Goal: Information Seeking & Learning: Learn about a topic

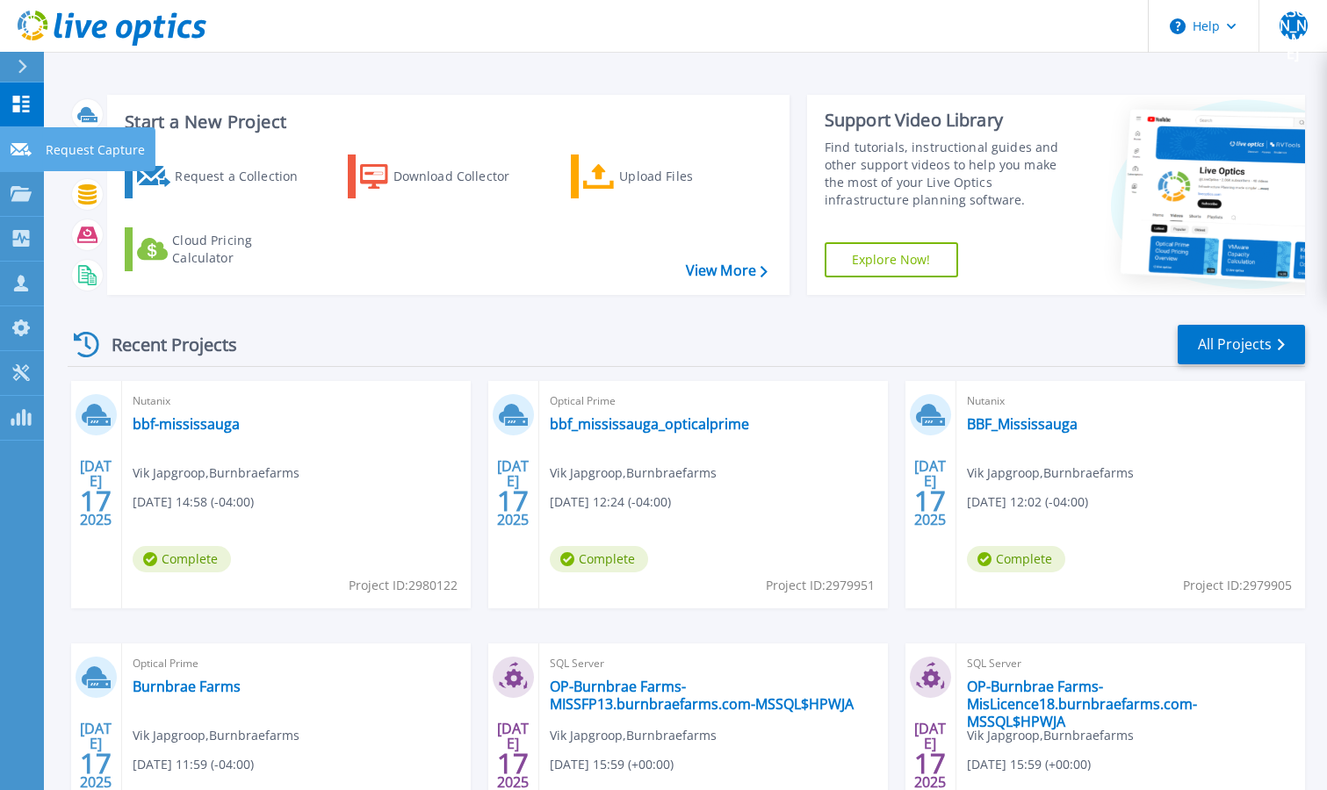
click at [18, 146] on icon at bounding box center [21, 149] width 21 height 13
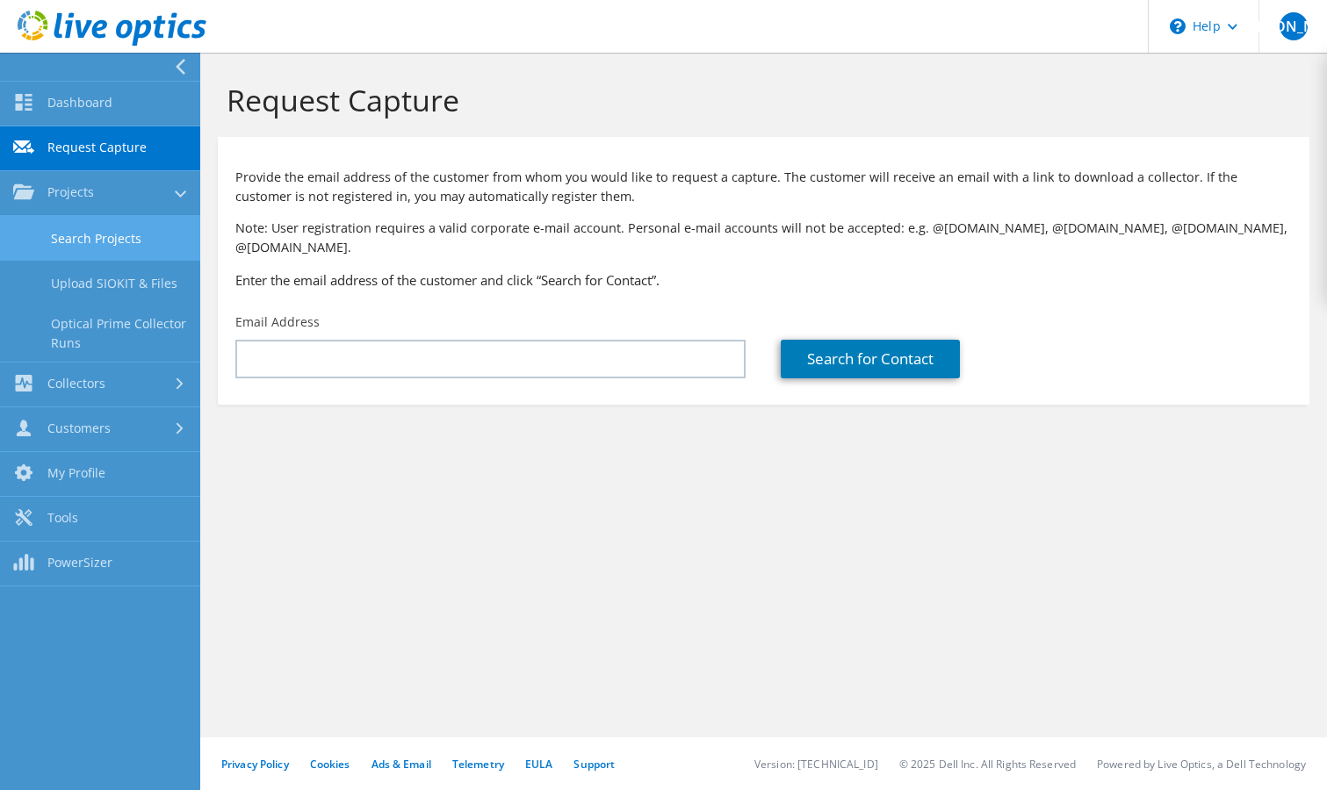
click at [93, 230] on link "Search Projects" at bounding box center [100, 238] width 200 height 45
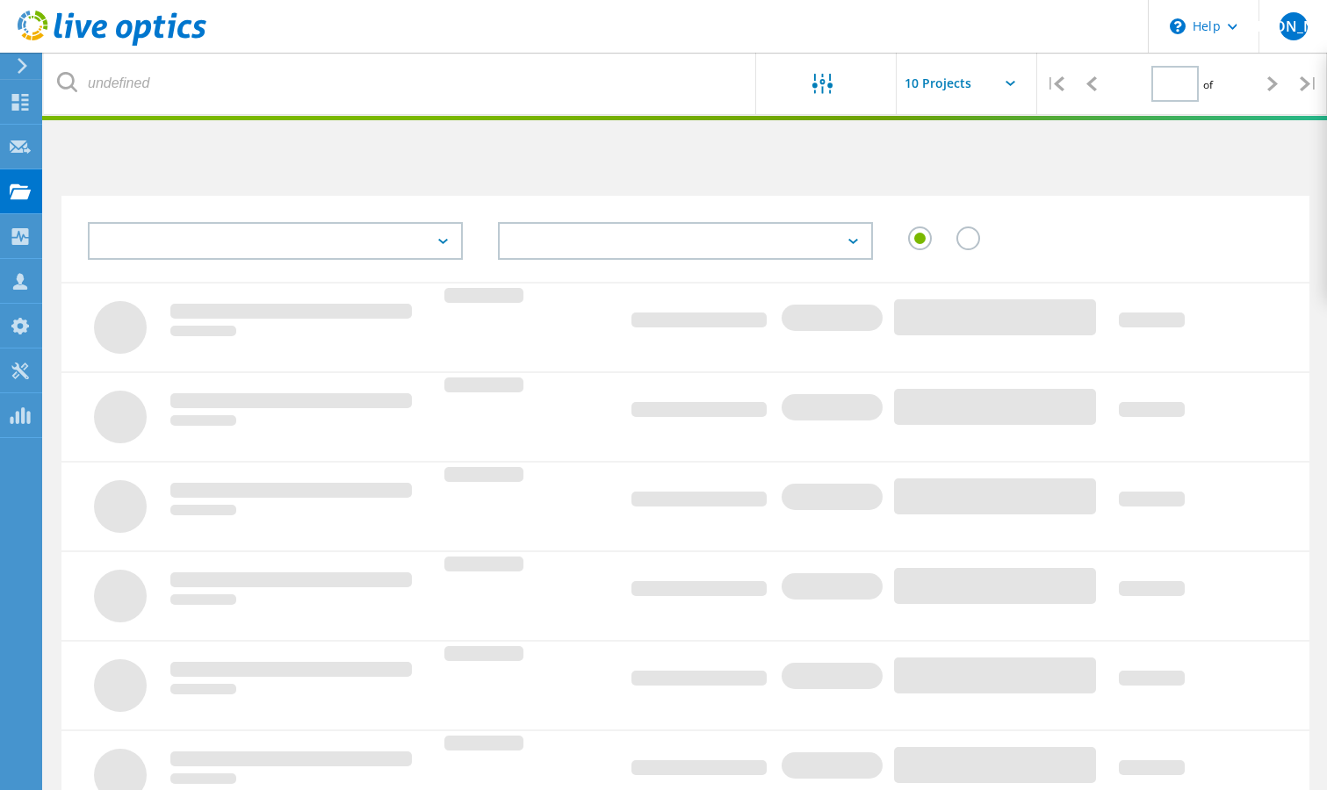
type input "1"
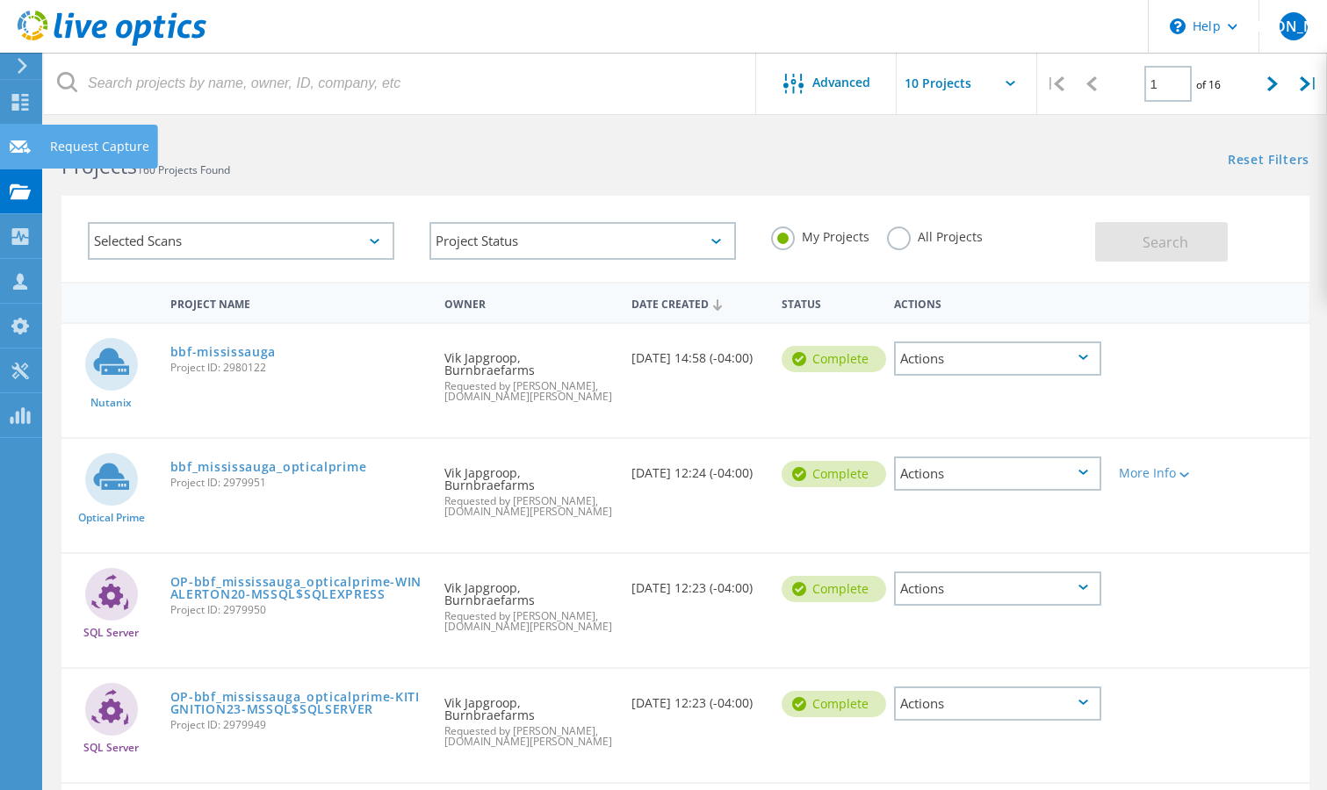
click at [15, 148] on use at bounding box center [20, 146] width 21 height 13
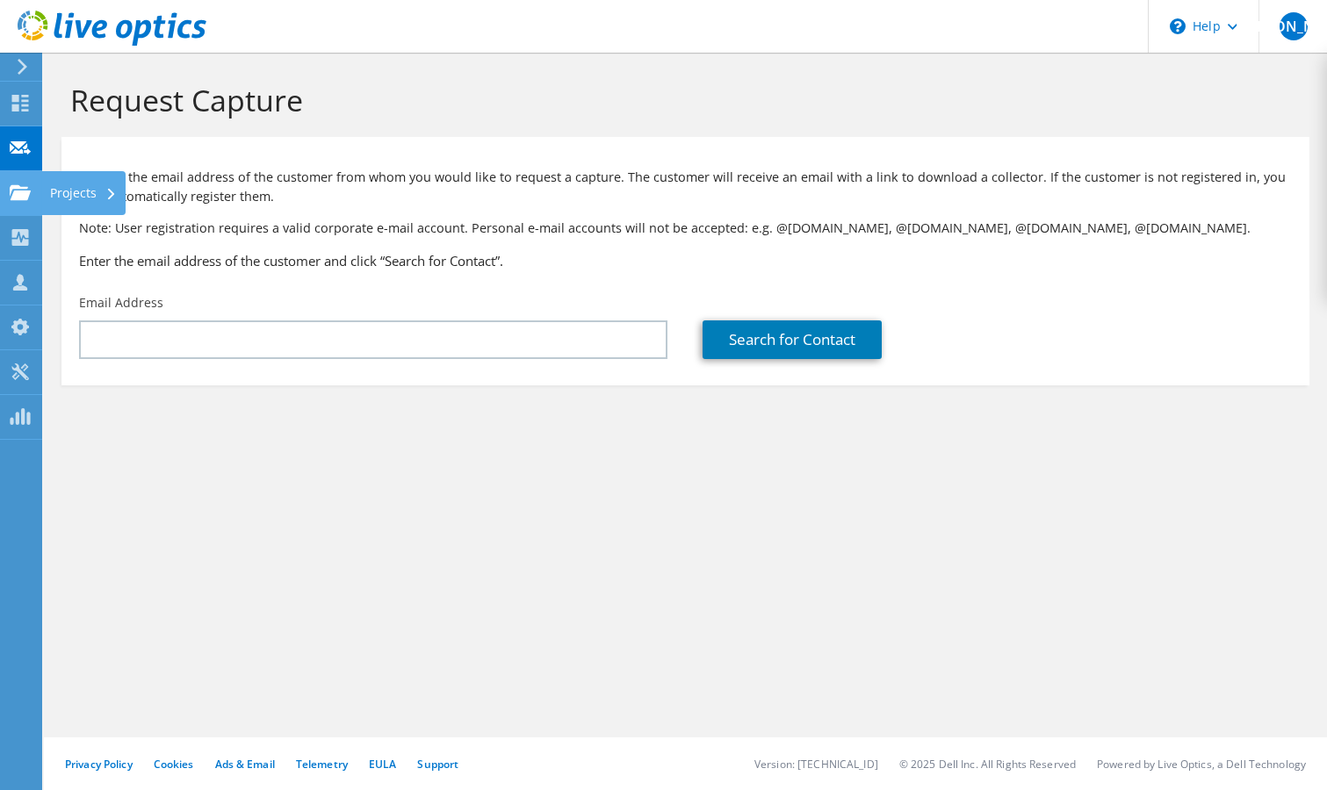
click at [18, 190] on icon at bounding box center [20, 192] width 21 height 17
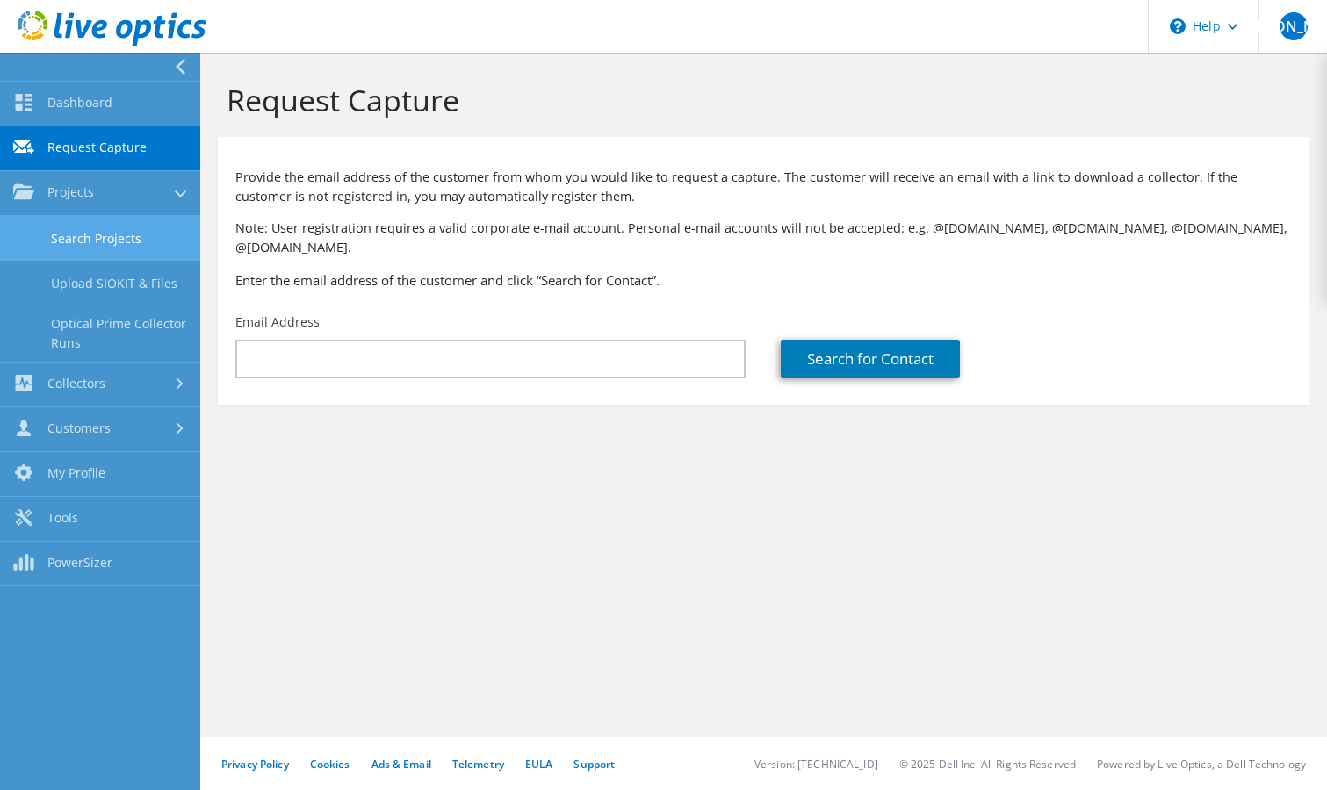
click at [76, 237] on link "Search Projects" at bounding box center [100, 238] width 200 height 45
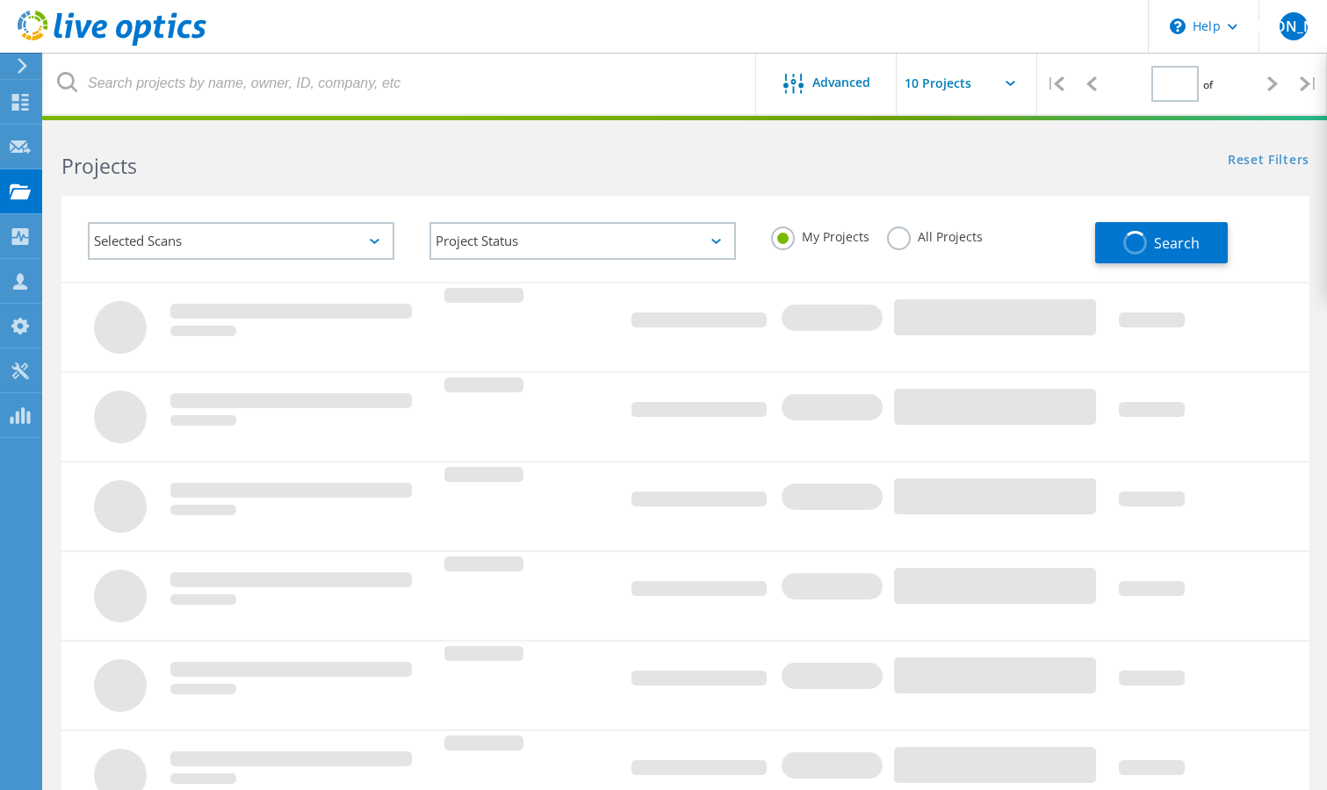
type input "1"
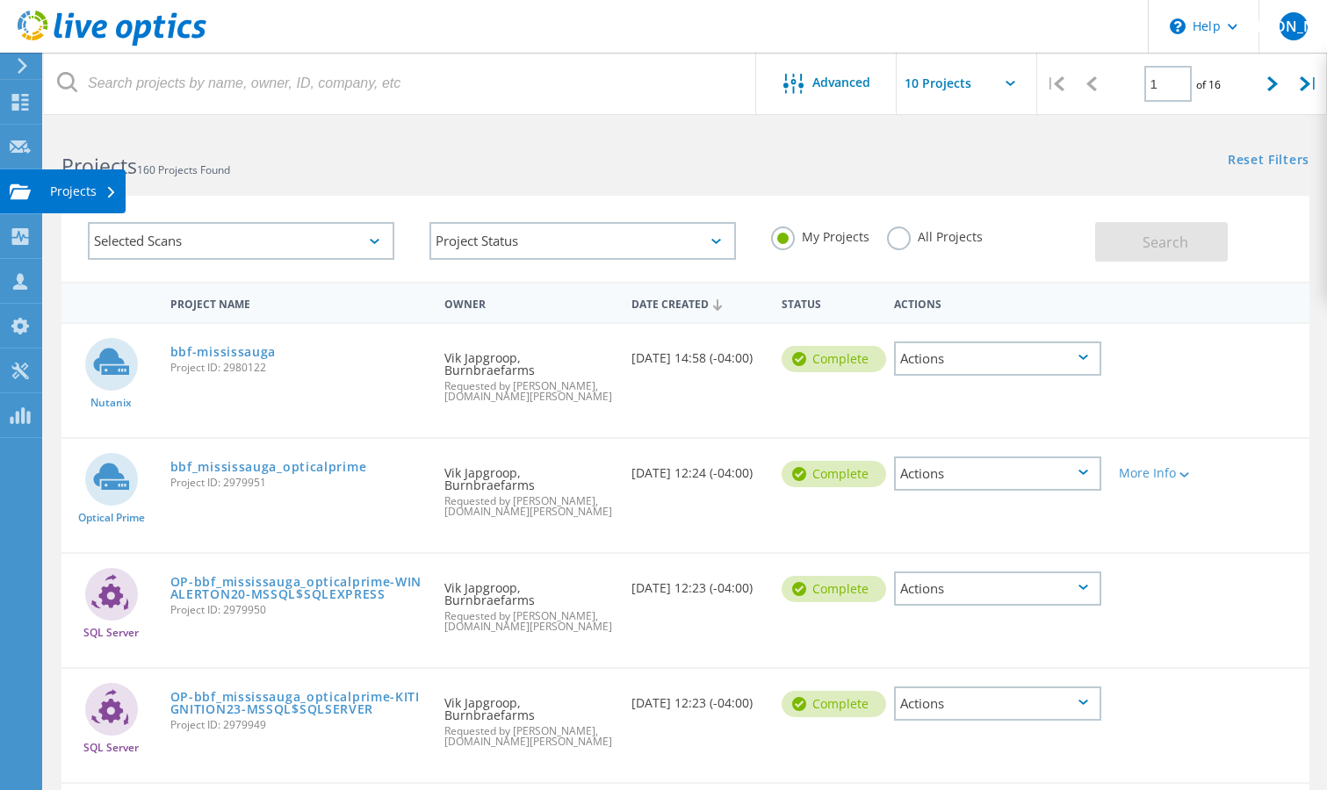
click at [19, 199] on icon at bounding box center [20, 192] width 21 height 17
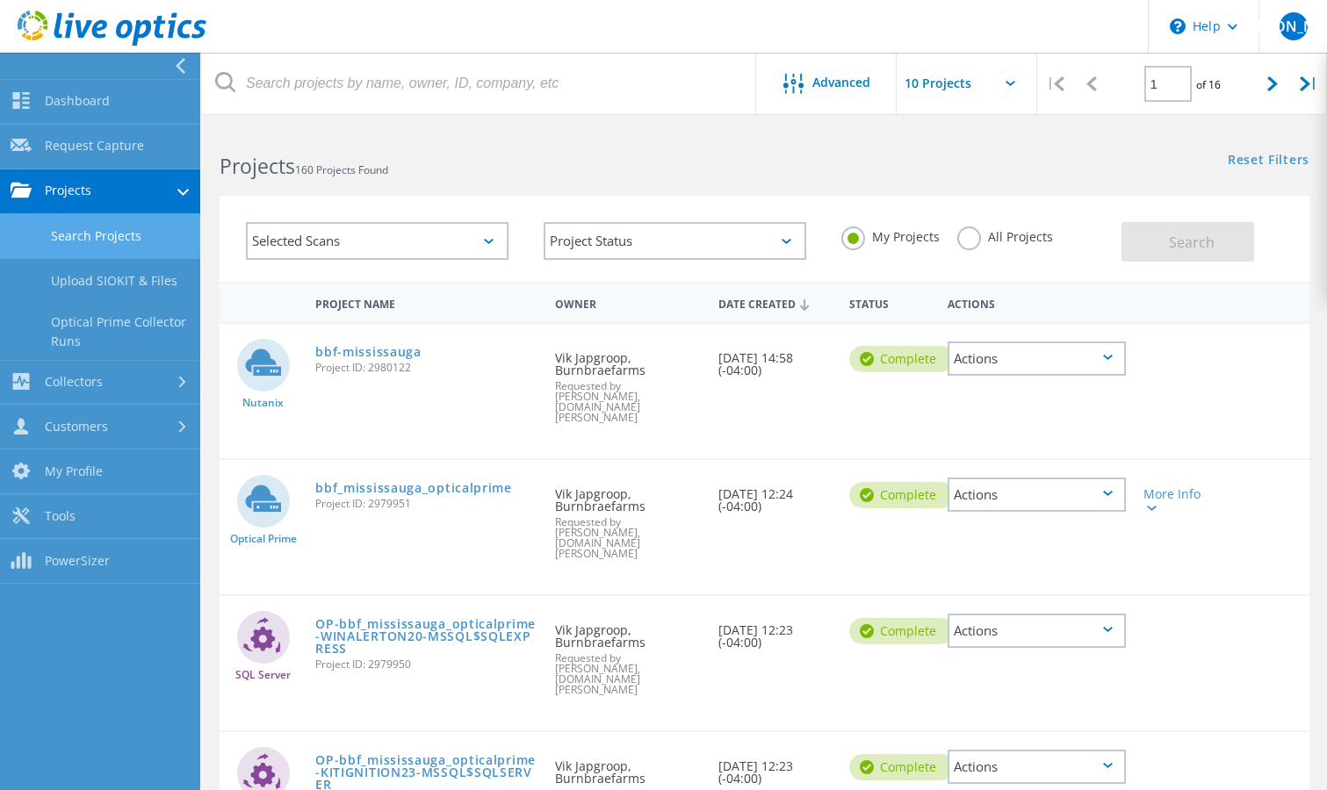
click at [73, 248] on link "Search Projects" at bounding box center [100, 236] width 200 height 45
click at [98, 395] on link "Collectors" at bounding box center [100, 383] width 200 height 45
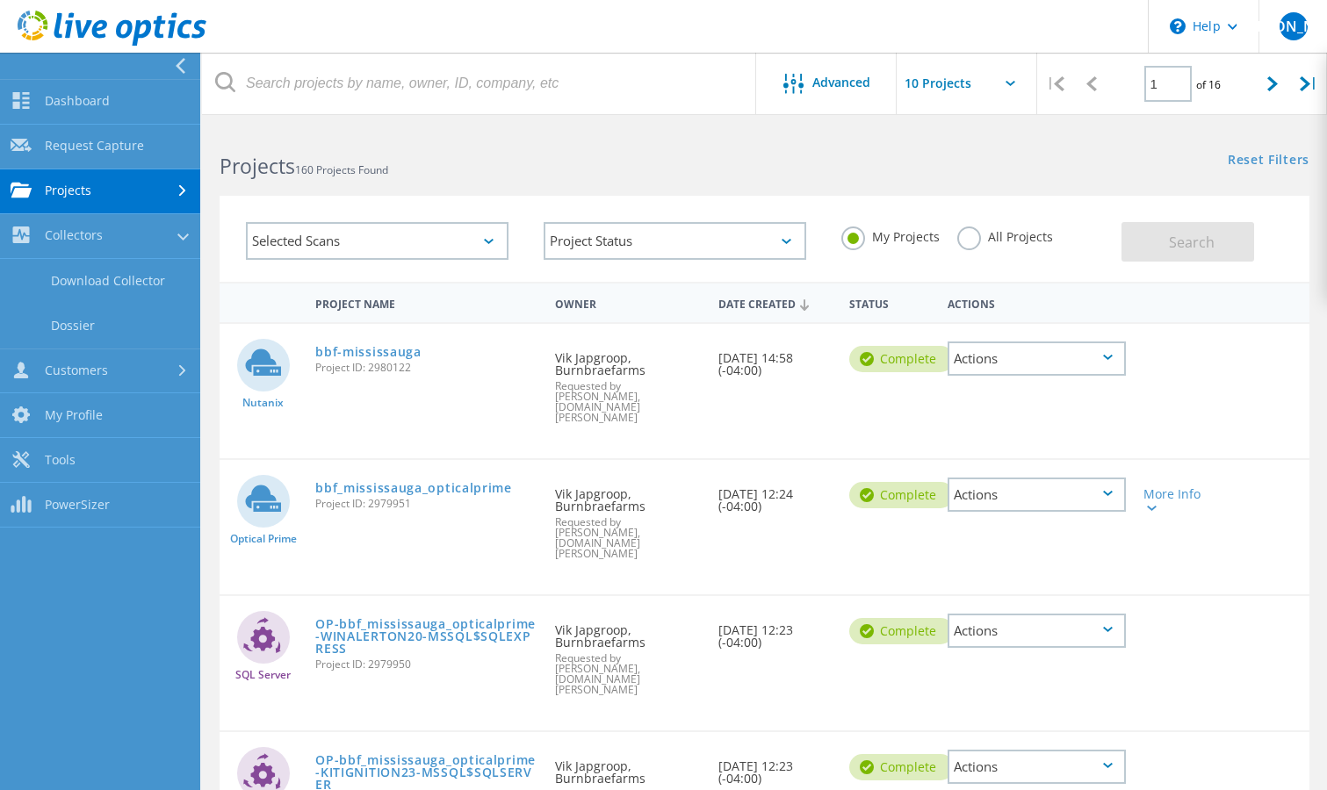
click at [110, 171] on link "Projects" at bounding box center [100, 191] width 200 height 45
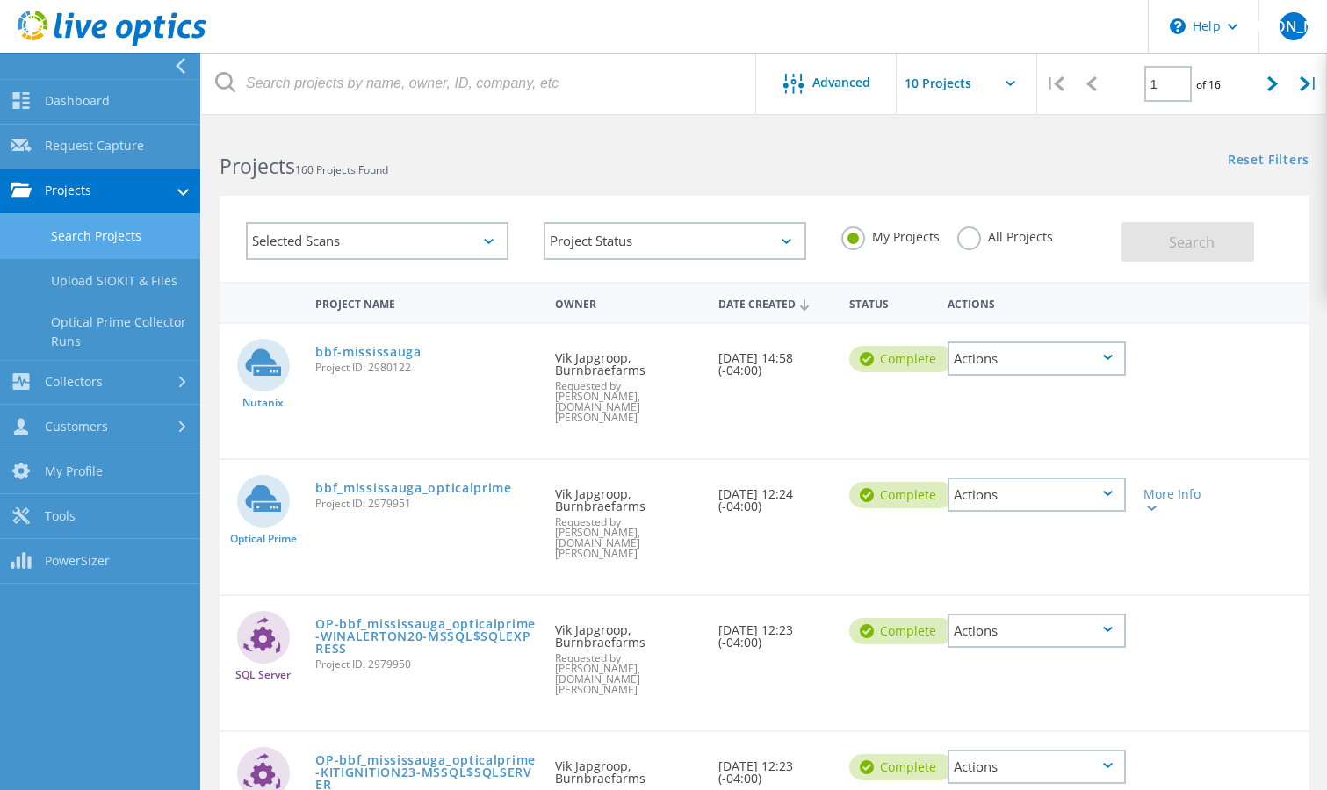
click at [134, 239] on link "Search Projects" at bounding box center [100, 236] width 200 height 45
click at [1002, 253] on div "My Projects All Projects" at bounding box center [973, 237] width 298 height 65
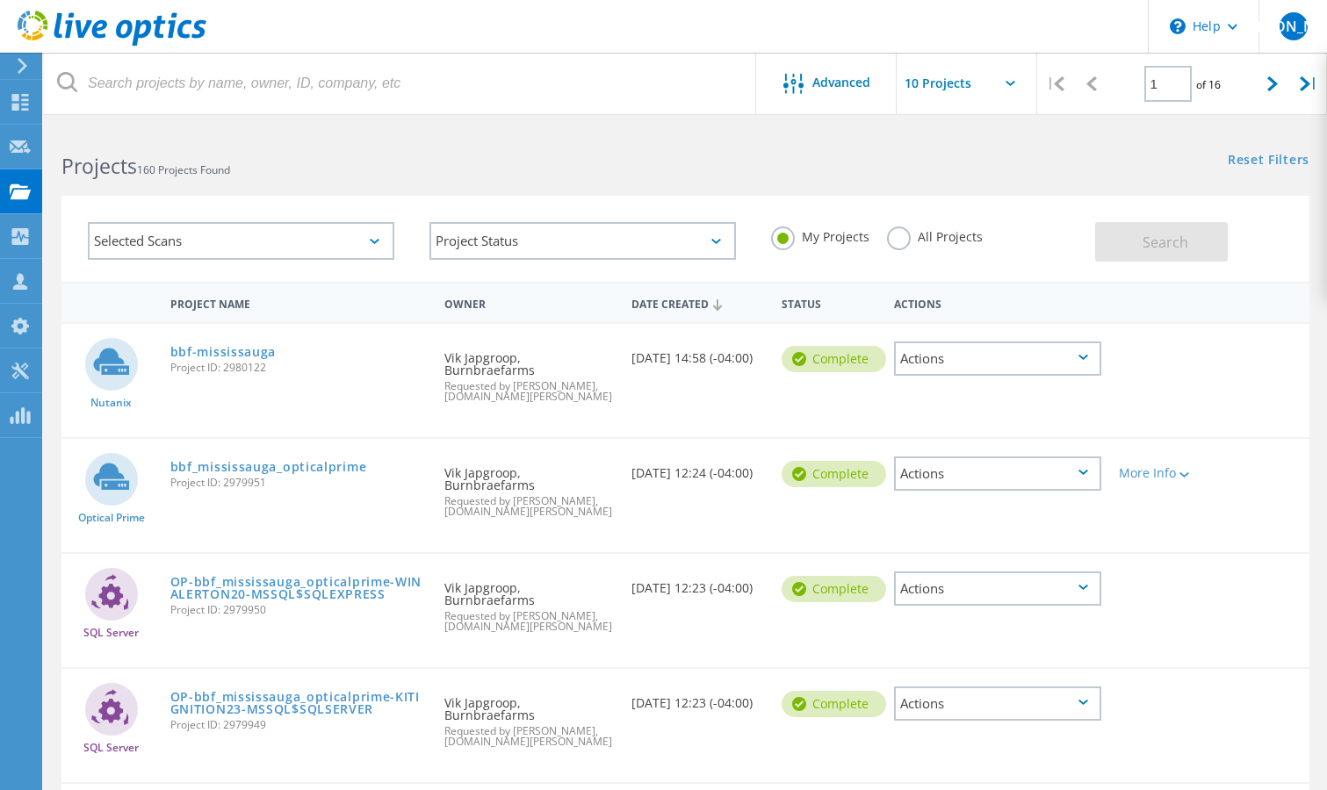
click at [952, 238] on label "All Projects" at bounding box center [935, 235] width 96 height 17
click at [0, 0] on input "All Projects" at bounding box center [0, 0] width 0 height 0
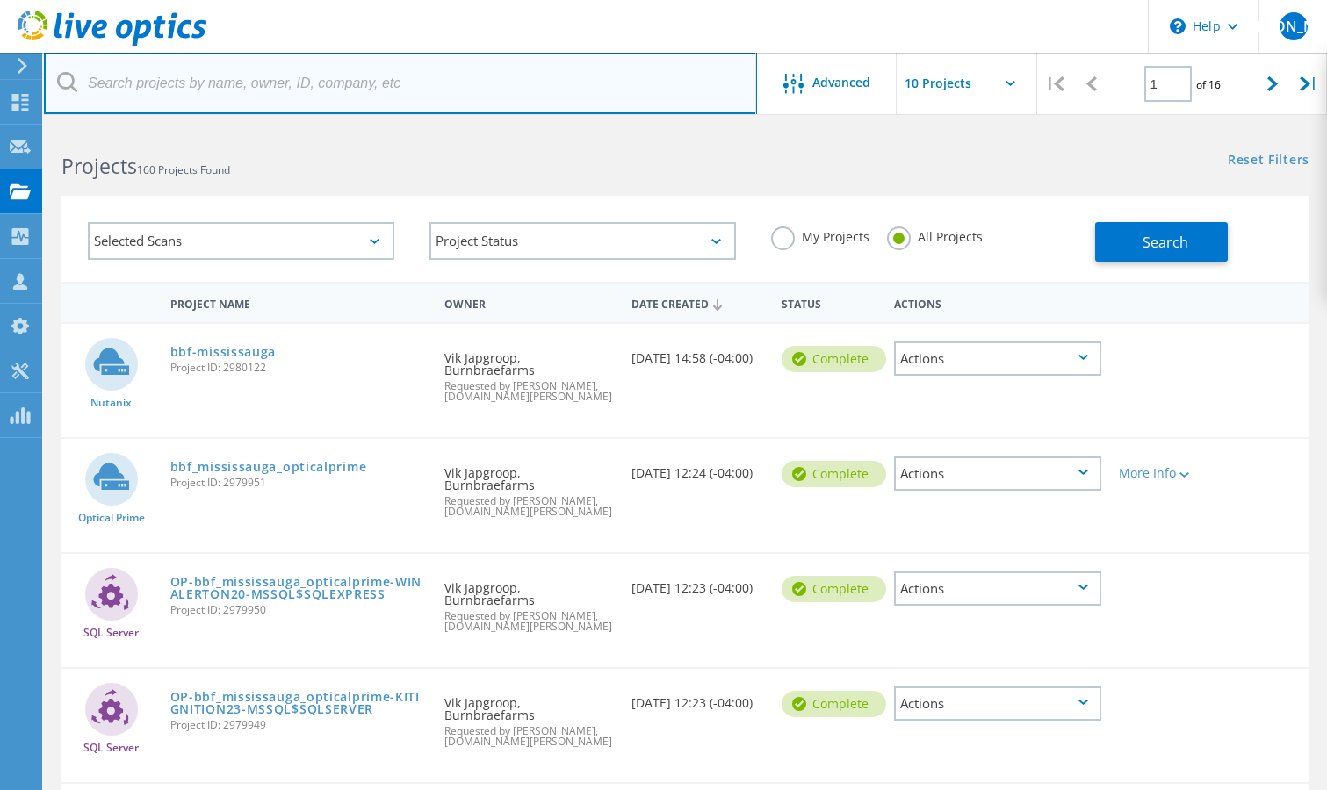
click at [457, 99] on input "text" at bounding box center [400, 83] width 713 height 61
type input "medi"
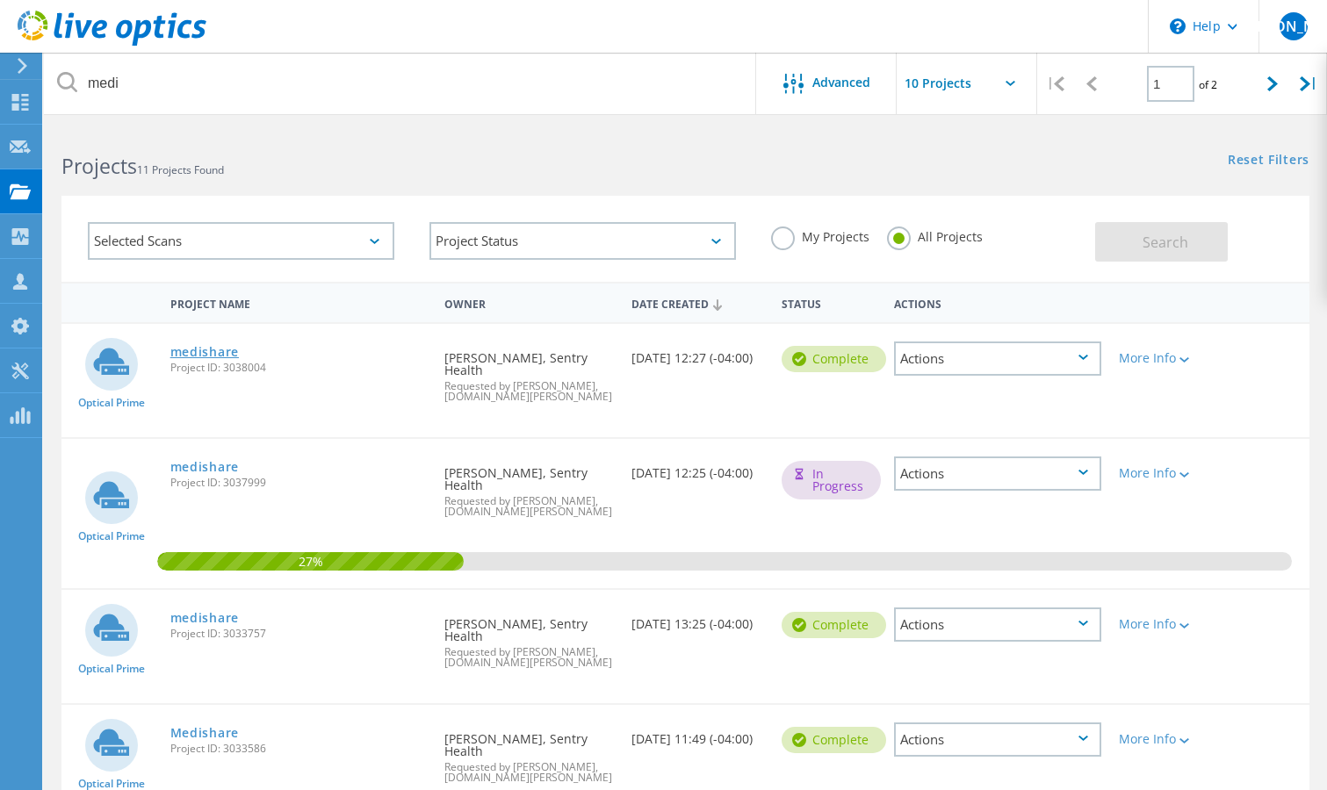
click at [214, 356] on link "medishare" at bounding box center [204, 352] width 68 height 12
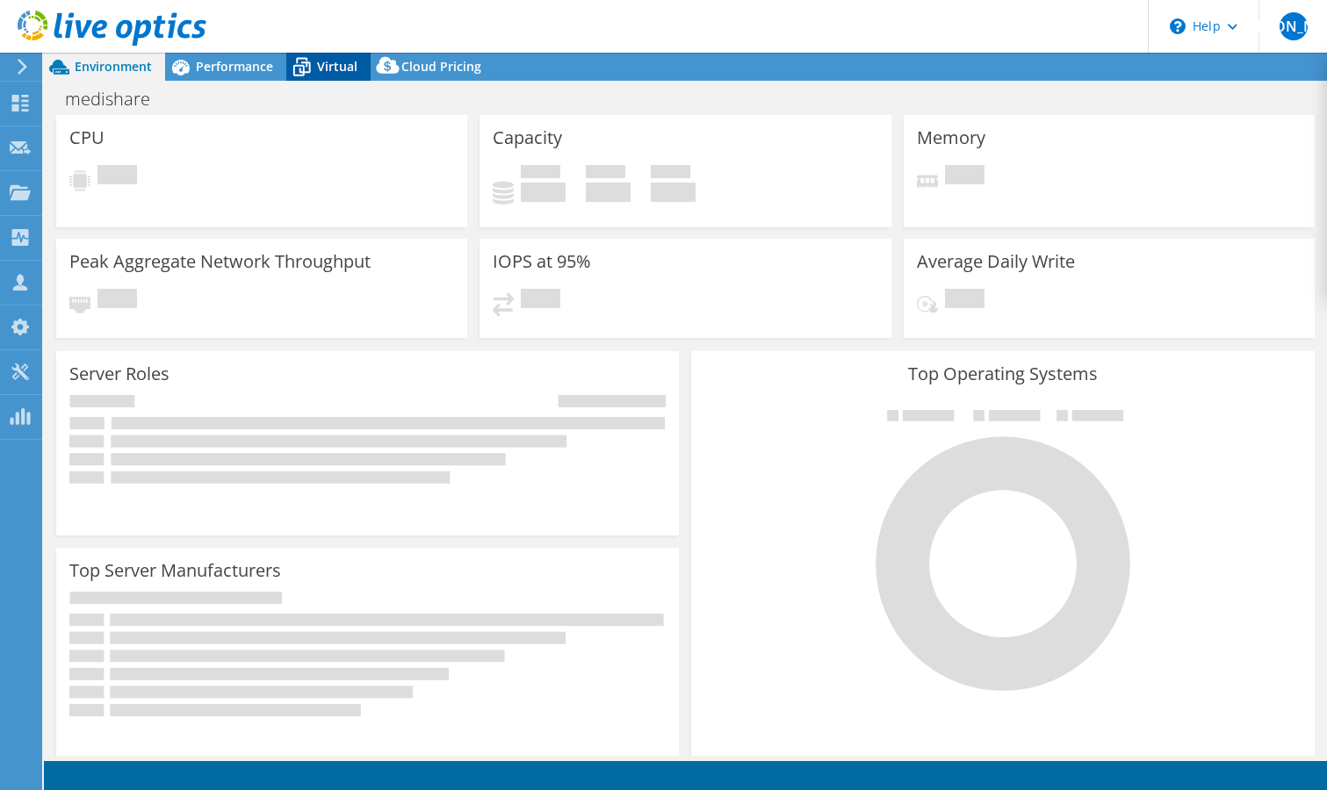
select select "USD"
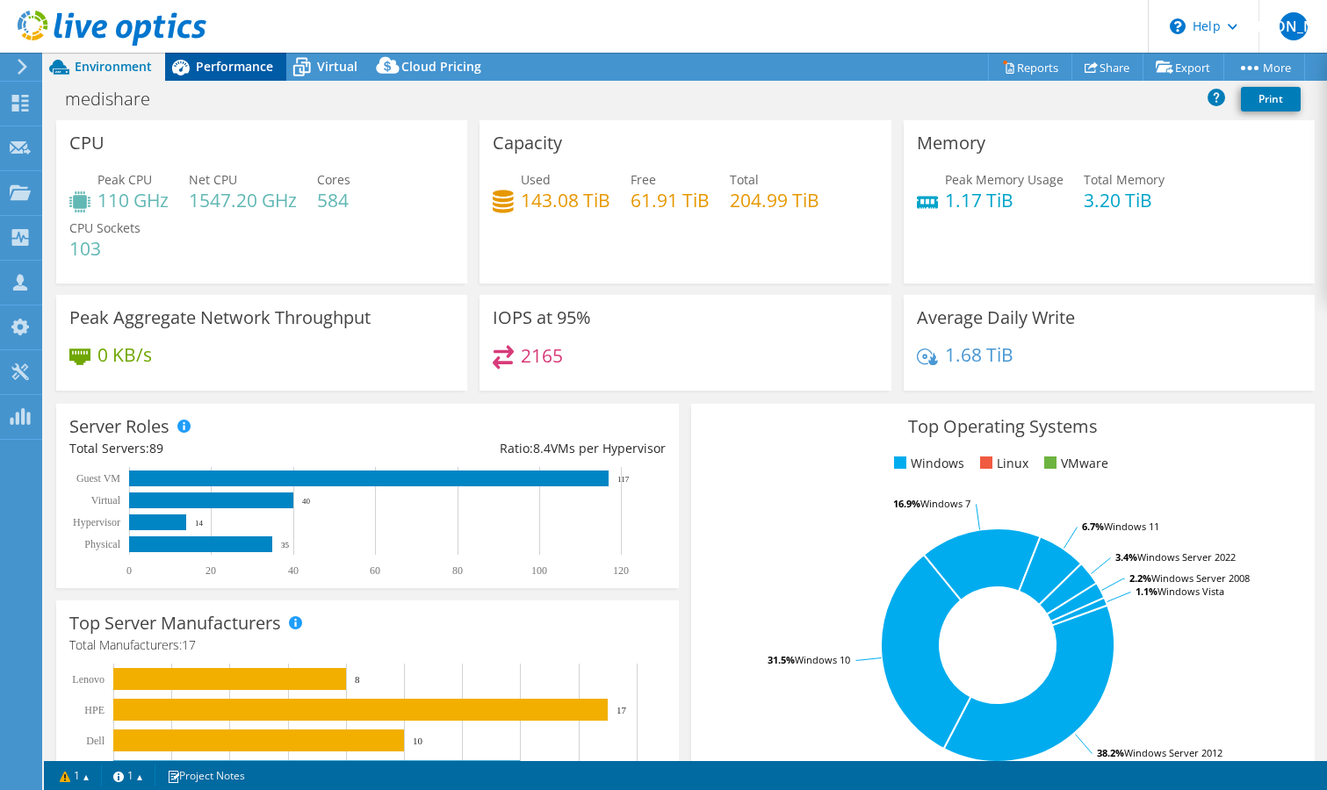
click at [221, 70] on span "Performance" at bounding box center [234, 66] width 77 height 17
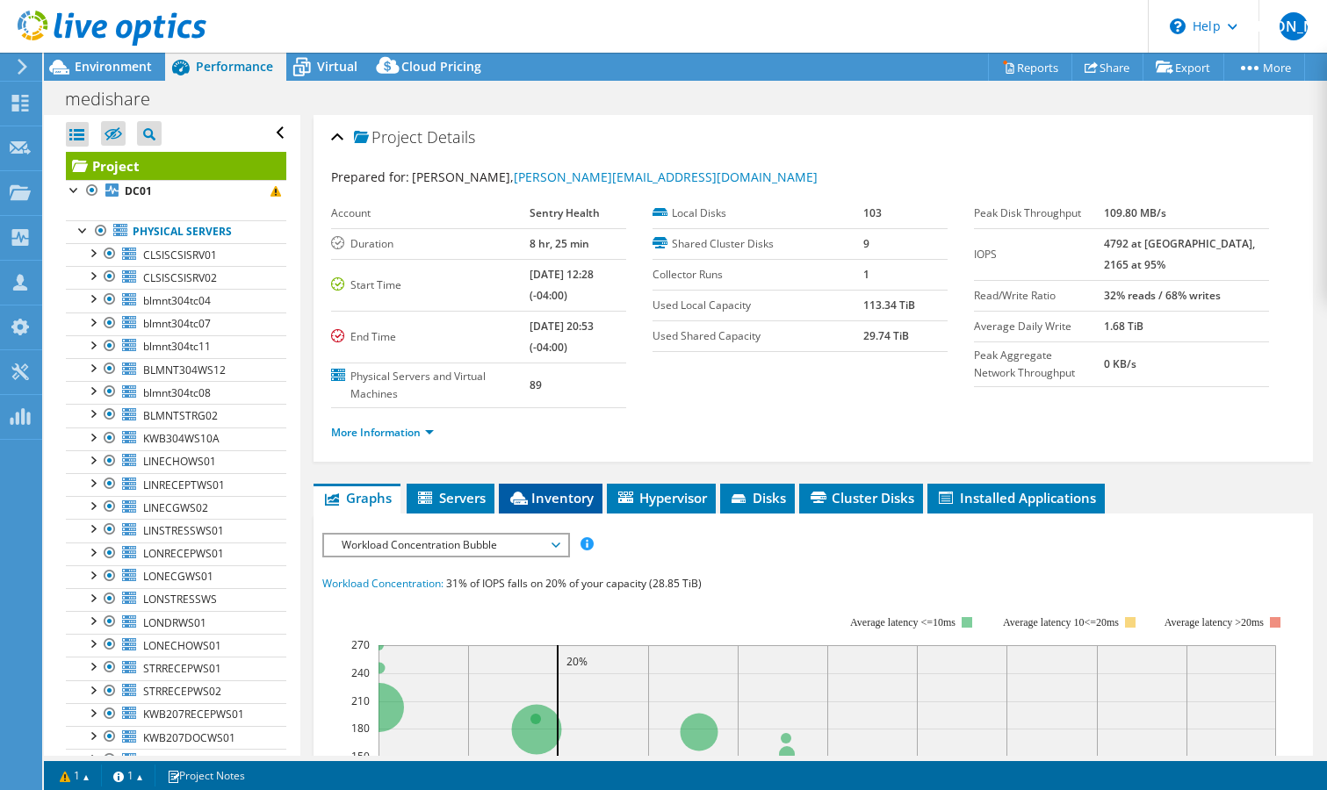
click at [572, 498] on span "Inventory" at bounding box center [551, 498] width 86 height 18
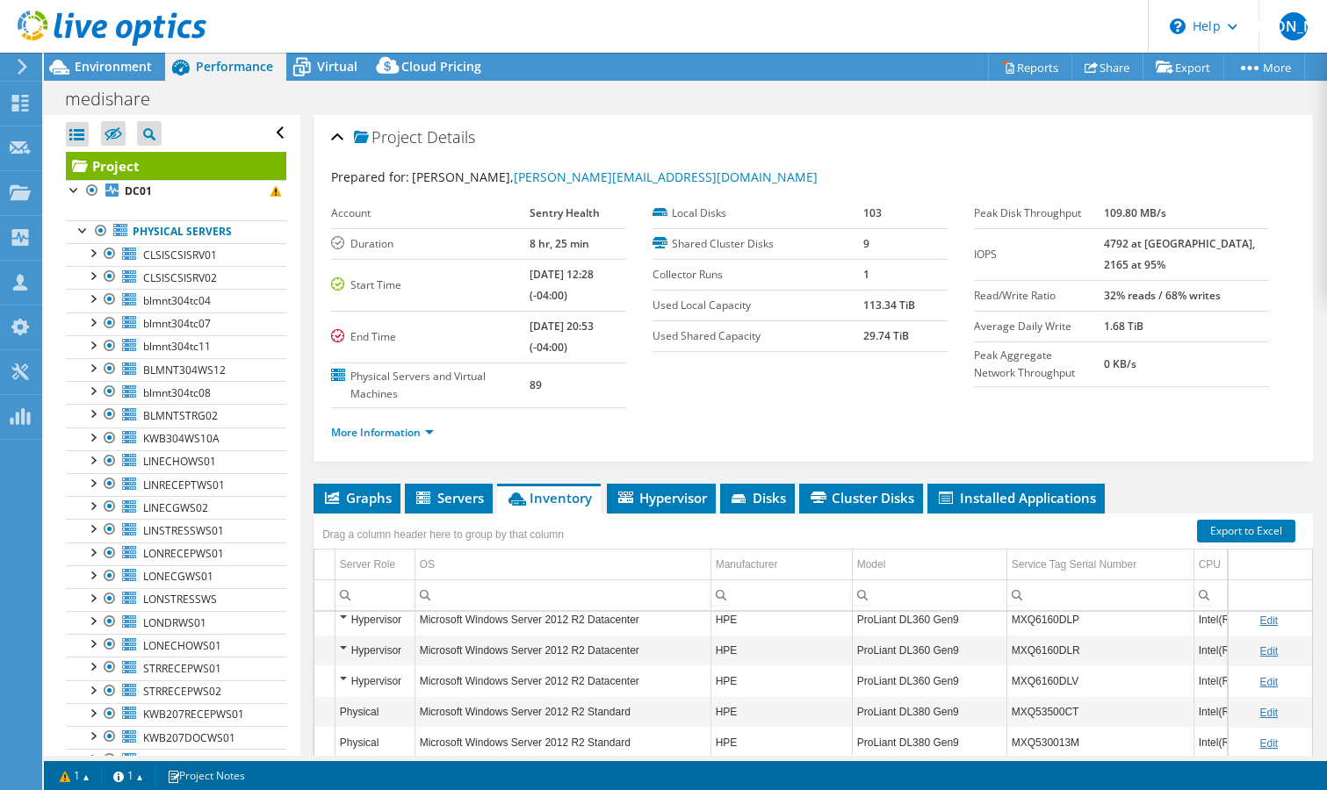
scroll to position [0, 94]
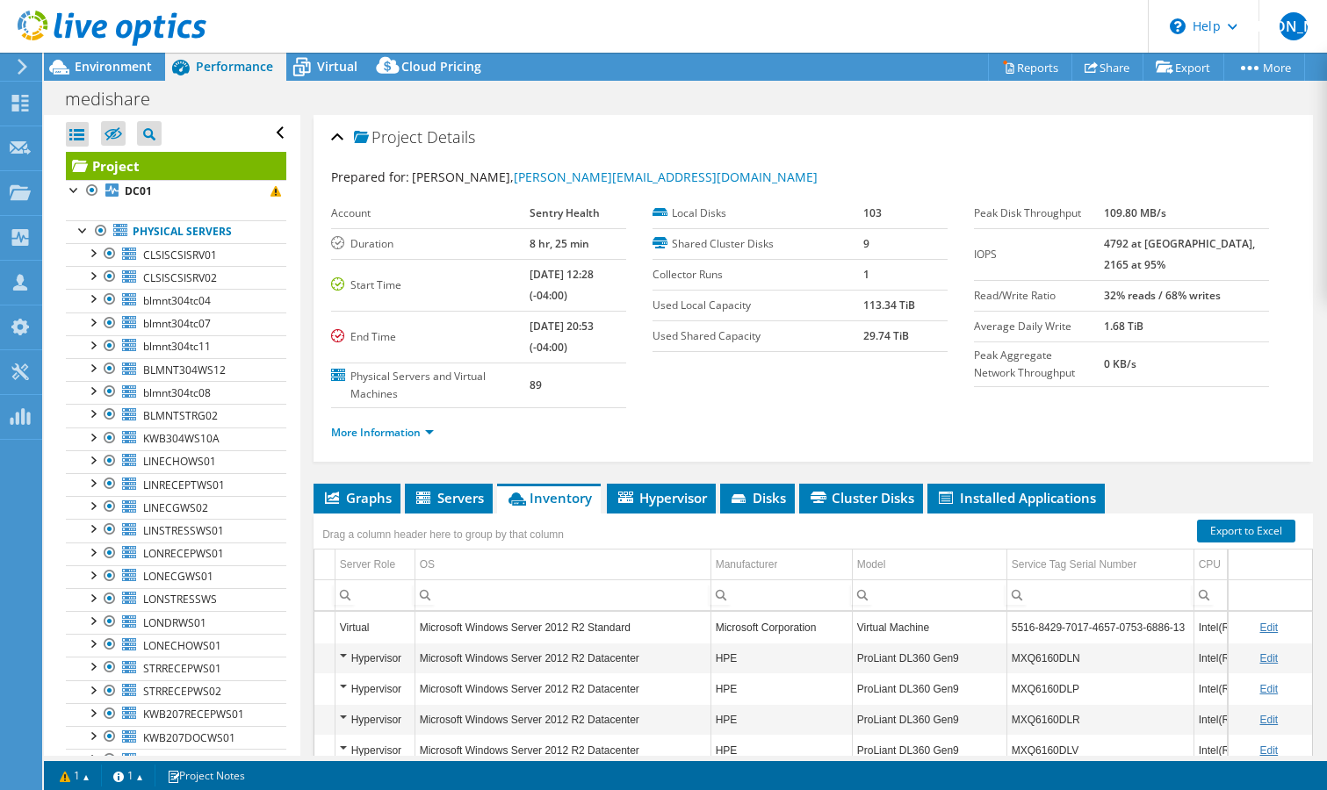
click at [1078, 665] on td "MXQ6160DLN" at bounding box center [1099, 658] width 187 height 31
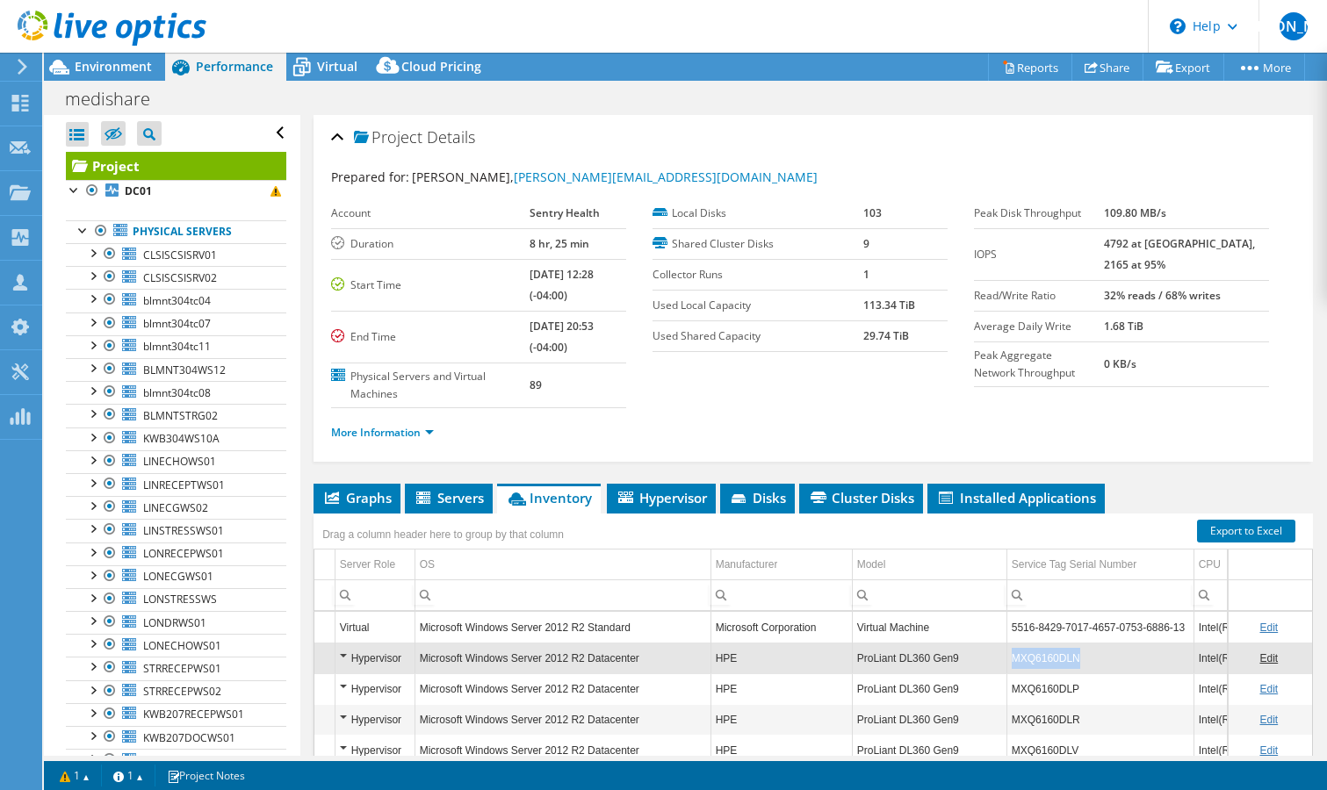
click at [1078, 665] on td "MXQ6160DLN" at bounding box center [1099, 658] width 187 height 31
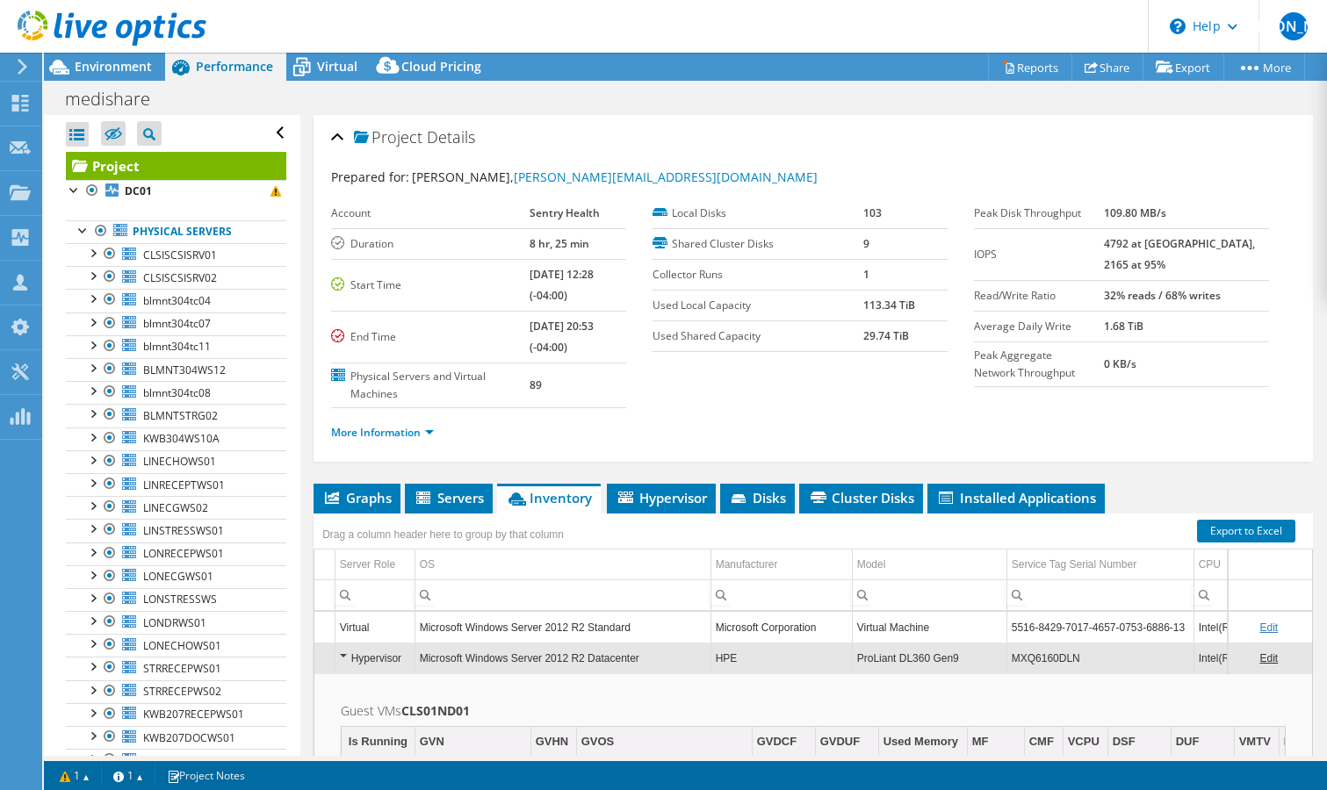
click at [1081, 660] on td "MXQ6160DLN" at bounding box center [1099, 658] width 187 height 31
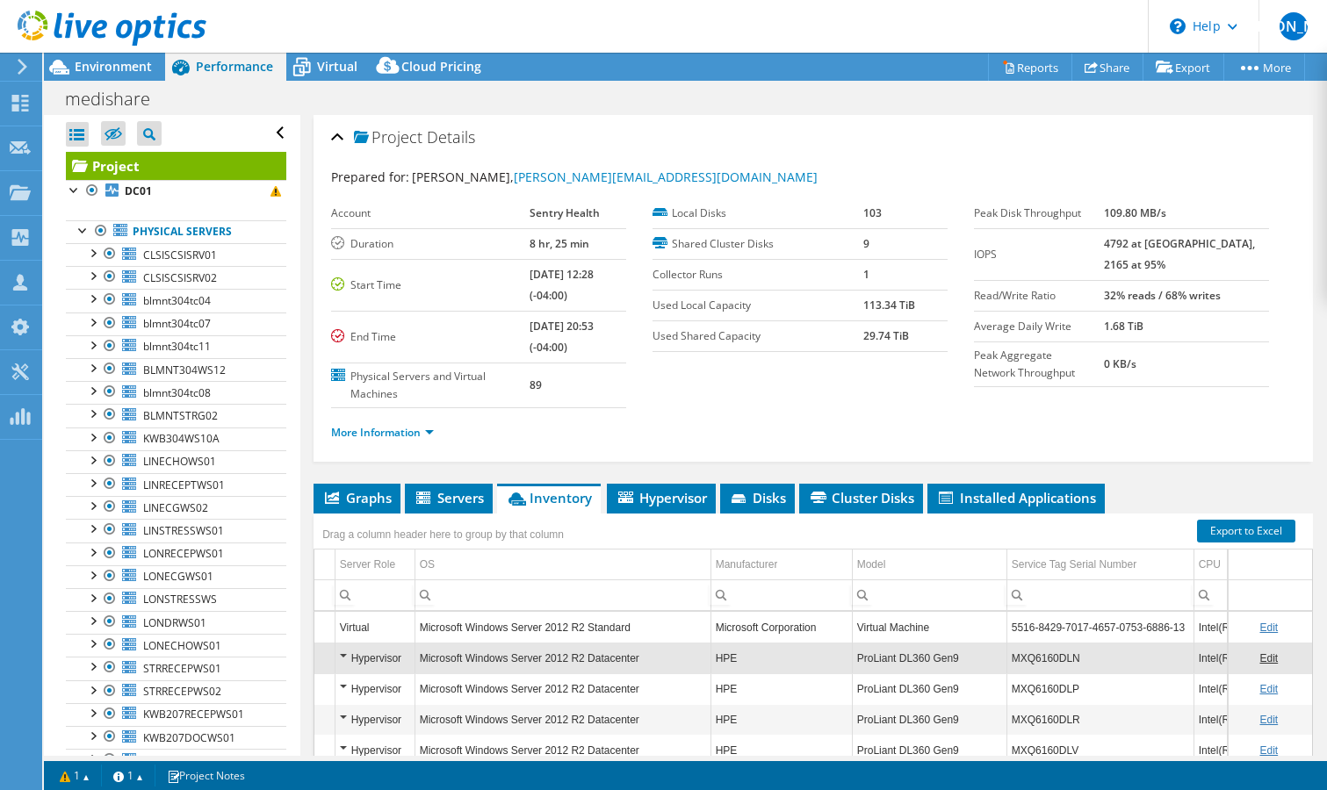
click at [1067, 660] on td "MXQ6160DLN" at bounding box center [1099, 658] width 187 height 31
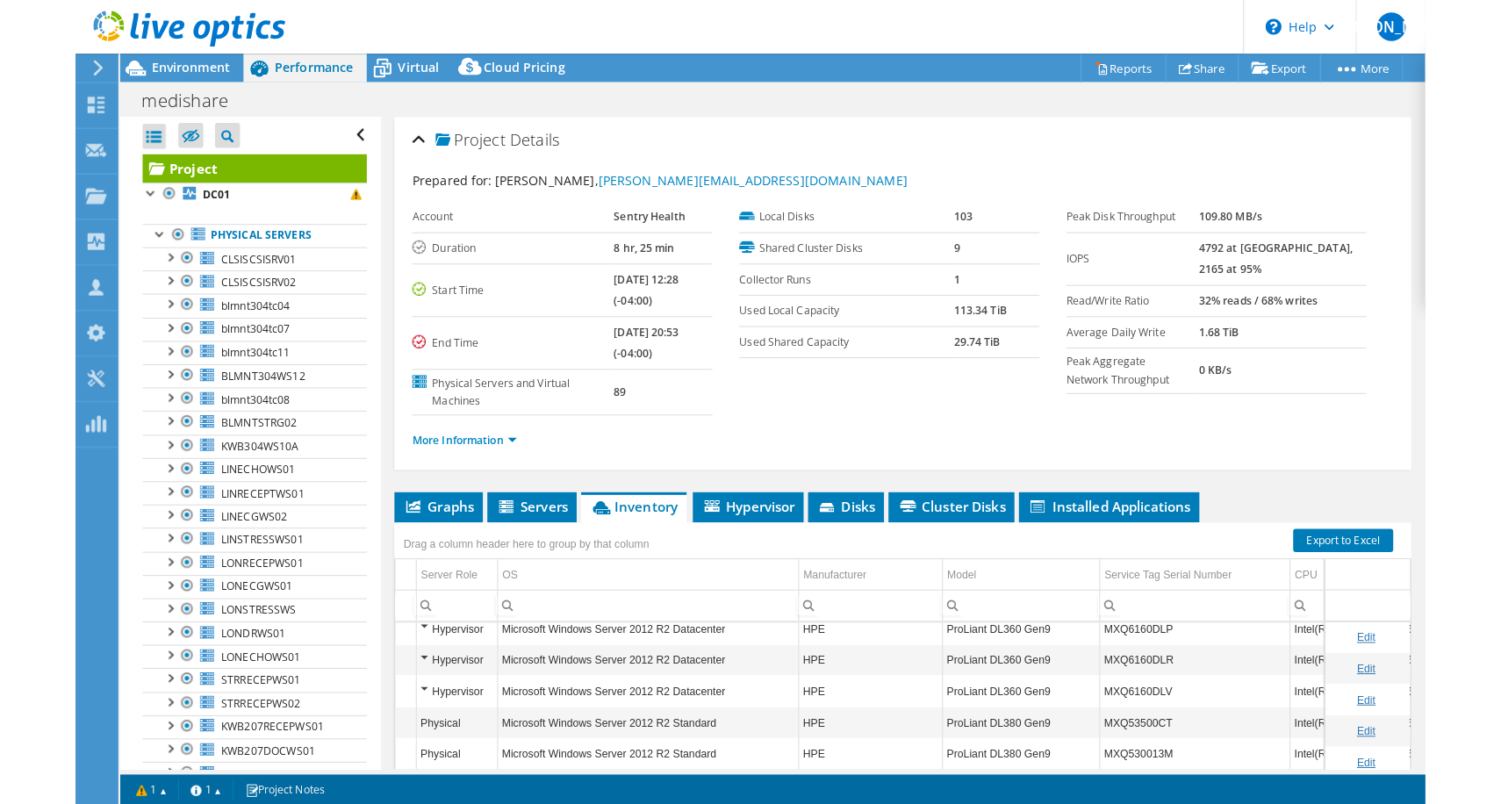
scroll to position [171, 94]
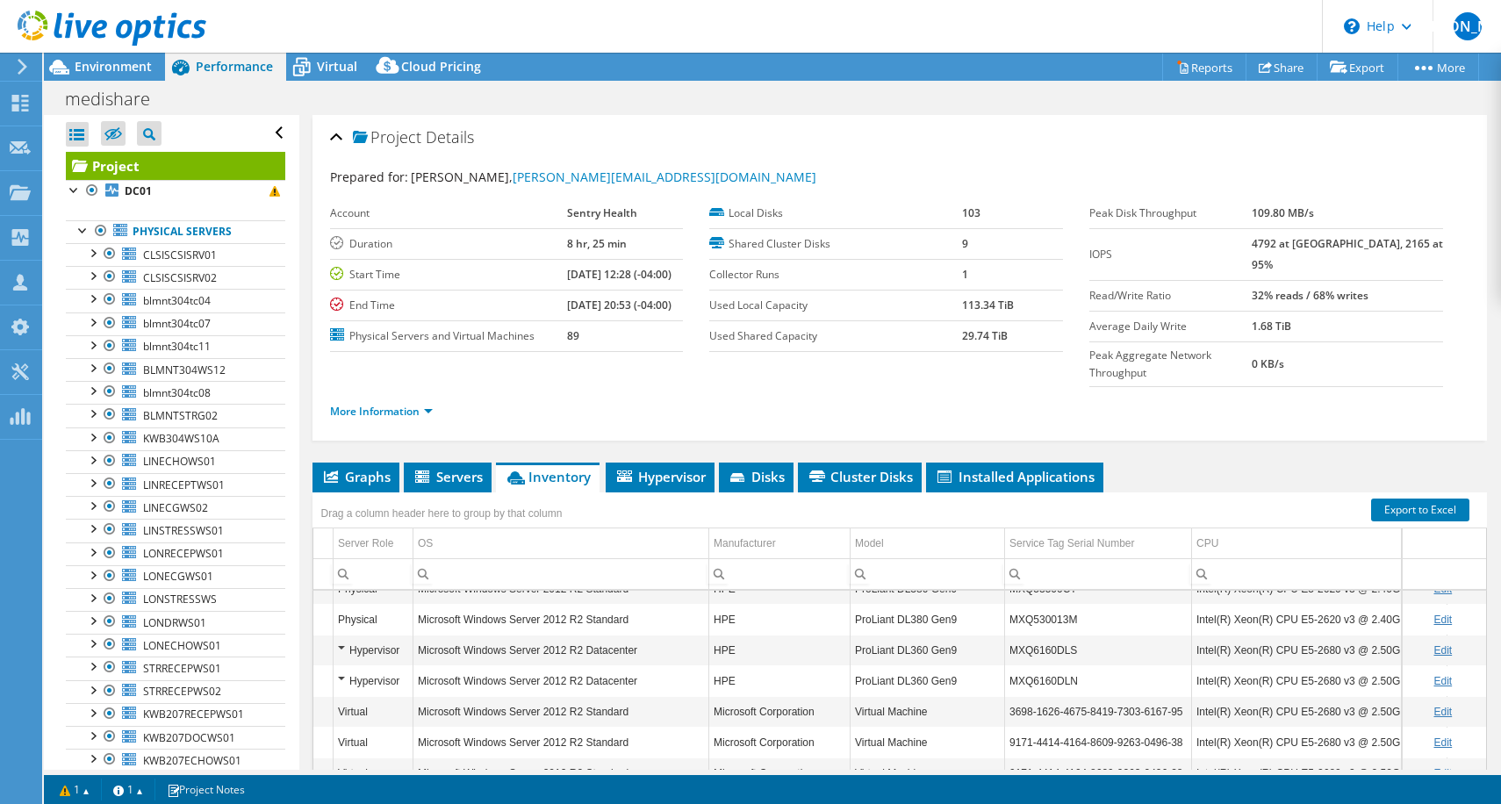
click at [1069, 635] on td "MXQ6160DLS" at bounding box center [1098, 650] width 187 height 31
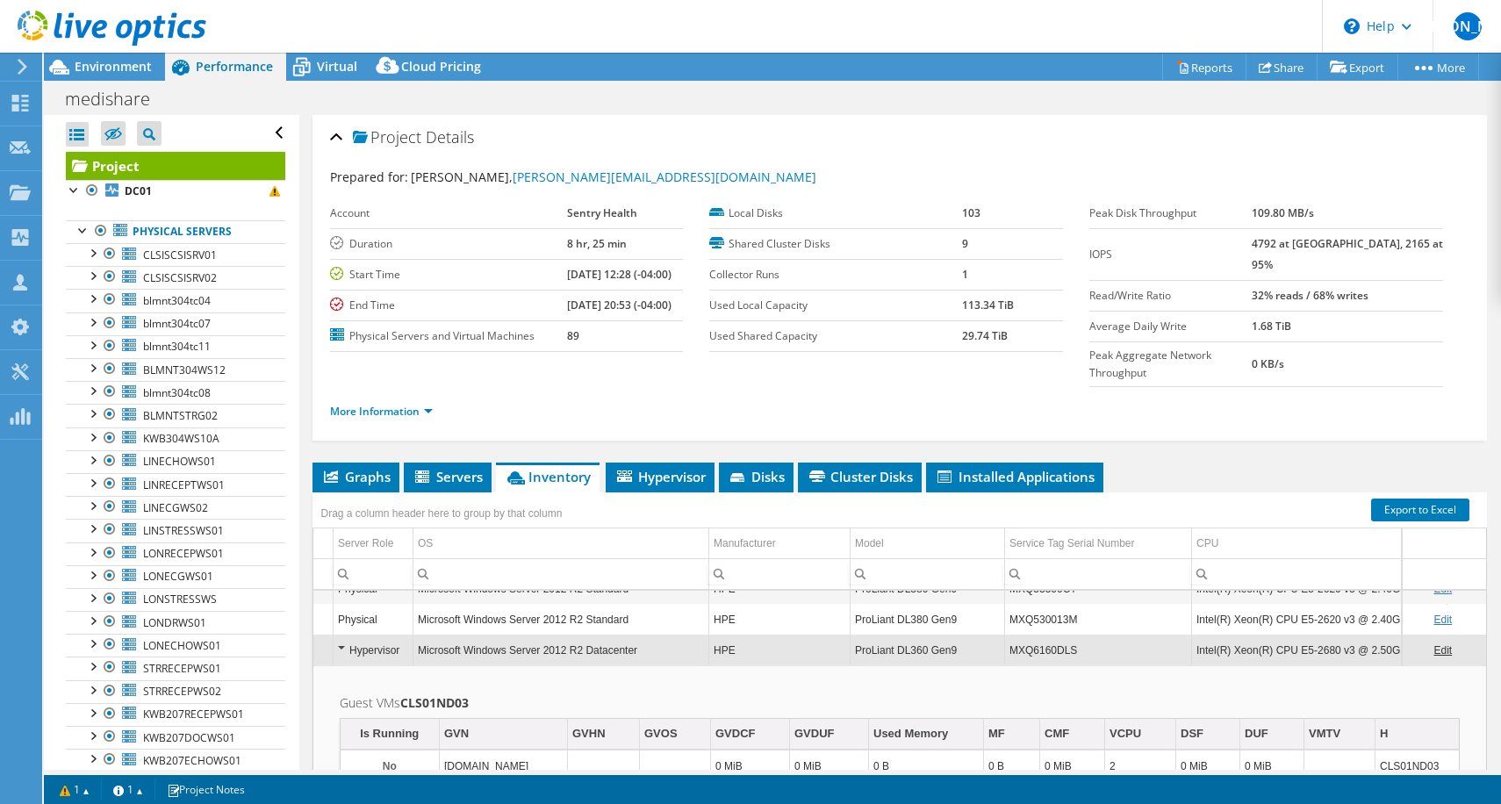
click at [1069, 635] on td "MXQ6160DLS" at bounding box center [1098, 650] width 187 height 31
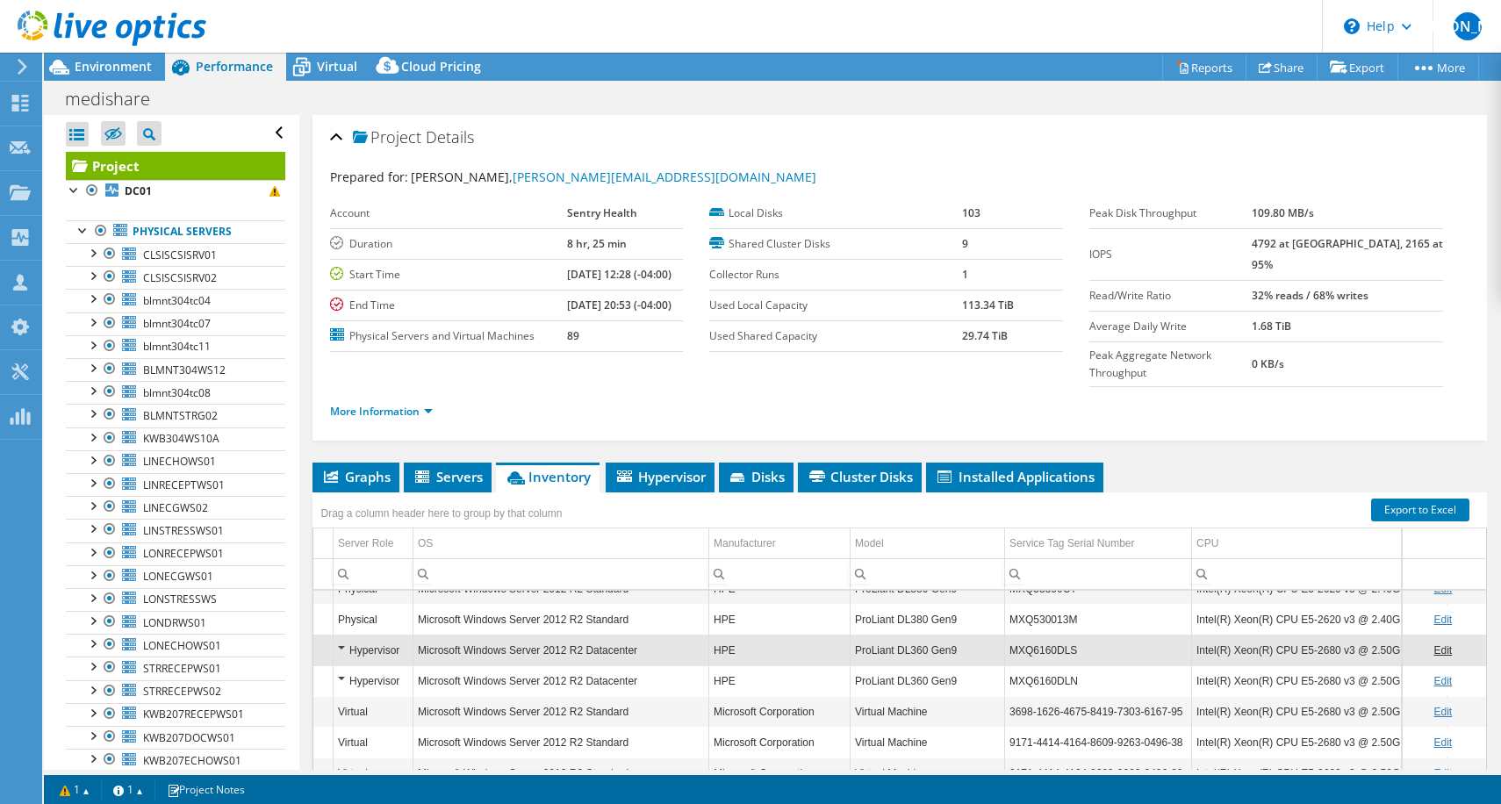
click at [1041, 635] on td "MXQ6160DLS" at bounding box center [1098, 650] width 187 height 31
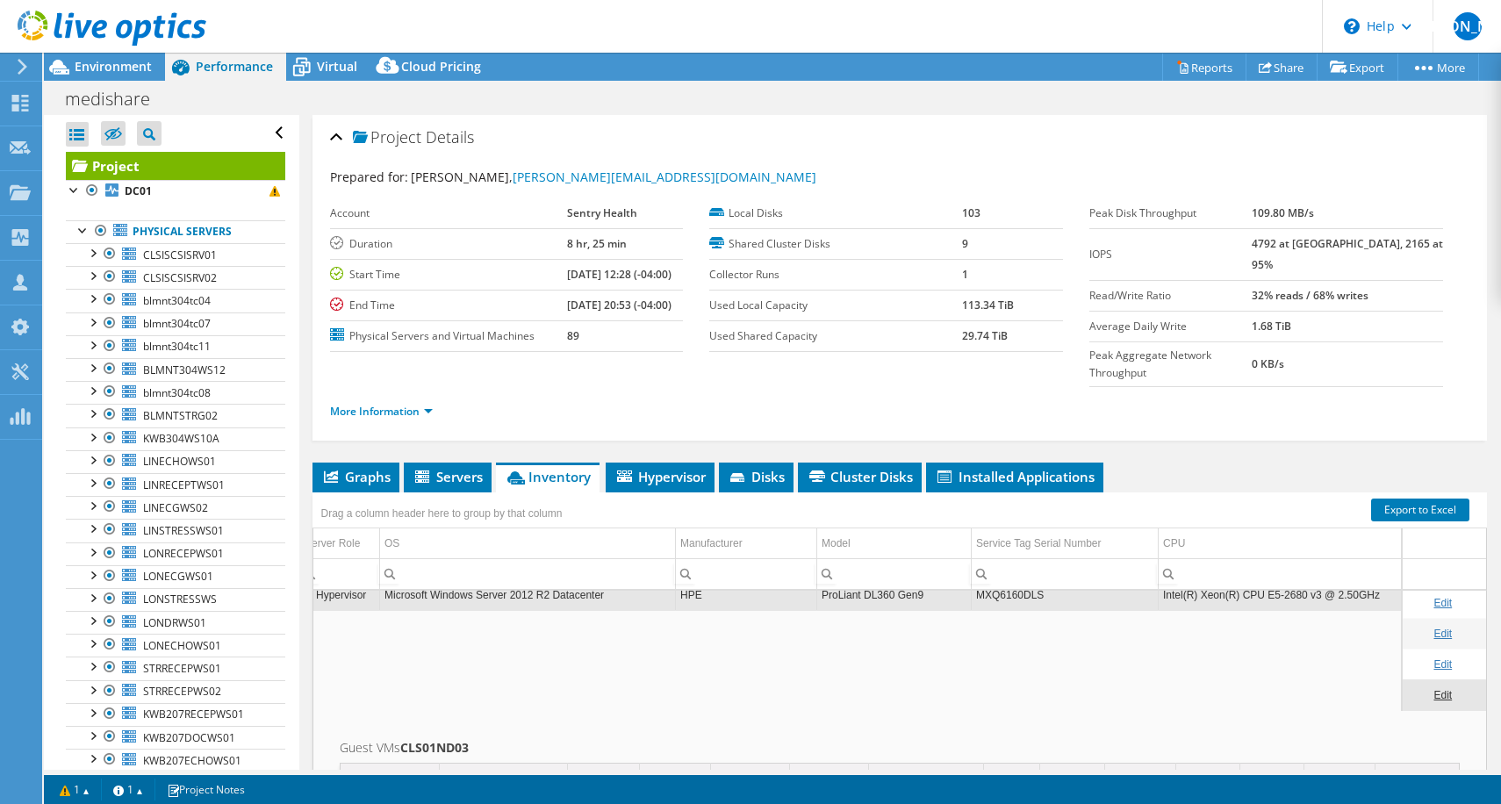
scroll to position [108, 127]
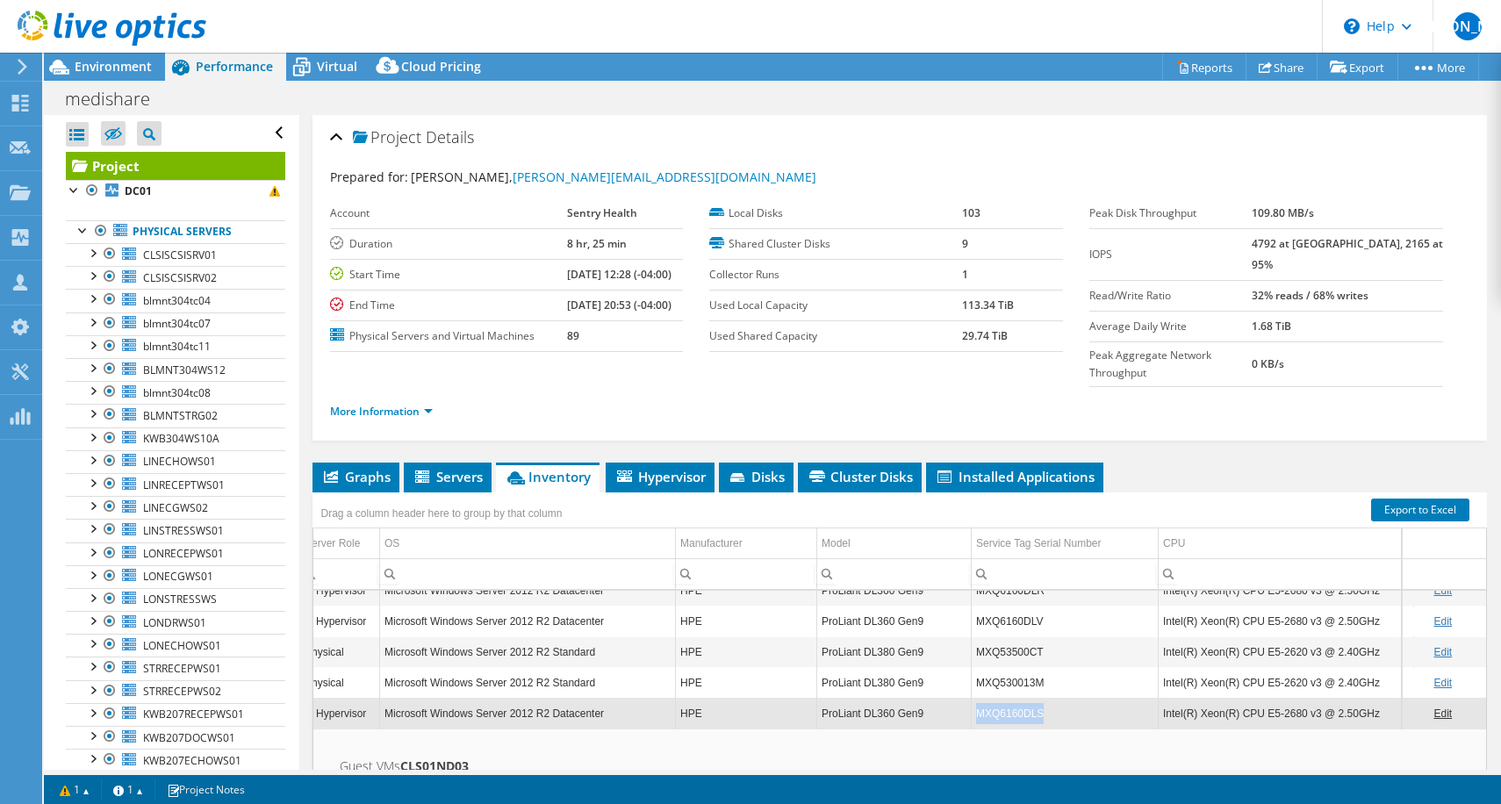
drag, startPoint x: 1058, startPoint y: 669, endPoint x: 950, endPoint y: 674, distance: 108.1
click at [950, 698] on tr "CLS01ND03 Hypervisor Microsoft Windows Server 2012 R2 Datacenter HPE ProLiant D…" at bounding box center [1009, 713] width 1646 height 31
copy tr "MXQ6160DLS"
click at [650, 468] on span "Hypervisor" at bounding box center [660, 477] width 91 height 18
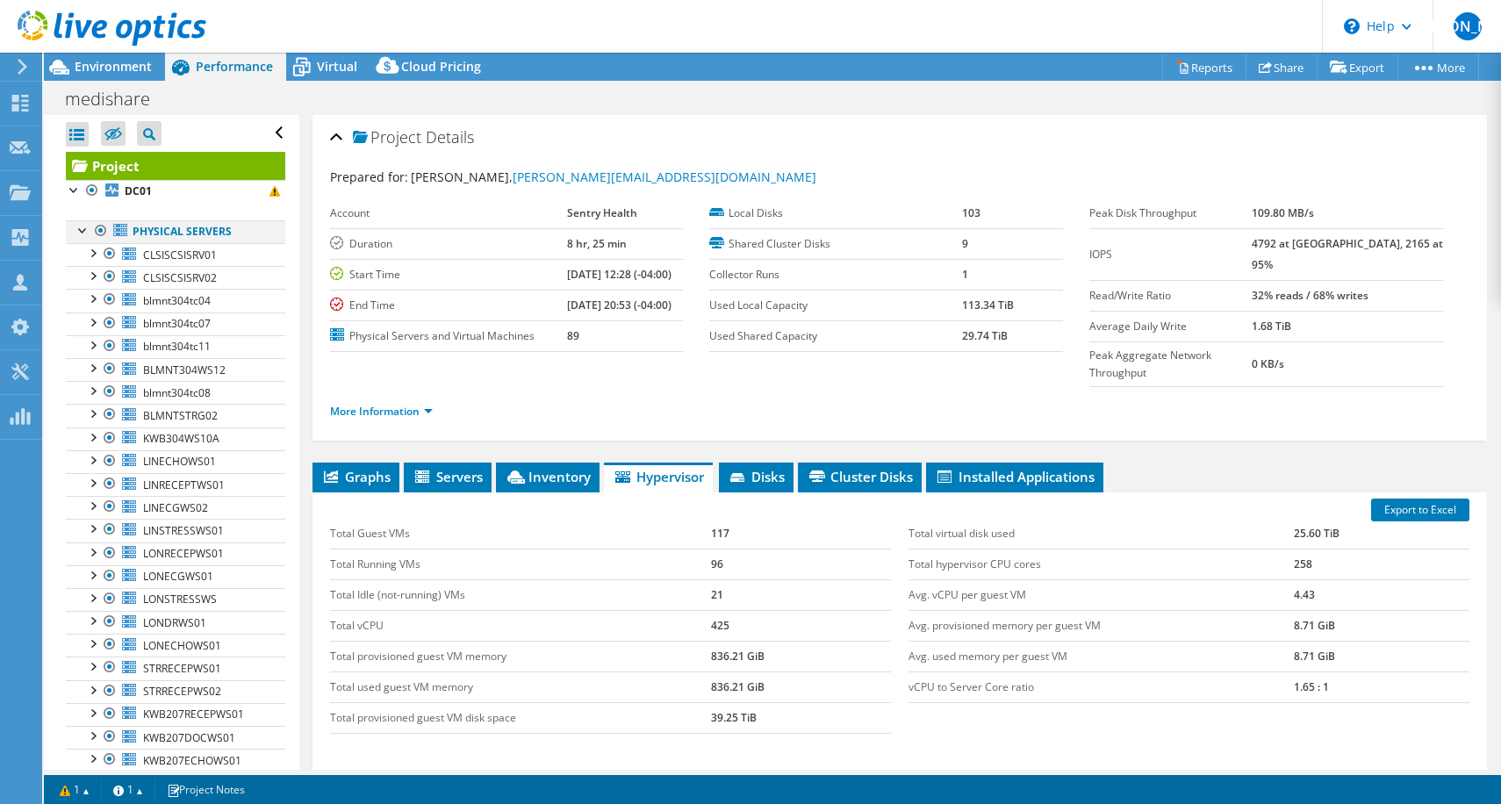
click at [78, 230] on div at bounding box center [84, 229] width 18 height 18
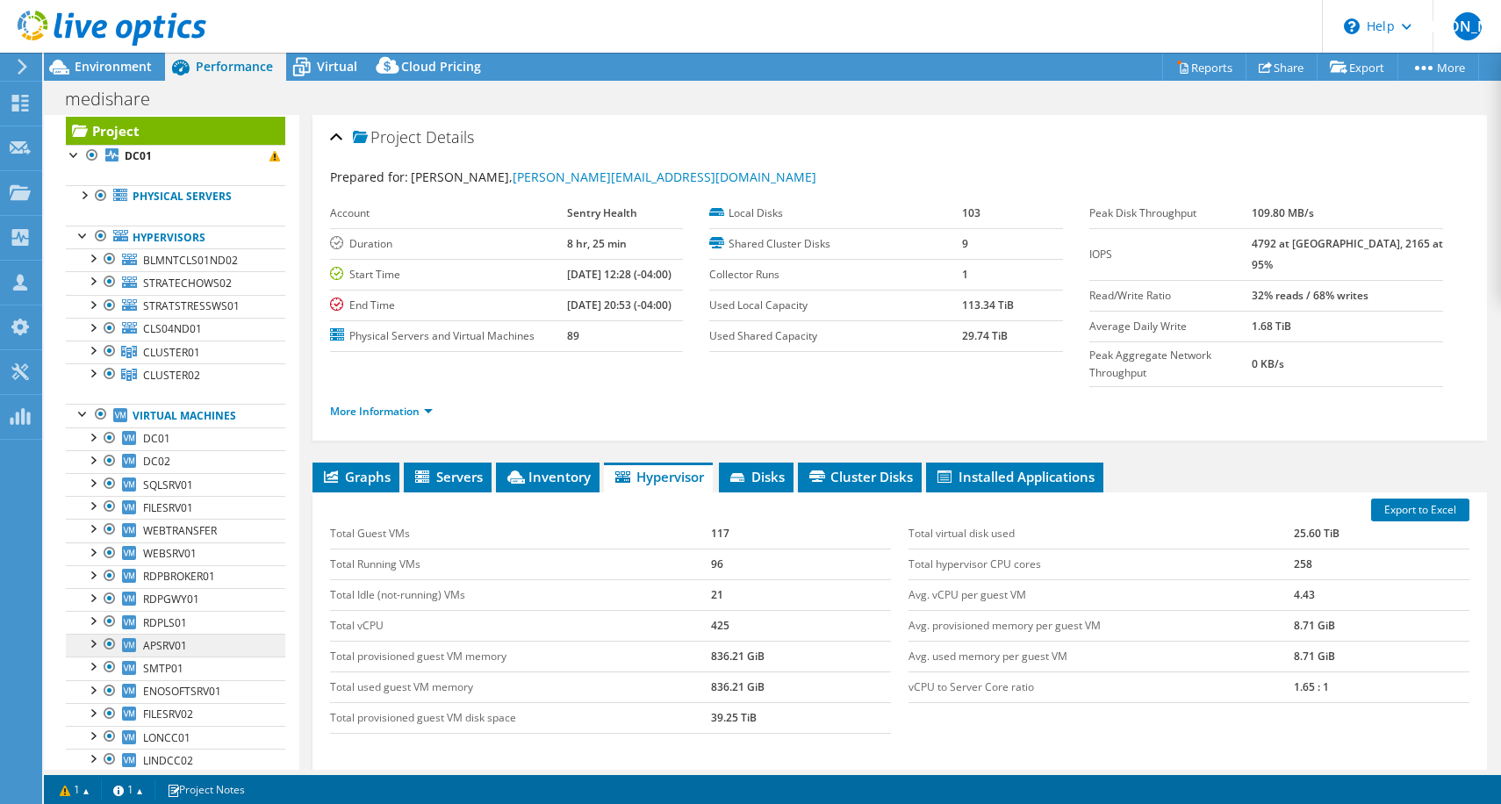
scroll to position [29, 0]
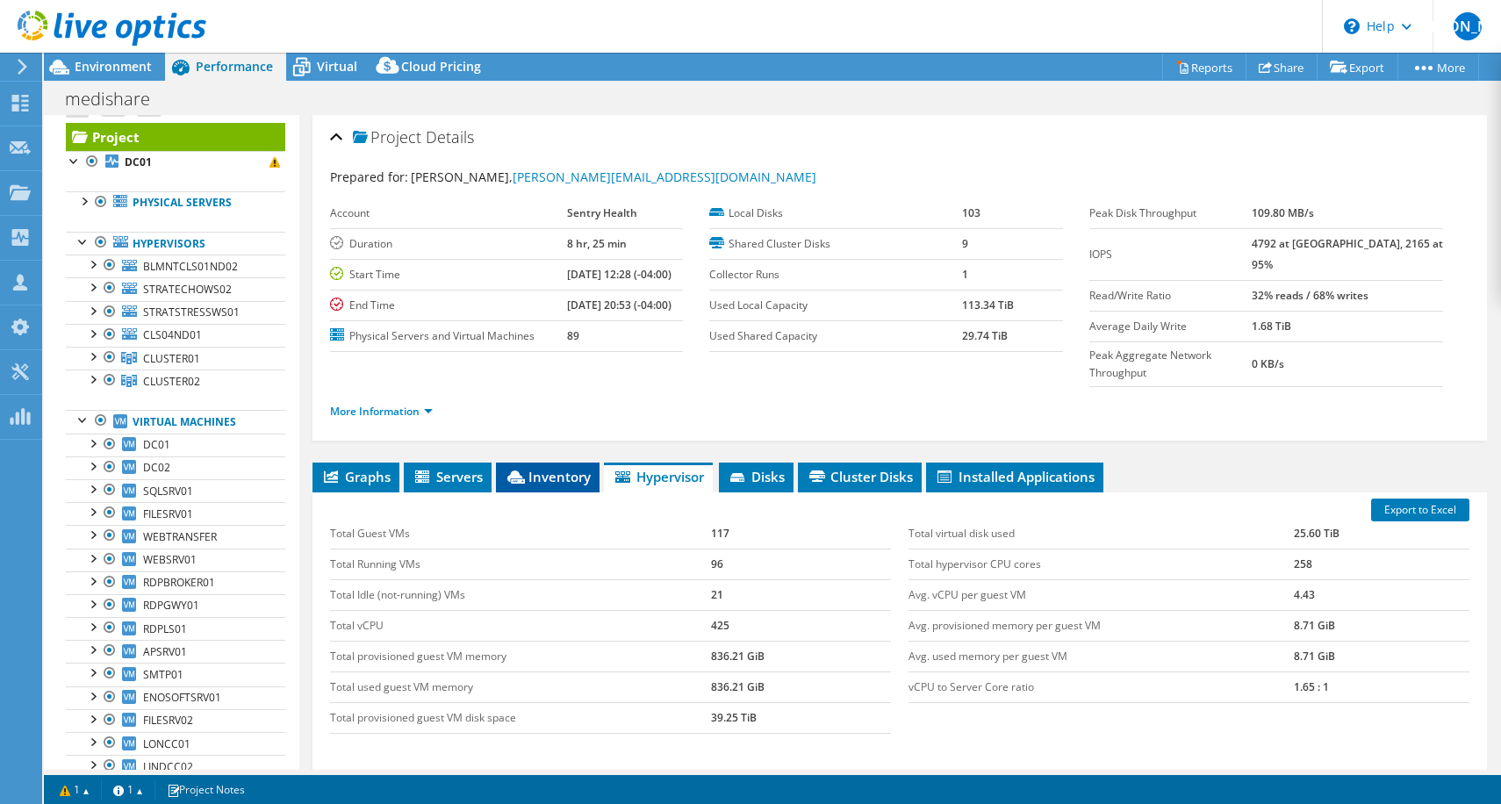
click at [553, 468] on span "Inventory" at bounding box center [548, 477] width 86 height 18
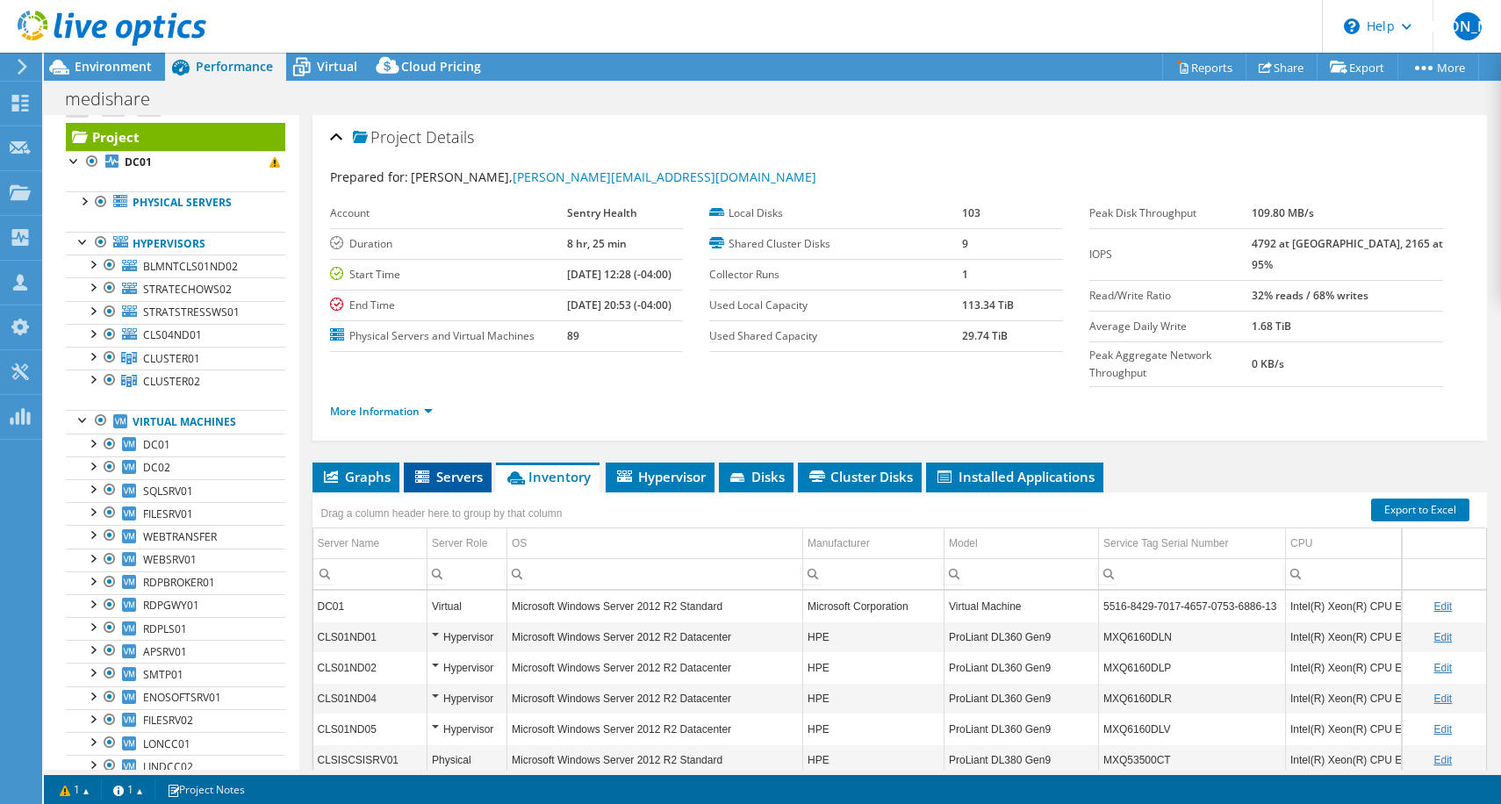
click at [473, 468] on span "Servers" at bounding box center [448, 477] width 70 height 18
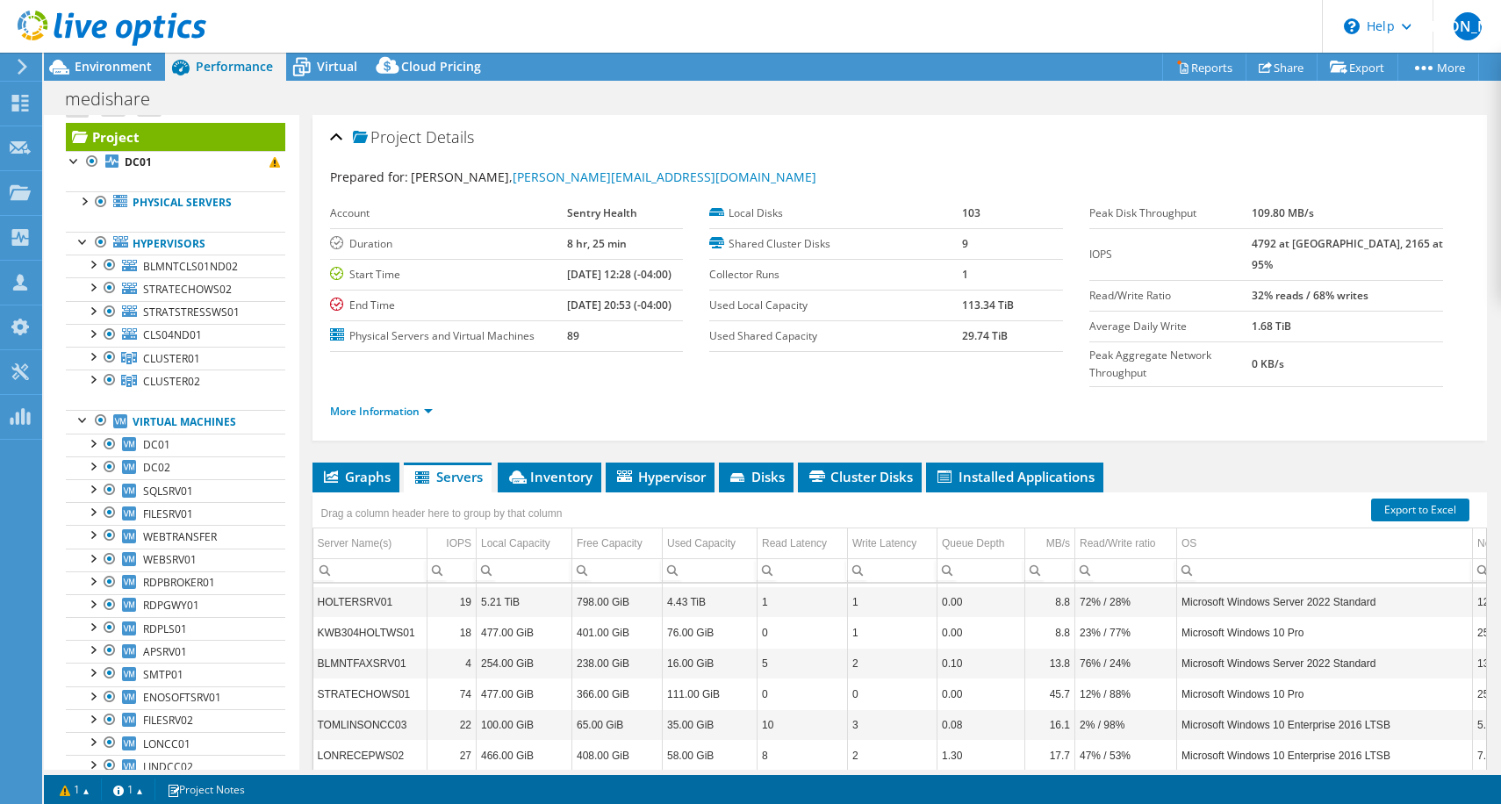
scroll to position [2408, 0]
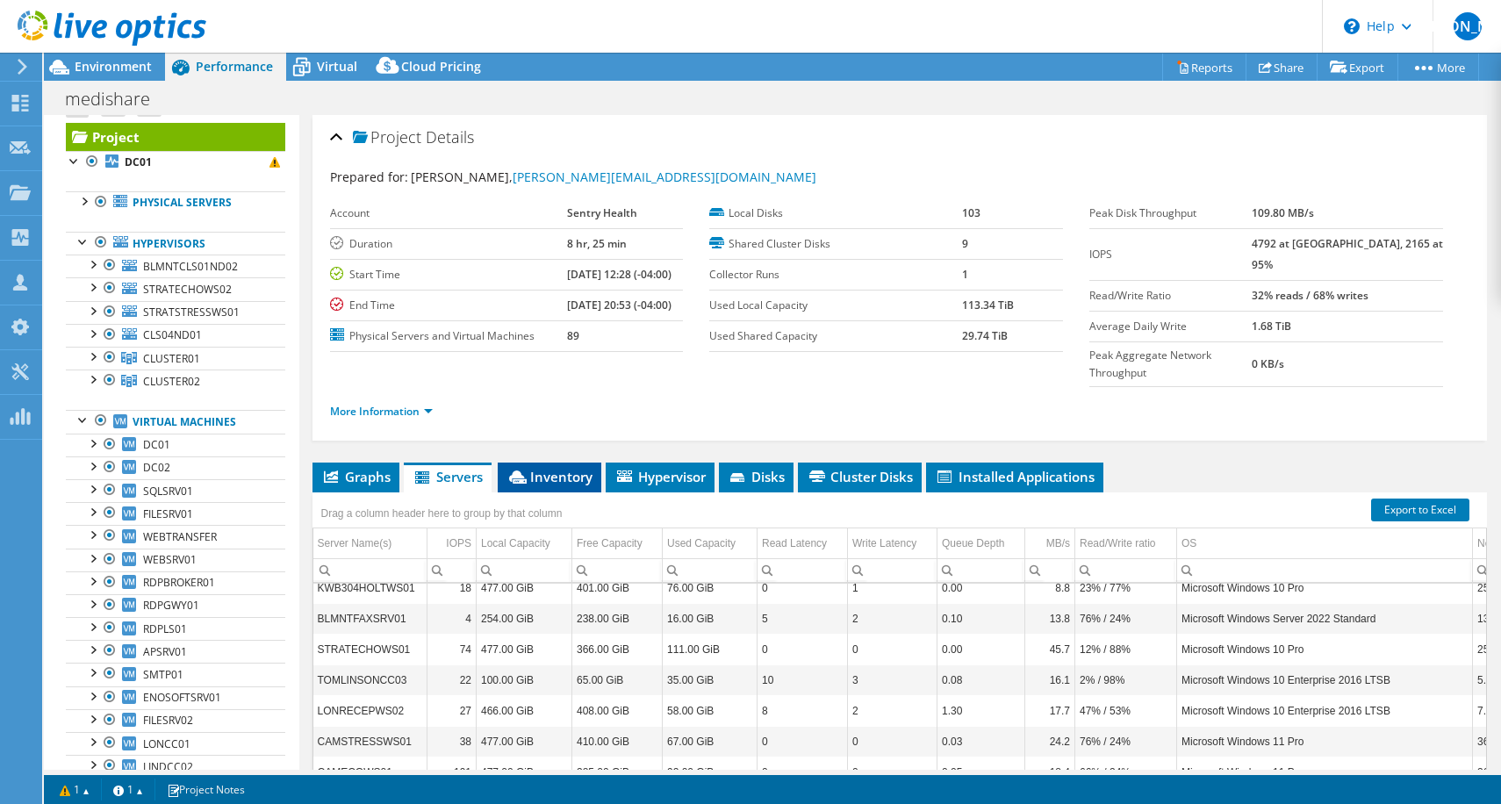
click at [555, 463] on li "Inventory" at bounding box center [550, 478] width 104 height 30
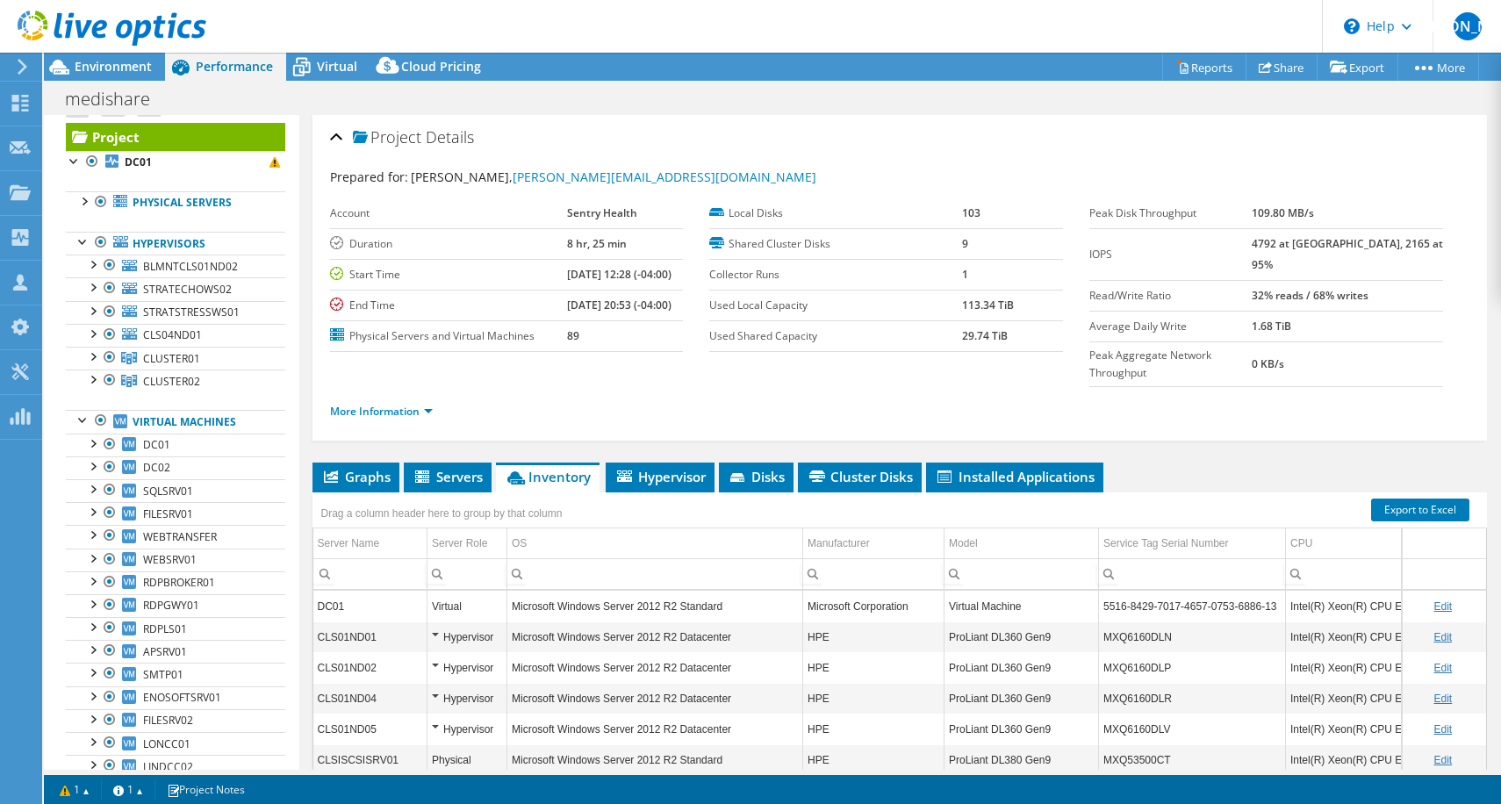
click at [701, 493] on div "Drag a column header here to group by that column" at bounding box center [901, 504] width 1176 height 23
click at [694, 468] on span "Hypervisor" at bounding box center [660, 477] width 91 height 18
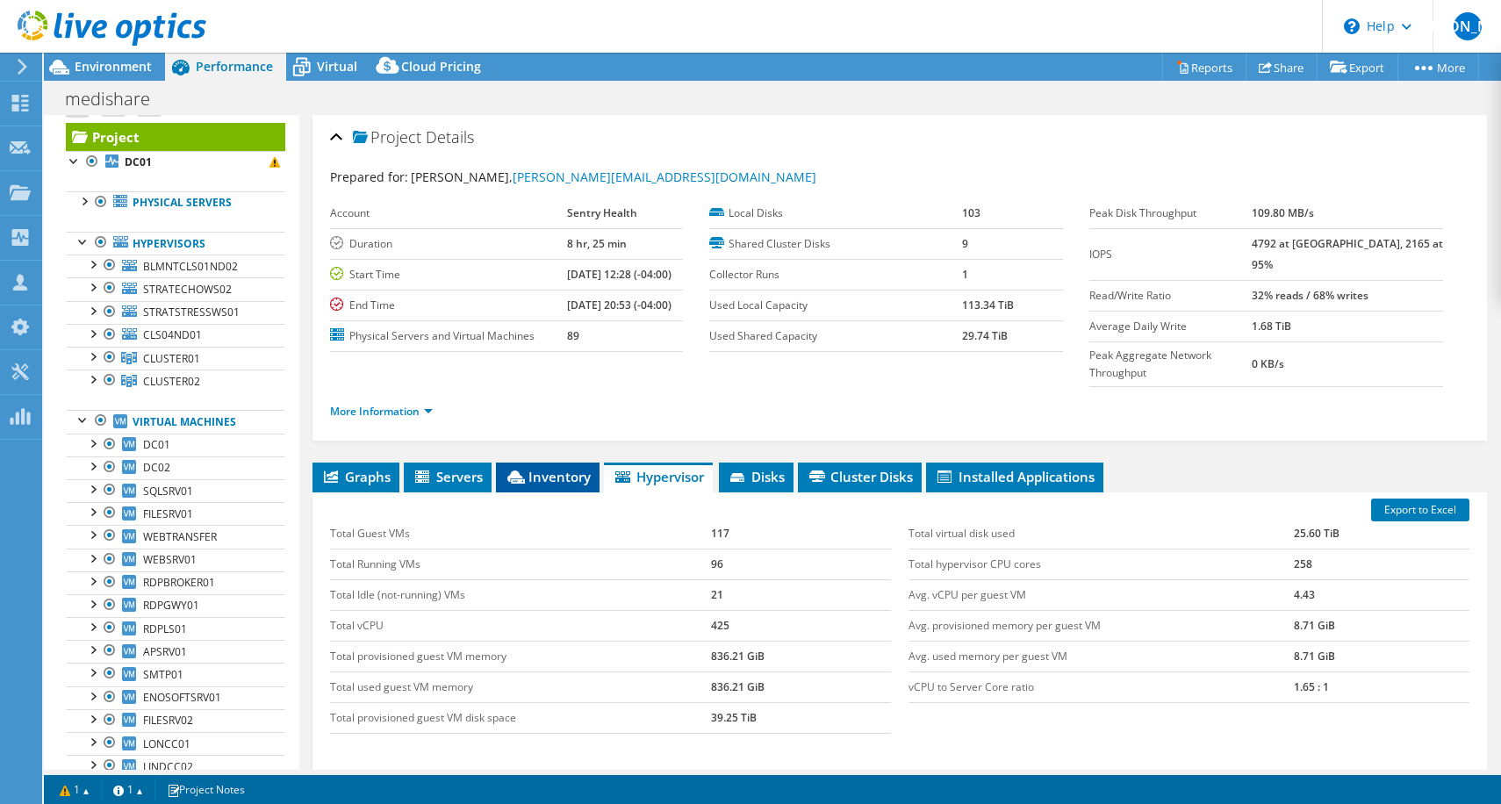
click at [554, 468] on span "Inventory" at bounding box center [548, 477] width 86 height 18
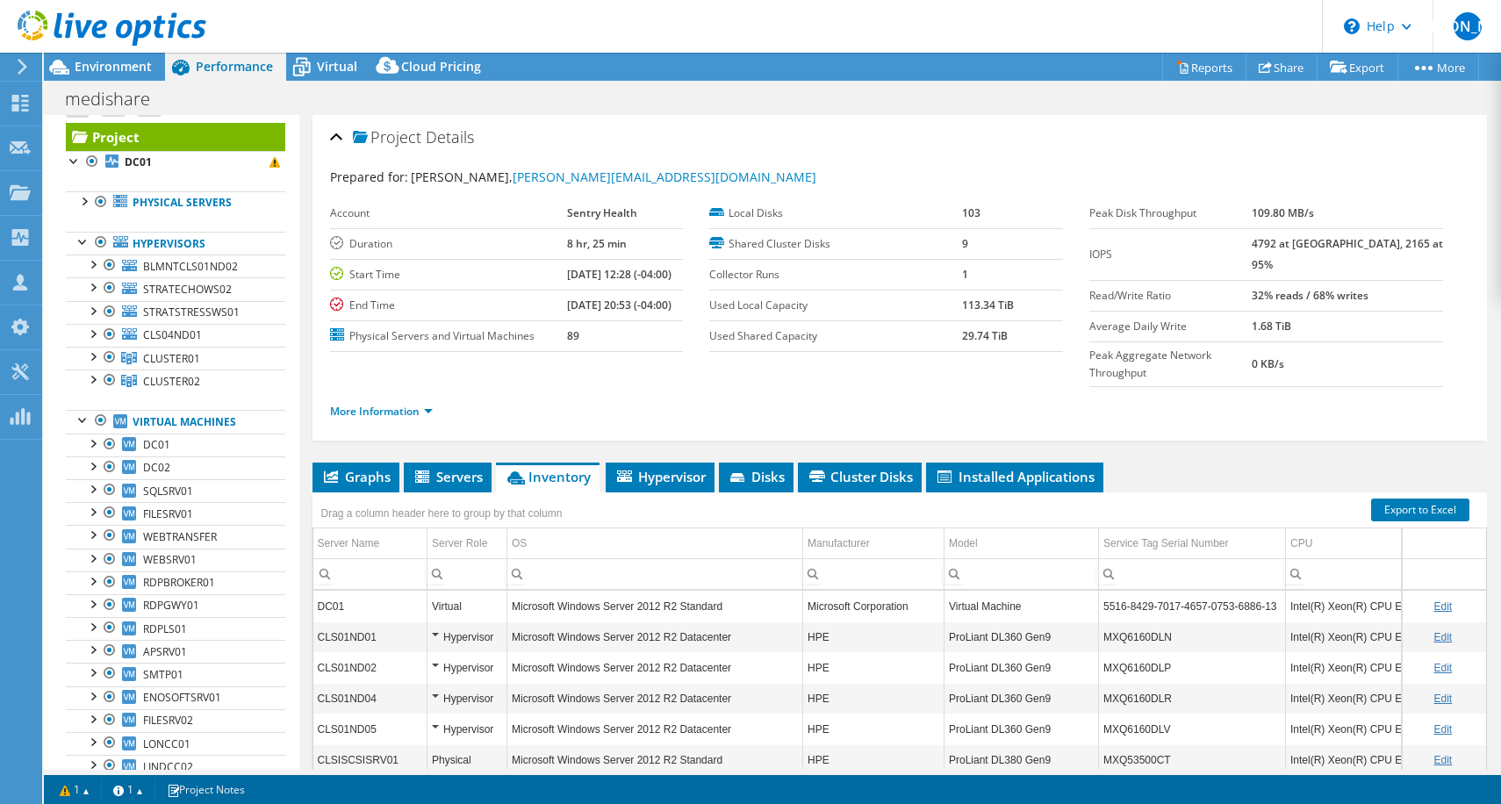
click at [444, 596] on div "Virtual" at bounding box center [467, 606] width 70 height 21
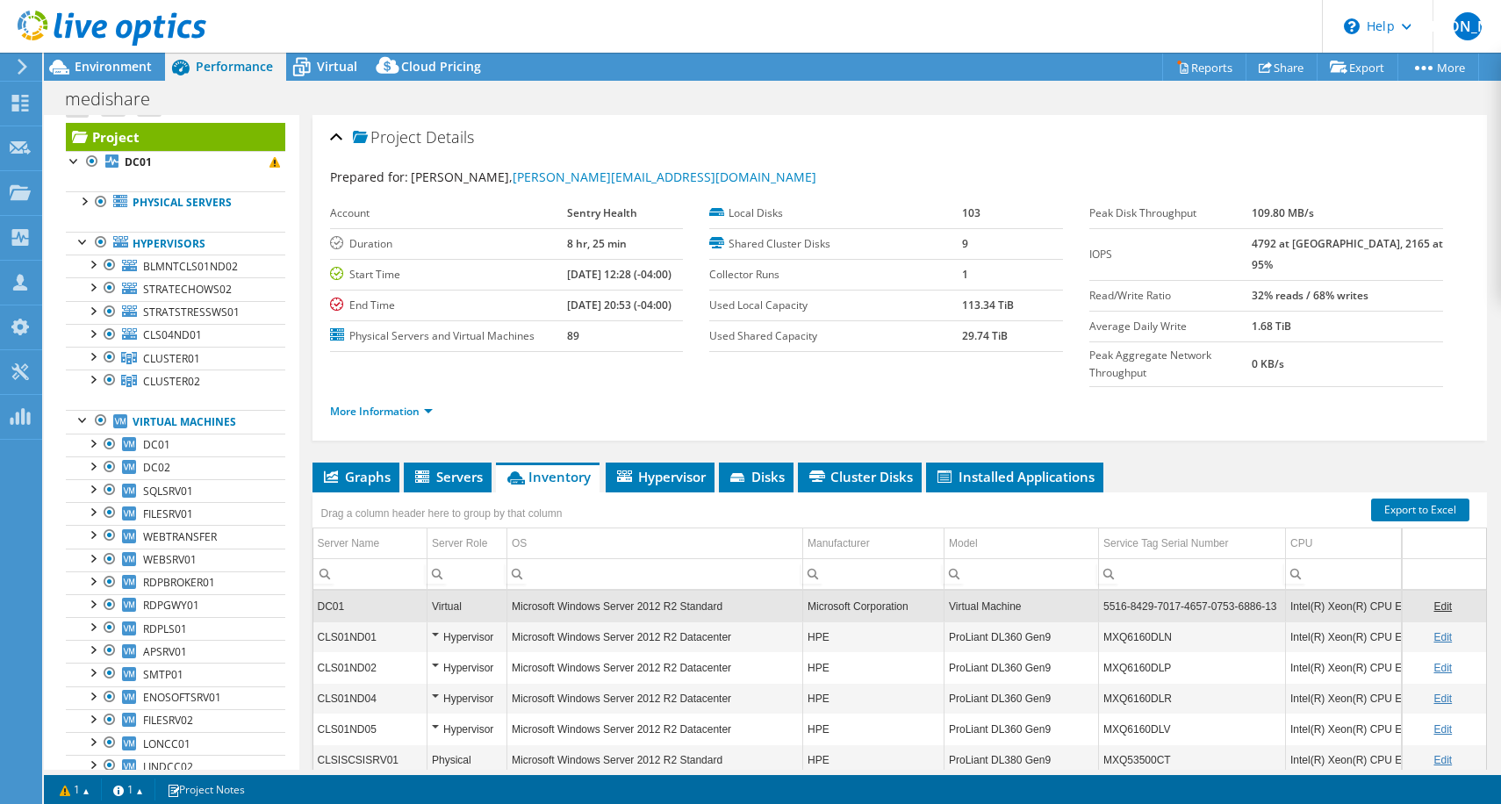
click at [482, 627] on div "Hypervisor" at bounding box center [467, 637] width 70 height 21
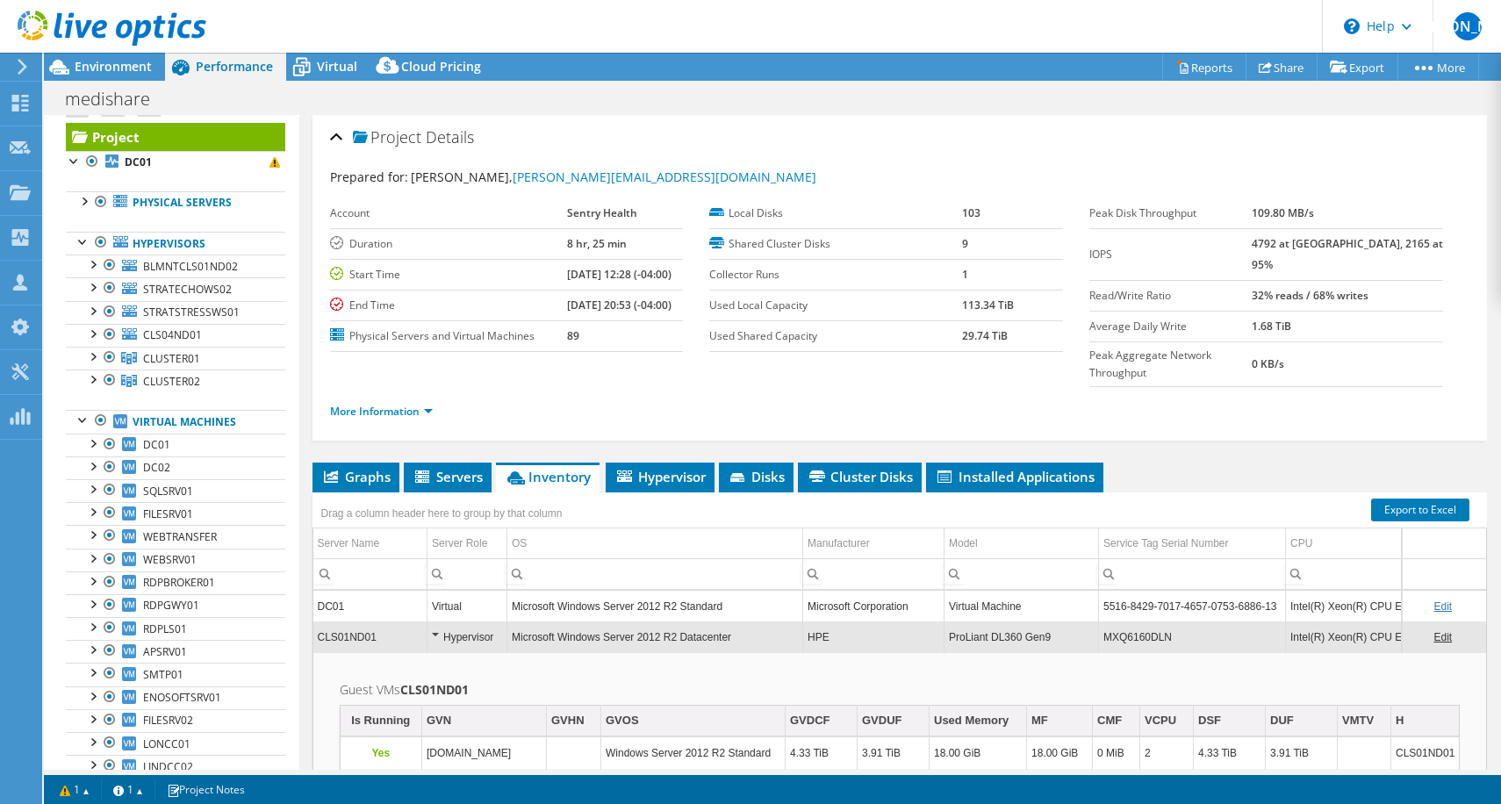
click at [482, 627] on div "Hypervisor" at bounding box center [467, 637] width 70 height 21
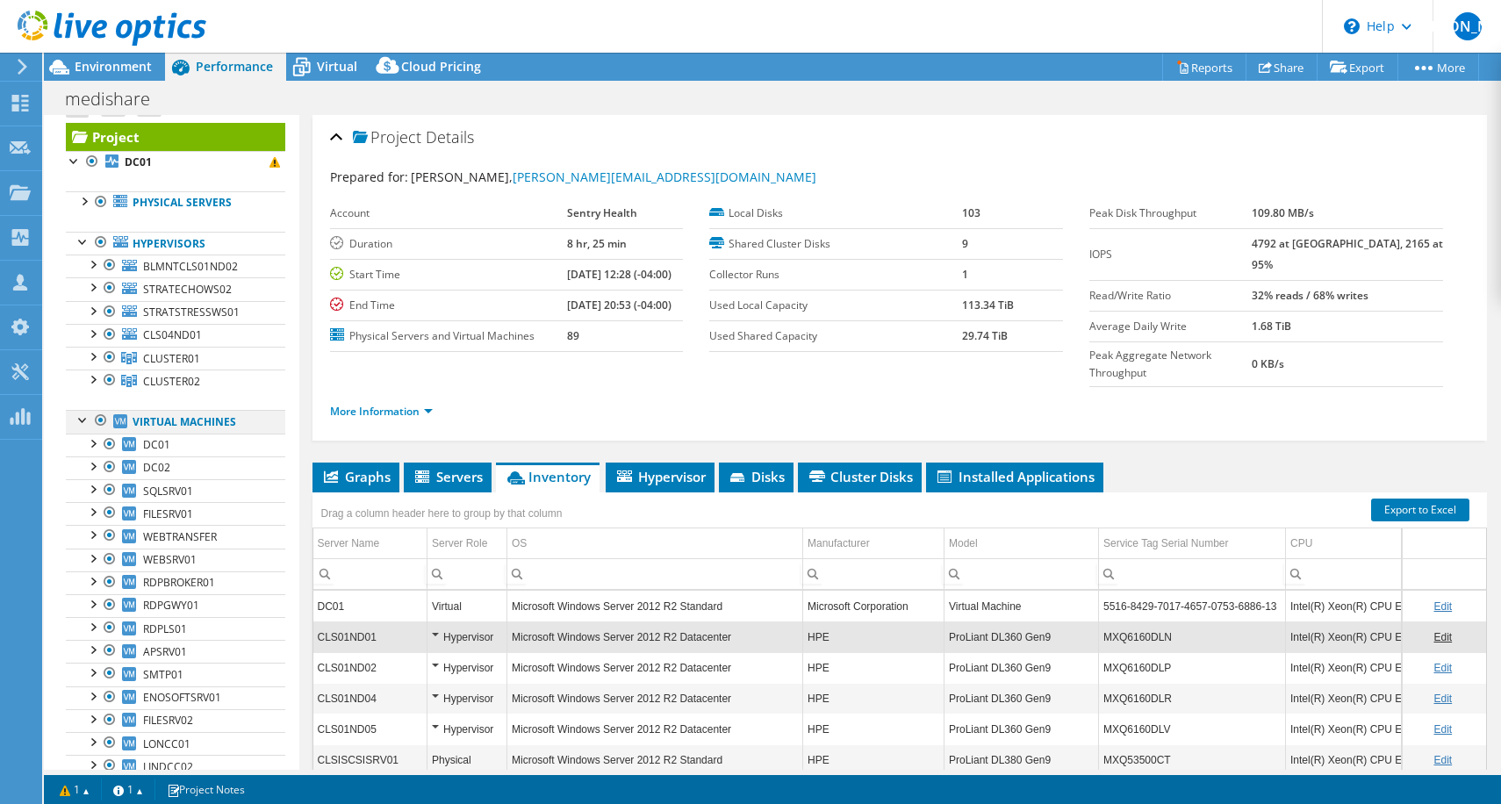
click at [87, 420] on div at bounding box center [84, 419] width 18 height 18
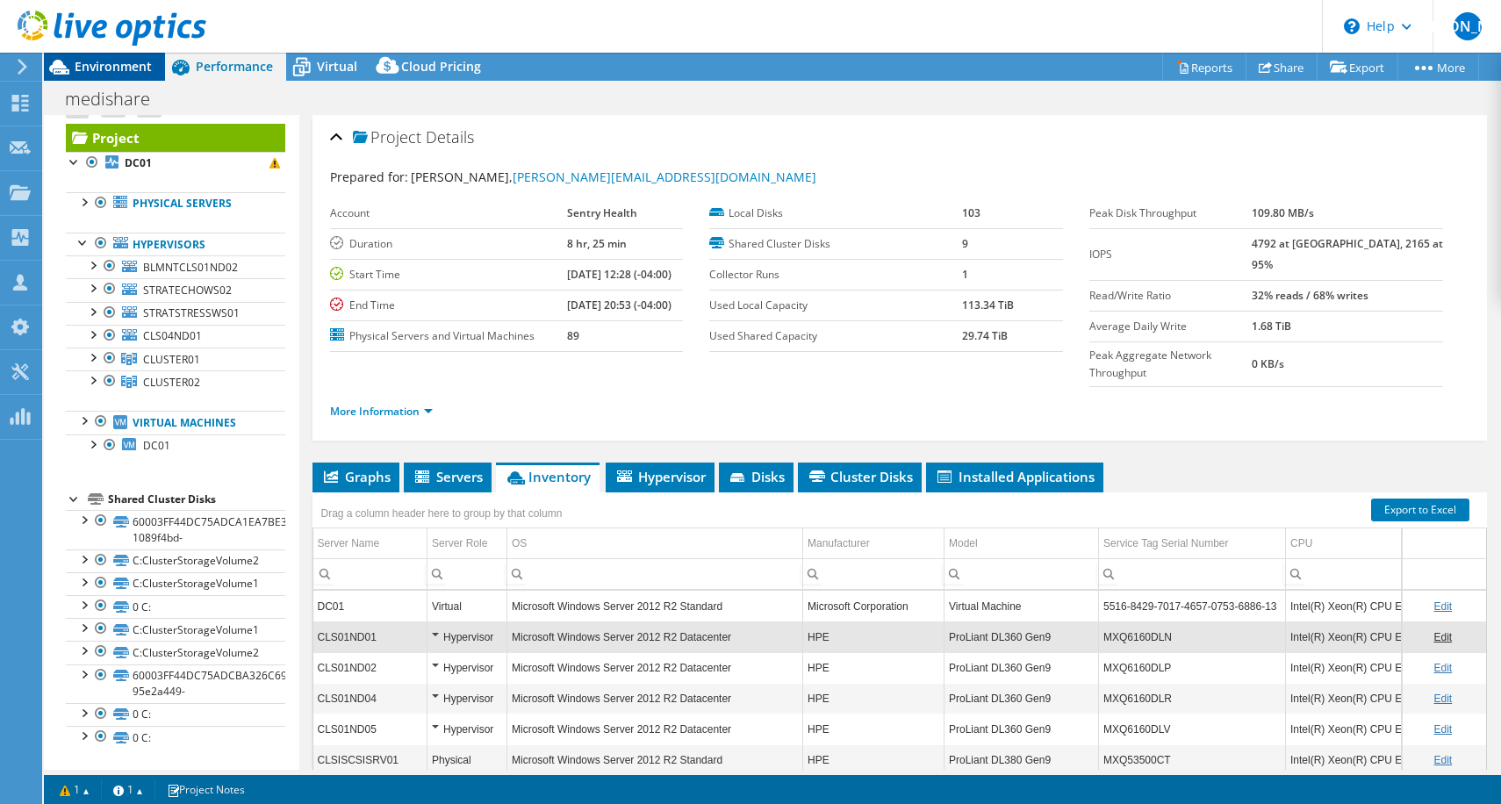
scroll to position [11, 0]
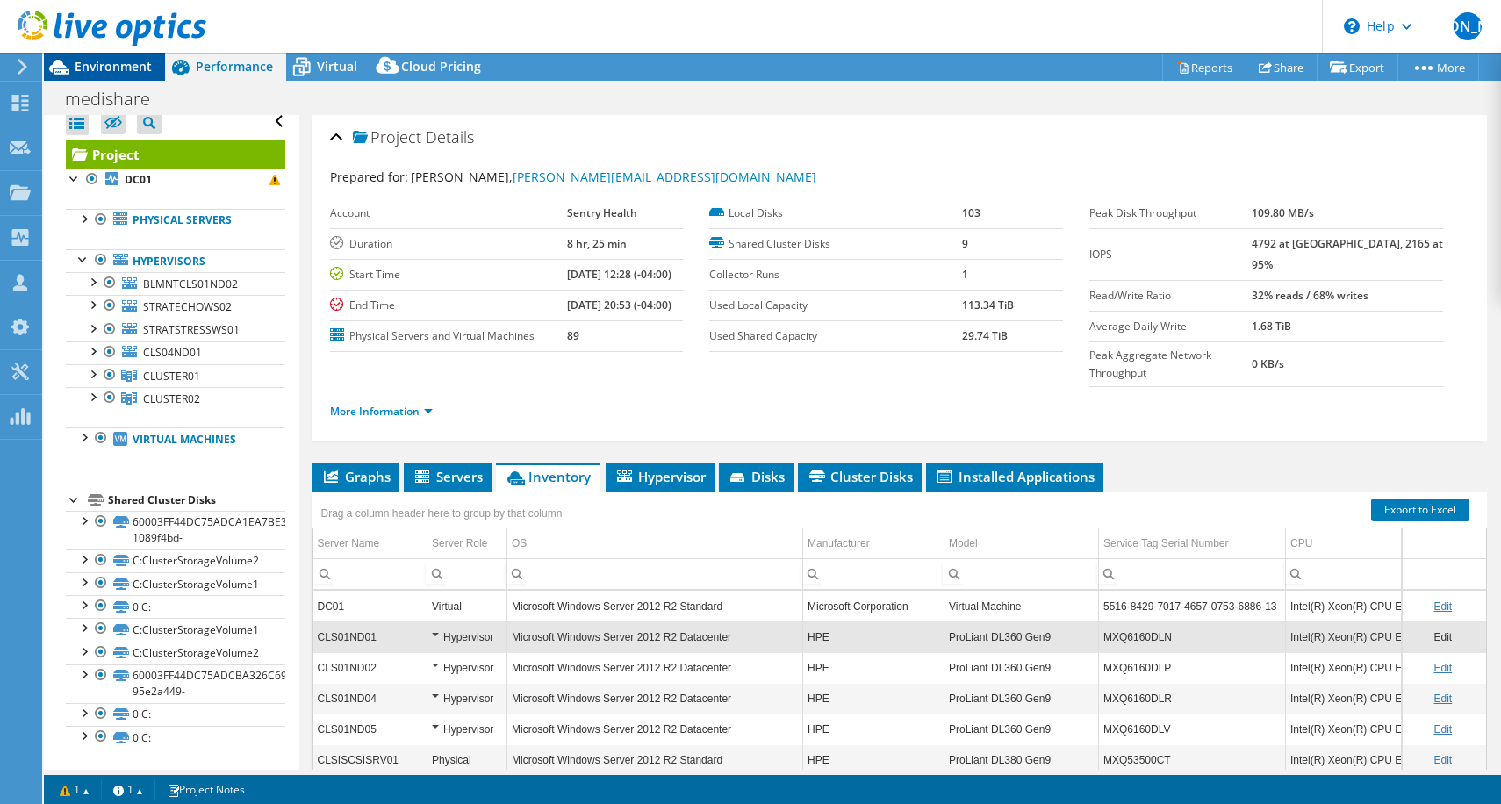
click at [112, 67] on span "Environment" at bounding box center [113, 66] width 77 height 17
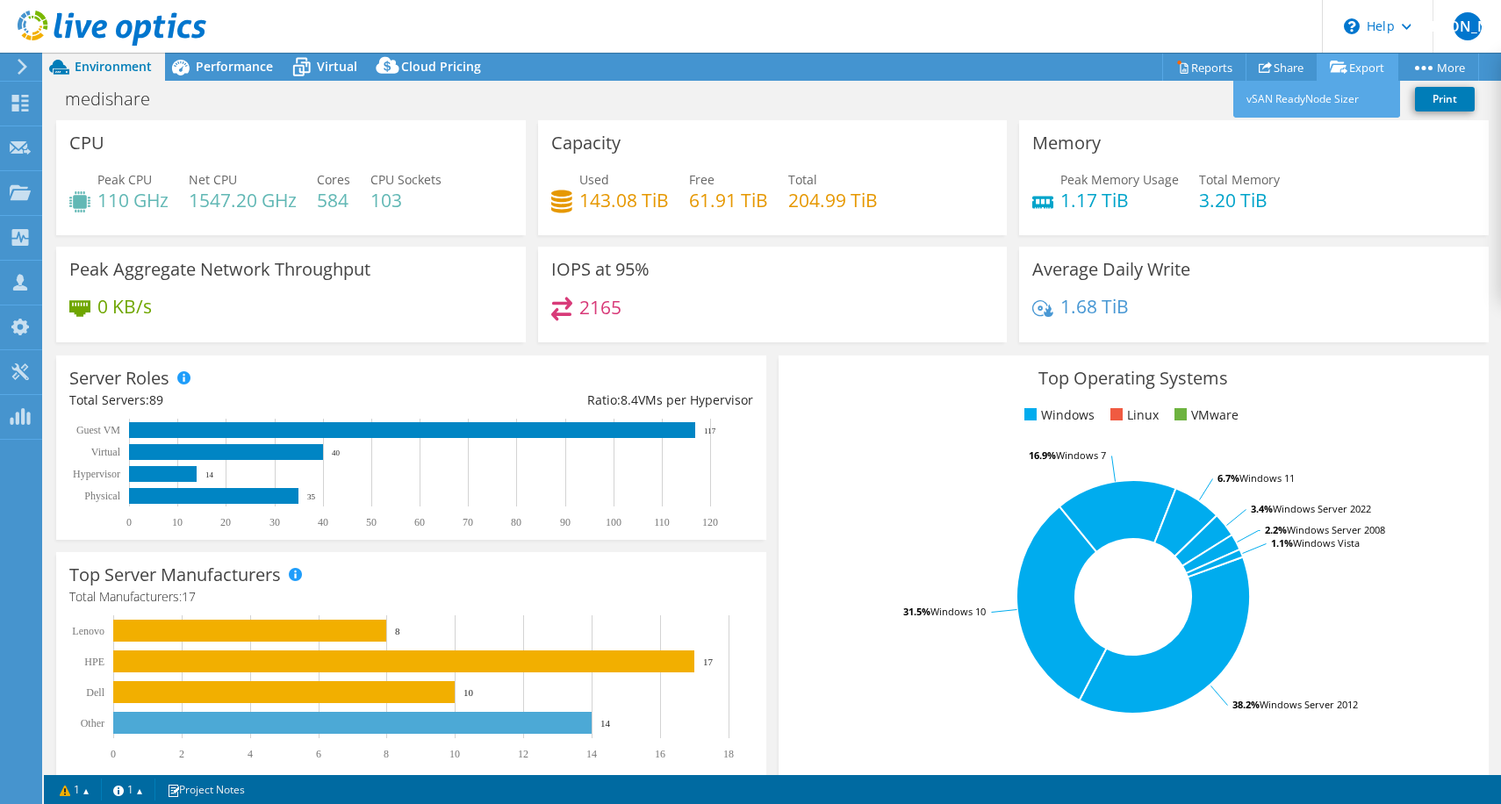
click at [1326, 70] on link "Export" at bounding box center [1358, 67] width 82 height 27
click at [1220, 70] on link "Reports" at bounding box center [1205, 67] width 84 height 27
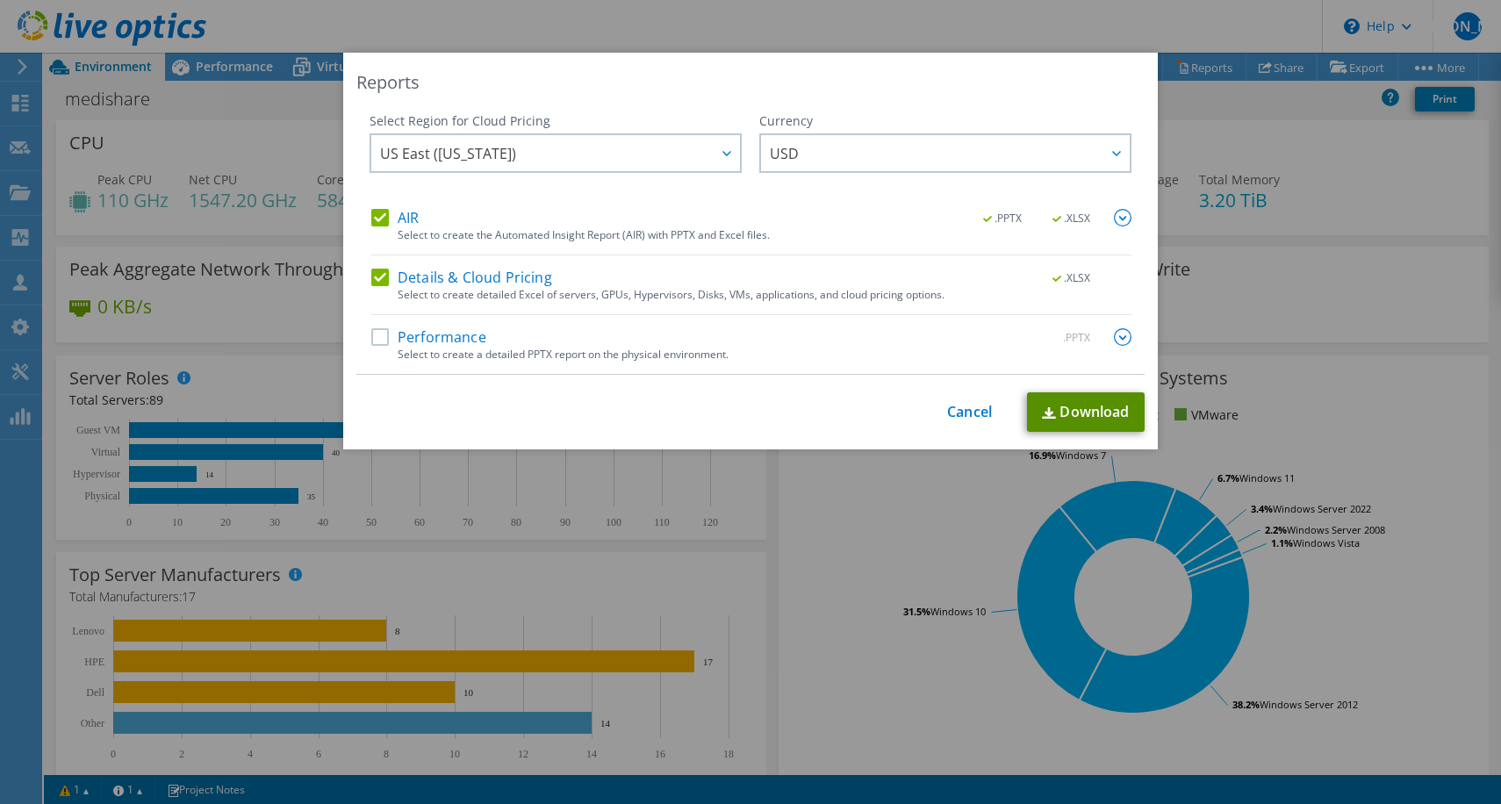
click at [1105, 409] on link "Download" at bounding box center [1086, 412] width 118 height 40
click at [968, 408] on link "Cancel" at bounding box center [969, 412] width 45 height 17
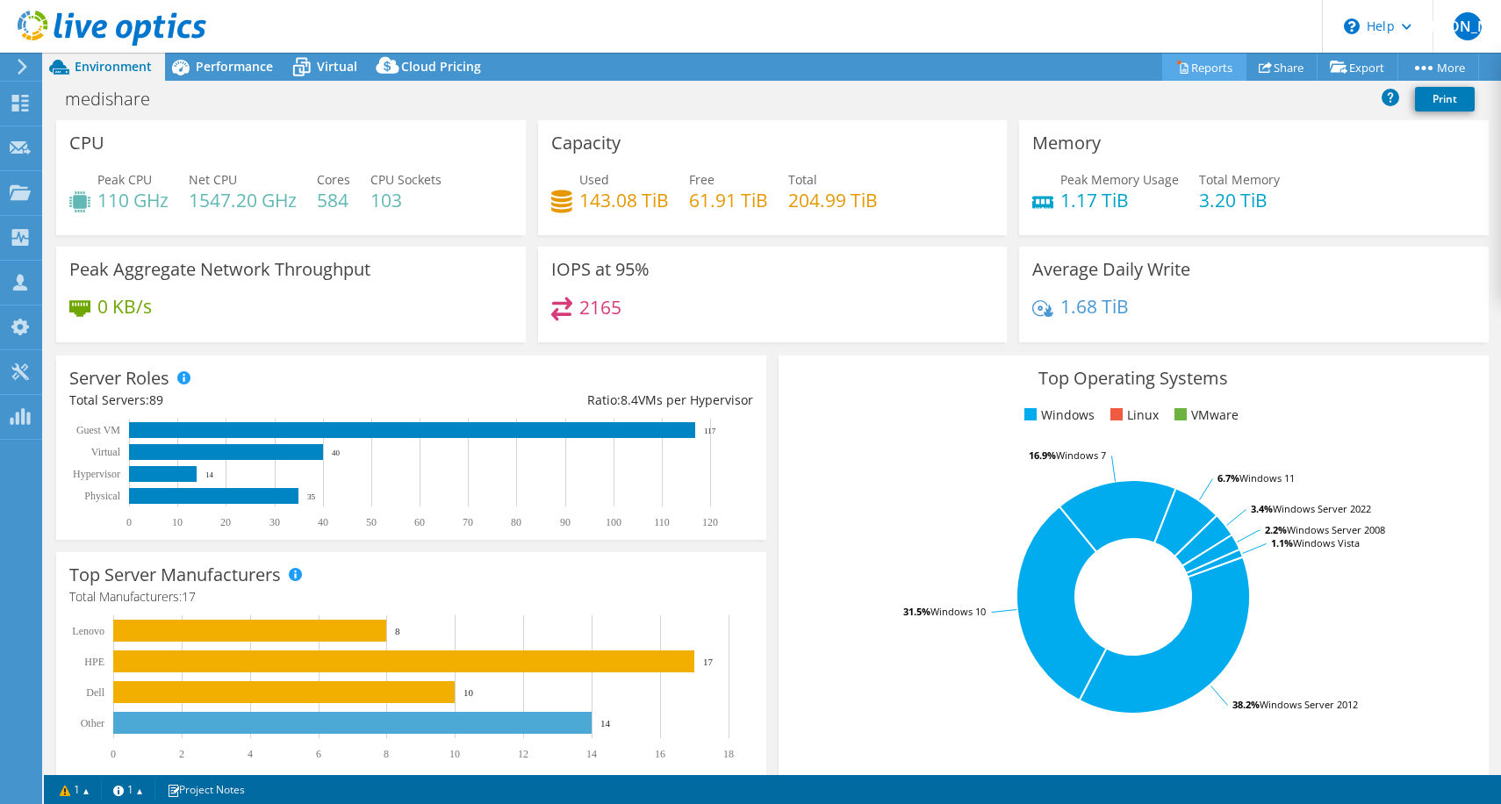
click at [1177, 61] on icon at bounding box center [1183, 67] width 13 height 13
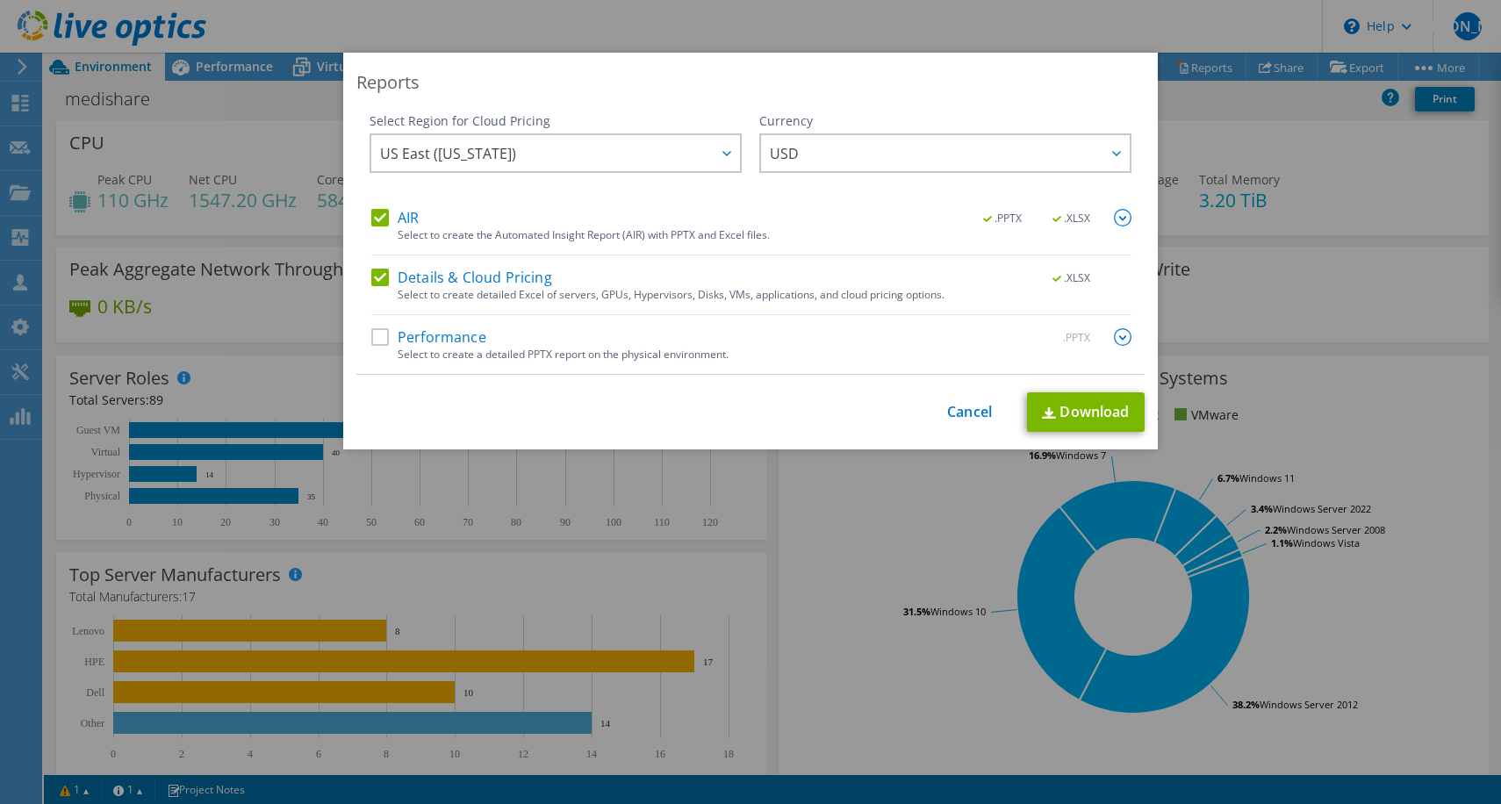
click at [418, 328] on label "Performance" at bounding box center [428, 337] width 115 height 18
click at [0, 0] on input "Performance" at bounding box center [0, 0] width 0 height 0
click at [1084, 415] on link "Download" at bounding box center [1086, 412] width 118 height 40
click at [957, 420] on link "Cancel" at bounding box center [969, 412] width 45 height 17
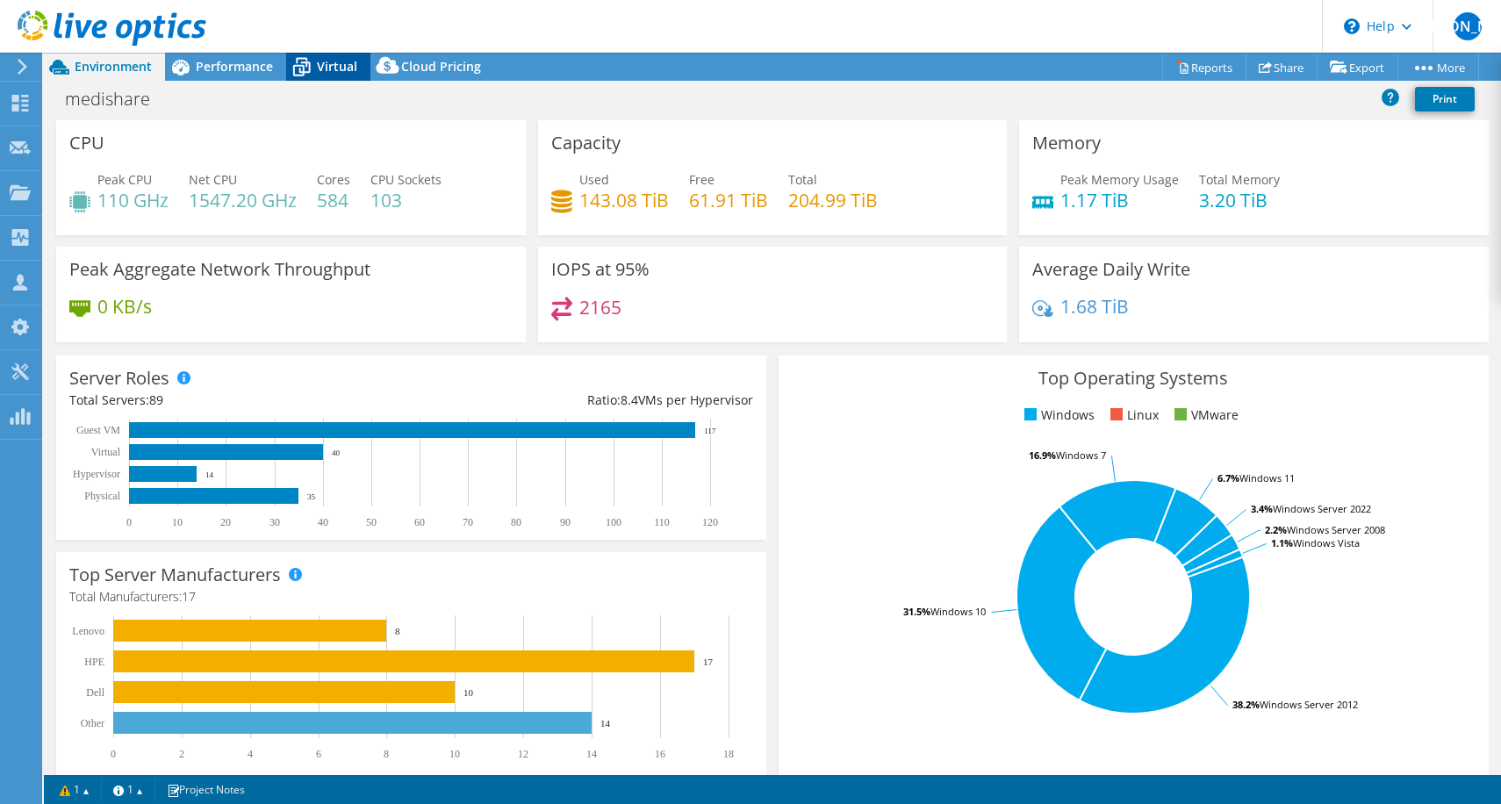
click at [318, 73] on span "Virtual" at bounding box center [337, 66] width 40 height 17
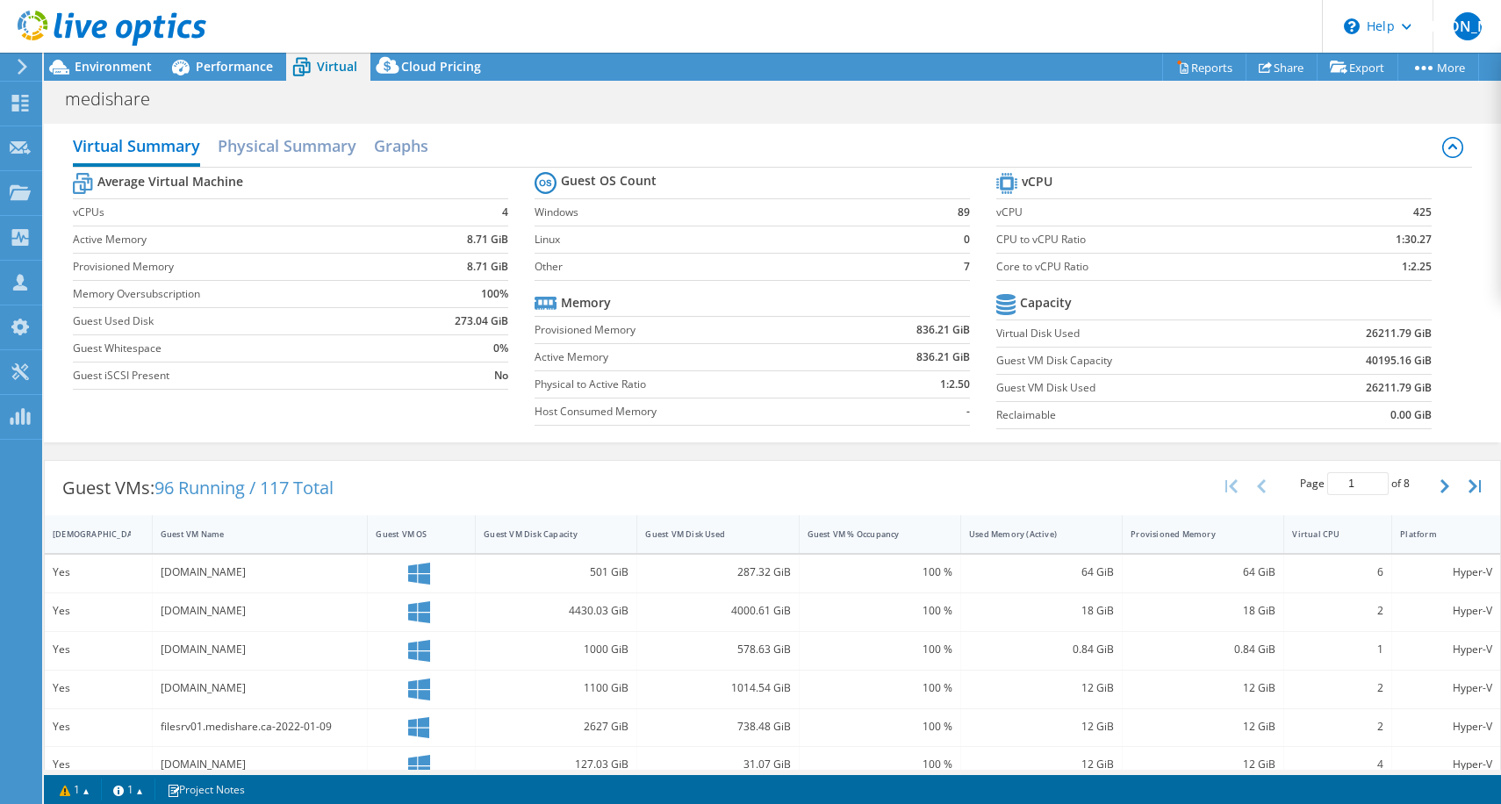
click at [220, 44] on header "JA Partner Team Member Jorge Alvarado Jorge.Alvarado@rci.rogers.com rci.rogers.…" at bounding box center [750, 26] width 1501 height 53
click at [220, 72] on span "Performance" at bounding box center [234, 66] width 77 height 17
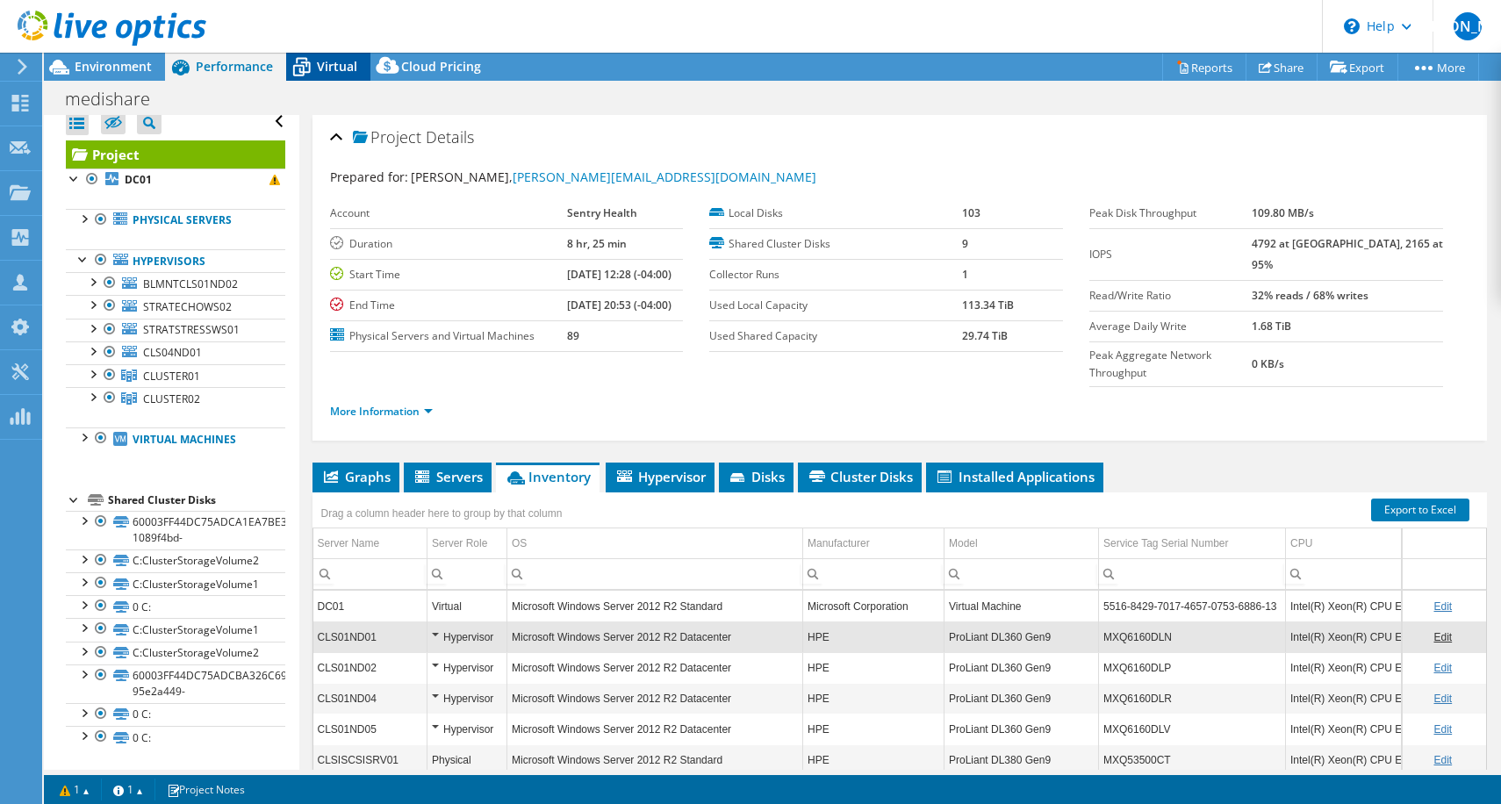
click at [360, 69] on div "Virtual" at bounding box center [328, 67] width 84 height 28
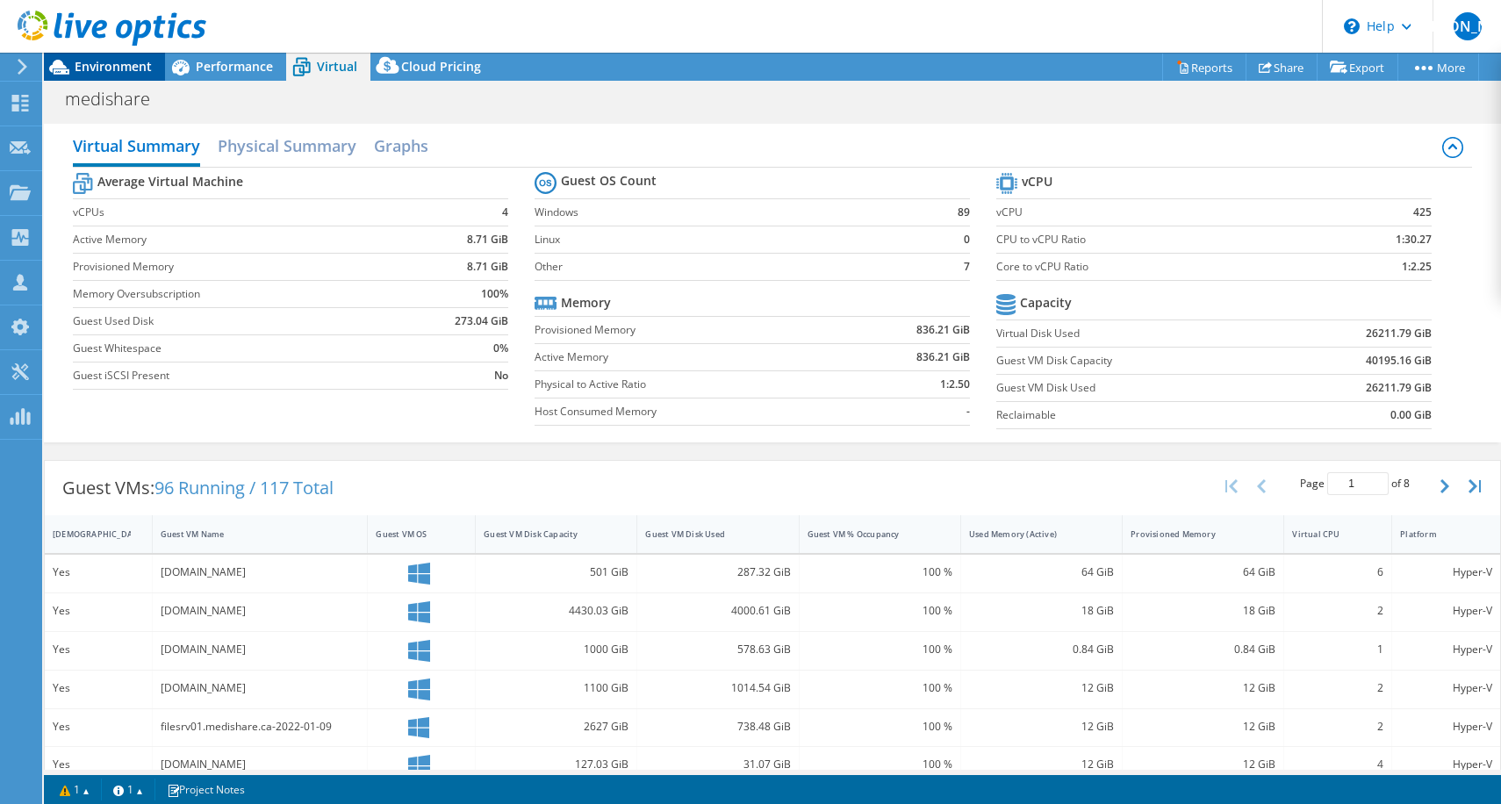
click at [87, 63] on span "Environment" at bounding box center [113, 66] width 77 height 17
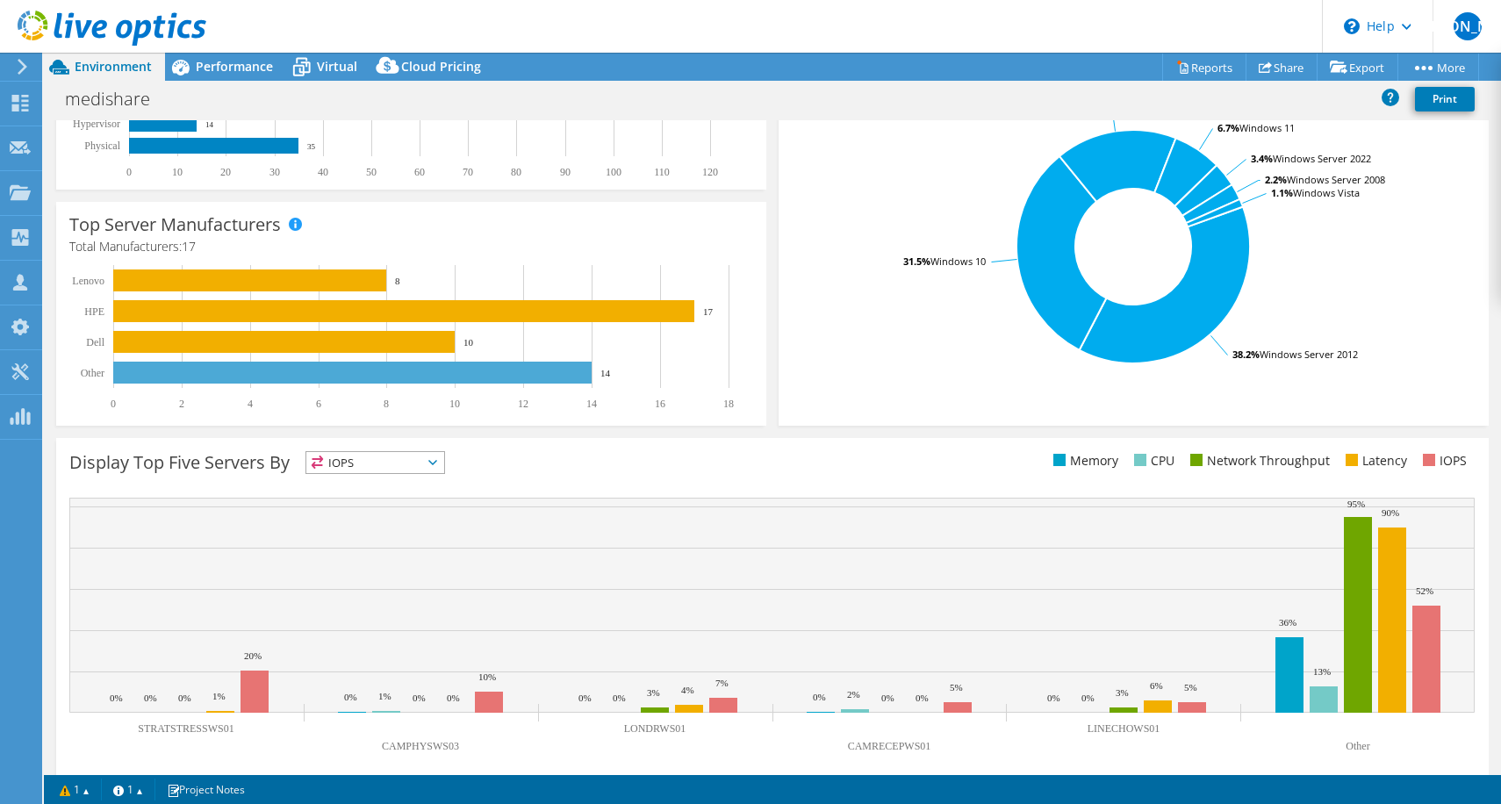
scroll to position [360, 0]
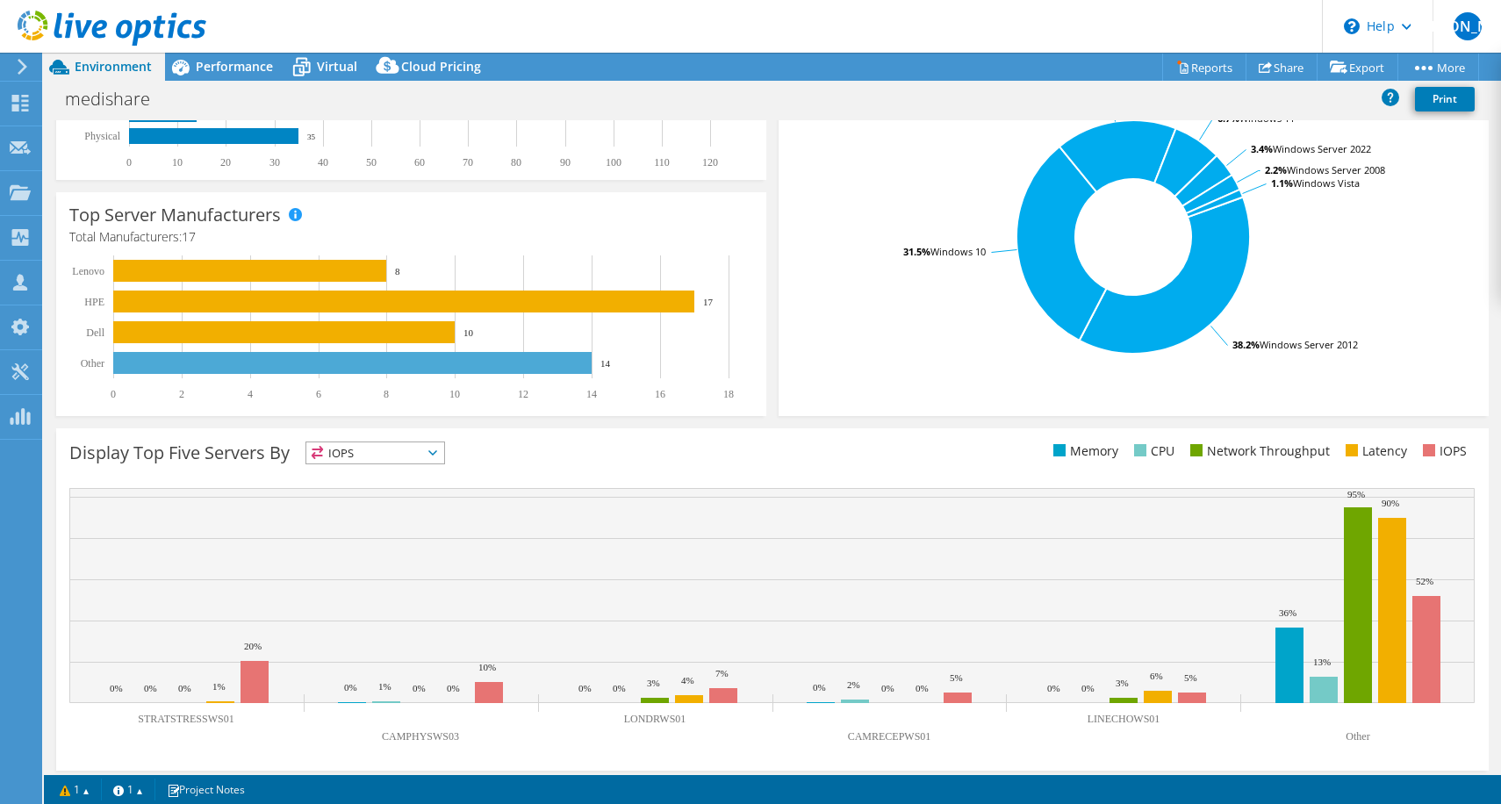
click at [427, 458] on span "IOPS" at bounding box center [375, 453] width 138 height 21
click at [396, 501] on li "Memory" at bounding box center [375, 500] width 138 height 25
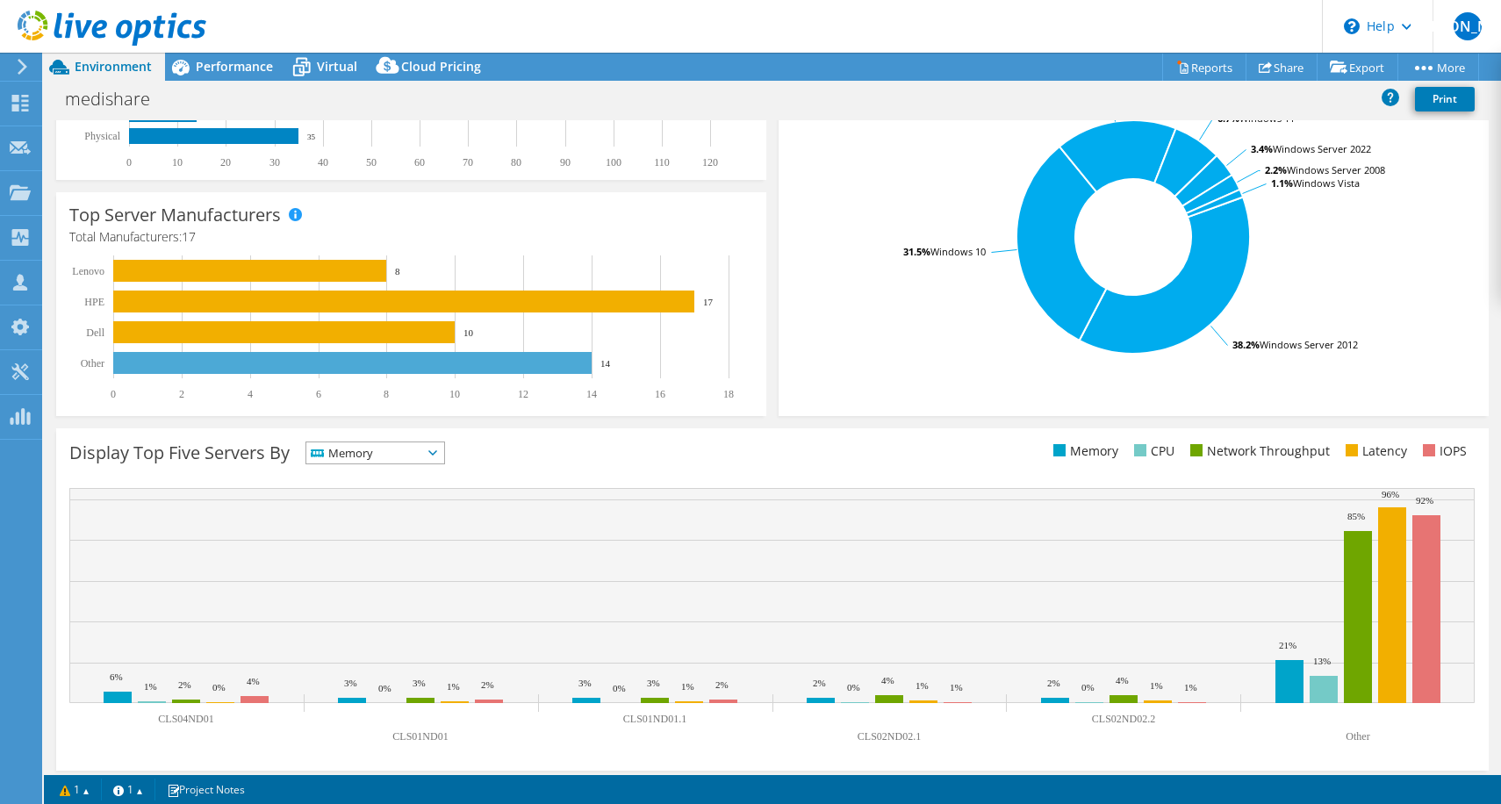
click at [601, 468] on div "Display Top Five Servers By Memory IOPS" at bounding box center [420, 456] width 703 height 29
click at [430, 453] on span "Memory" at bounding box center [375, 453] width 138 height 21
click at [370, 524] on li "CPU" at bounding box center [375, 525] width 138 height 25
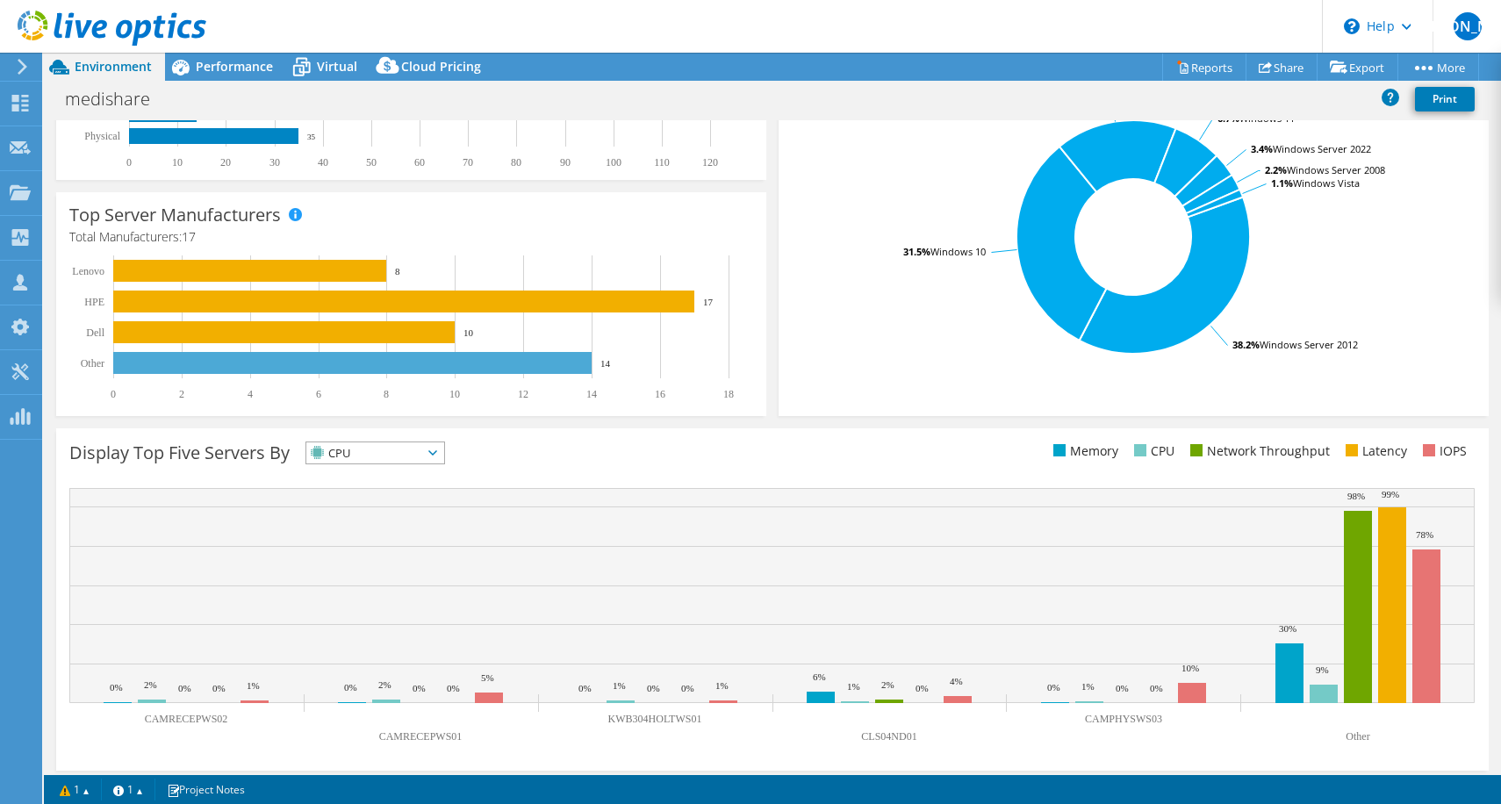
click at [525, 456] on div "Display Top Five Servers By CPU IOPS" at bounding box center [420, 456] width 703 height 29
click at [415, 459] on span "CPU" at bounding box center [364, 453] width 116 height 21
click at [396, 548] on li "Network Throughput" at bounding box center [375, 549] width 138 height 25
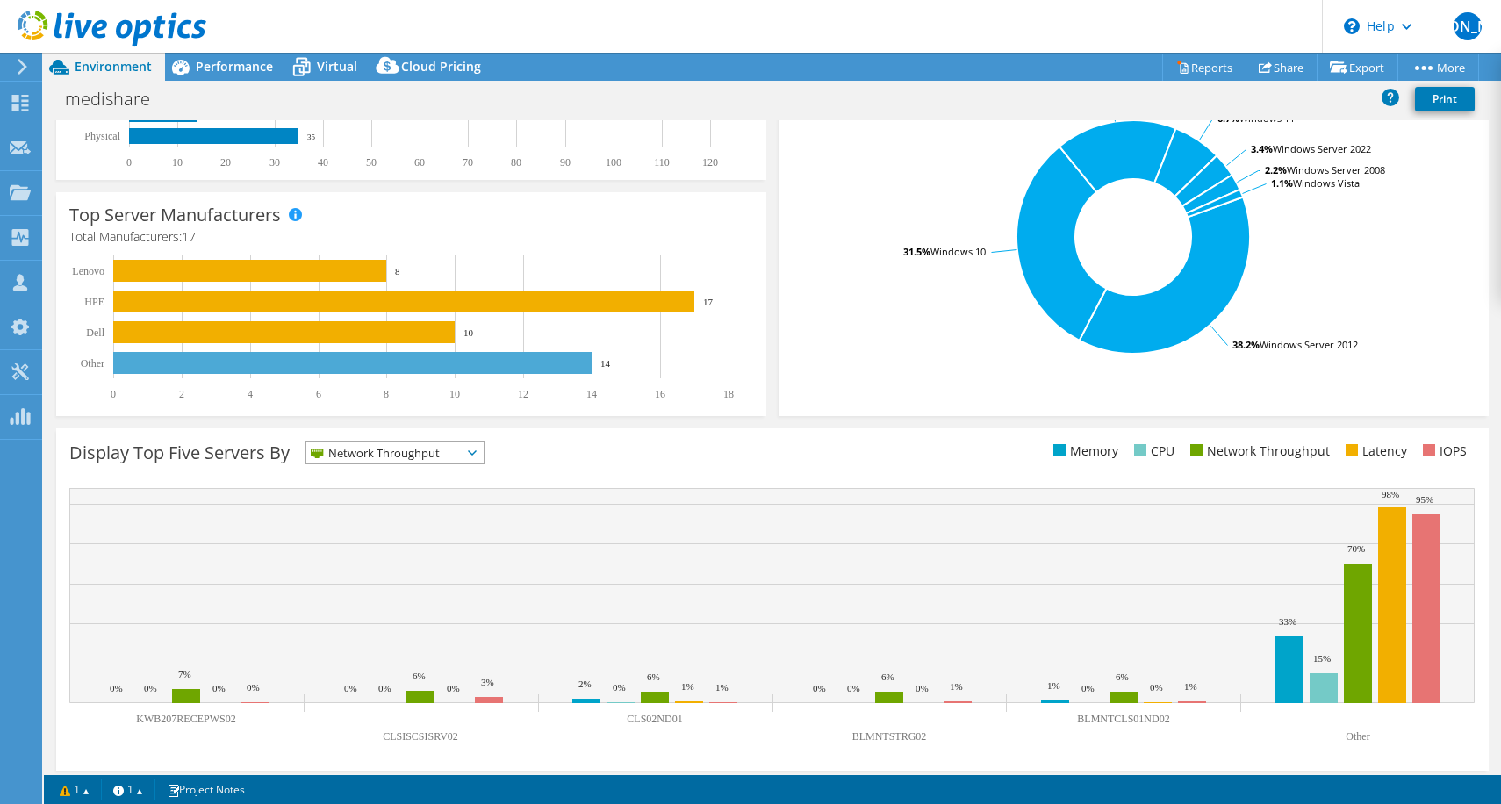
click at [392, 434] on div "Display Top Five Servers By Network Throughput IOPS" at bounding box center [772, 599] width 1433 height 342
click at [392, 443] on span "Network Throughput" at bounding box center [383, 453] width 155 height 21
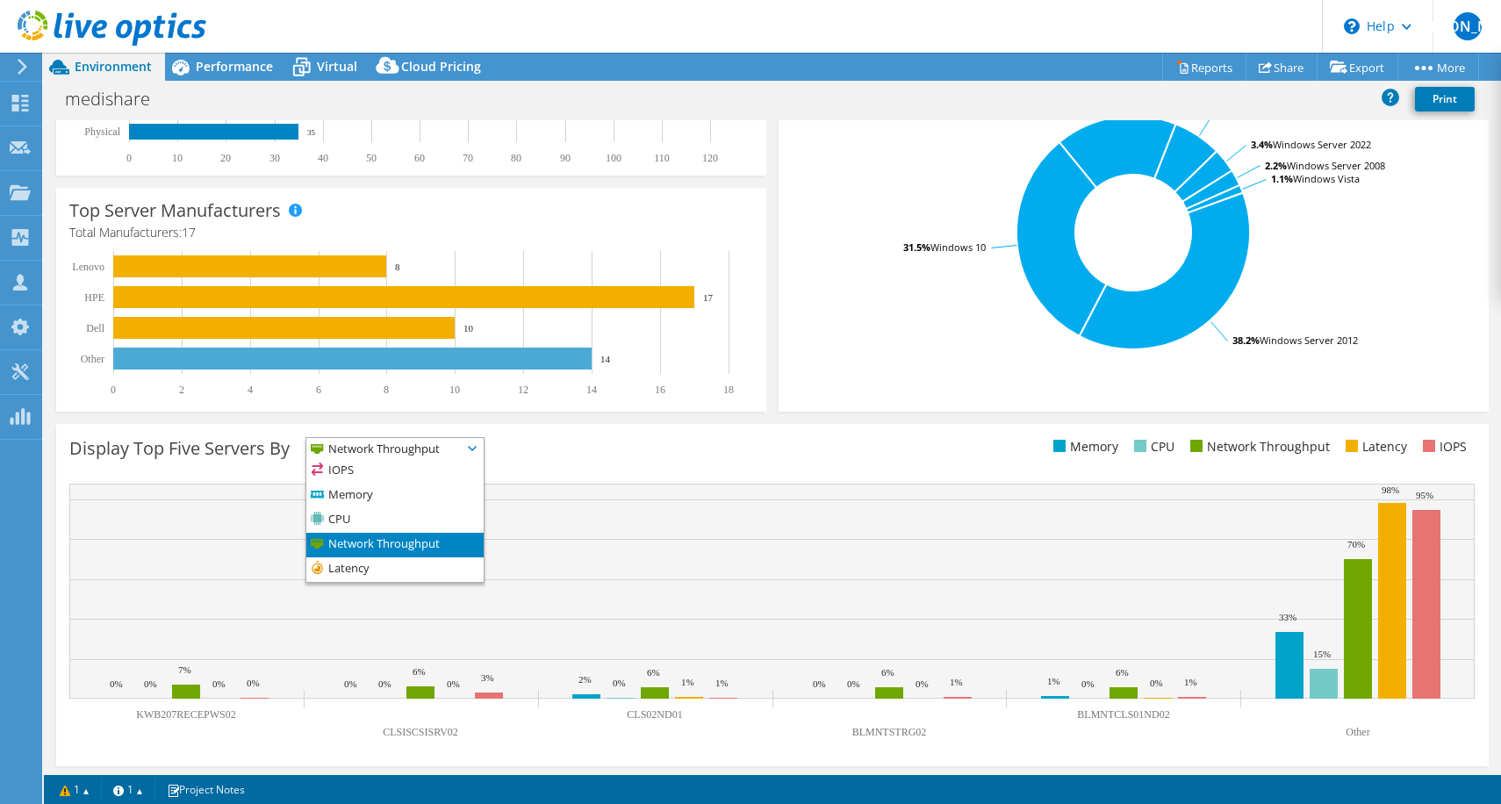
click at [382, 439] on span "Network Throughput" at bounding box center [383, 448] width 155 height 21
click at [379, 469] on div "Display Top Five Servers By Network Throughput IOPS" at bounding box center [772, 595] width 1433 height 342
click at [381, 463] on div "Display Top Five Servers By Network Throughput IOPS" at bounding box center [420, 451] width 703 height 29
click at [383, 455] on span "Network Throughput" at bounding box center [383, 448] width 155 height 21
click at [376, 466] on li "IOPS" at bounding box center [394, 471] width 177 height 25
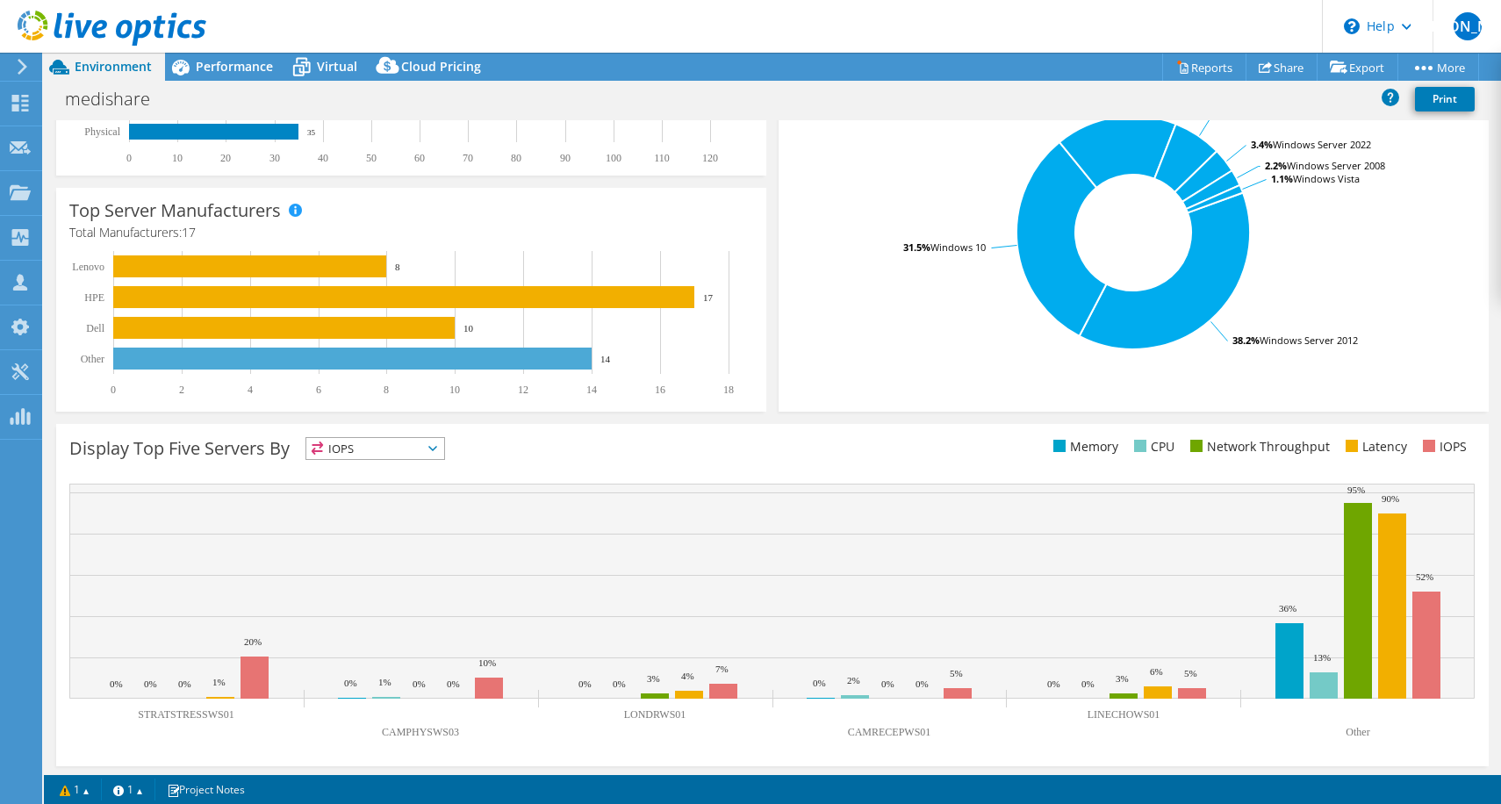
click at [632, 471] on div "Display Top Five Servers By IOPS IOPS" at bounding box center [772, 595] width 1433 height 342
click at [226, 61] on span "Performance" at bounding box center [234, 66] width 77 height 17
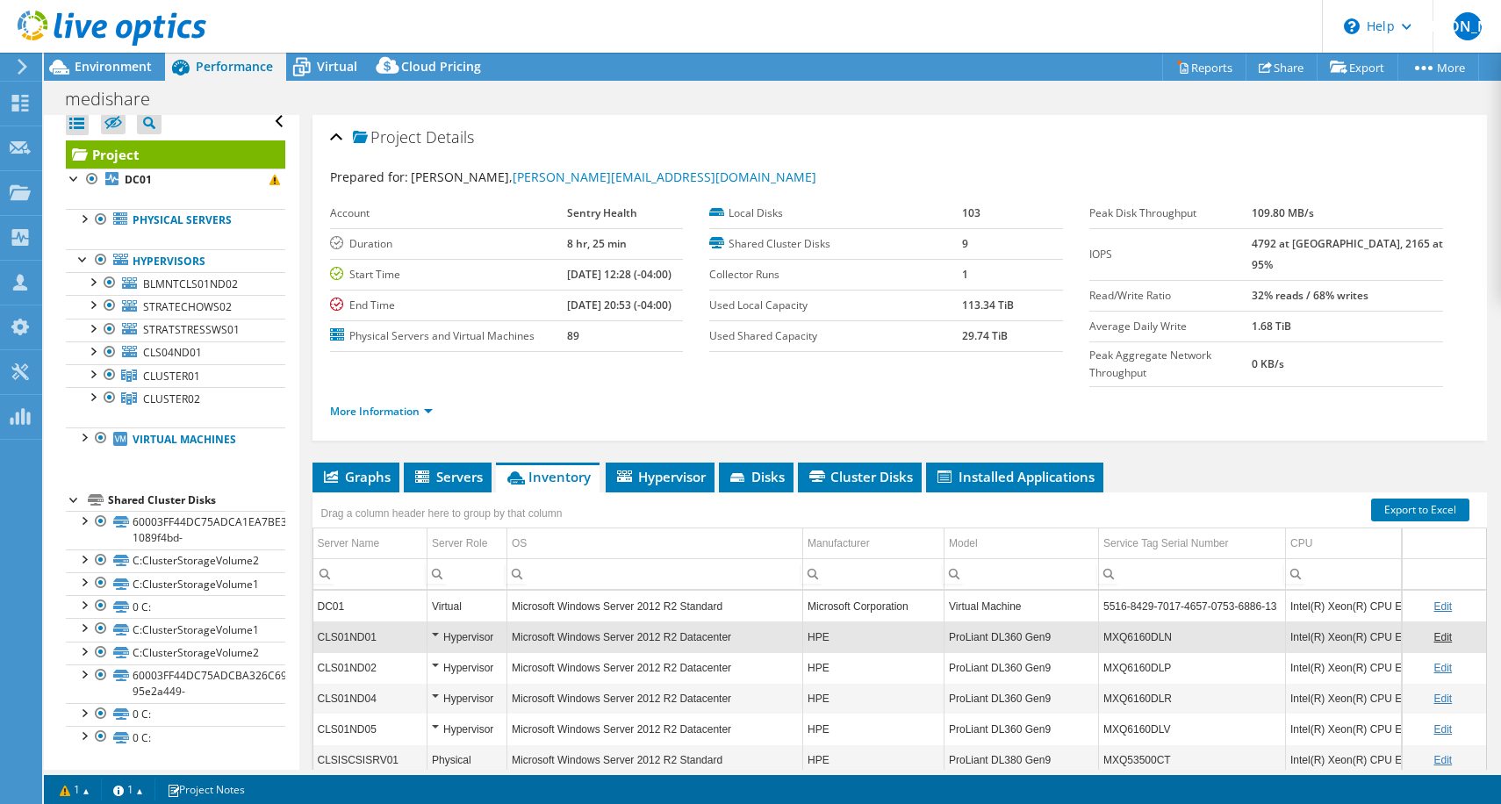
scroll to position [0, 0]
click at [124, 55] on div at bounding box center [103, 29] width 206 height 59
click at [120, 59] on span "Environment" at bounding box center [113, 66] width 77 height 17
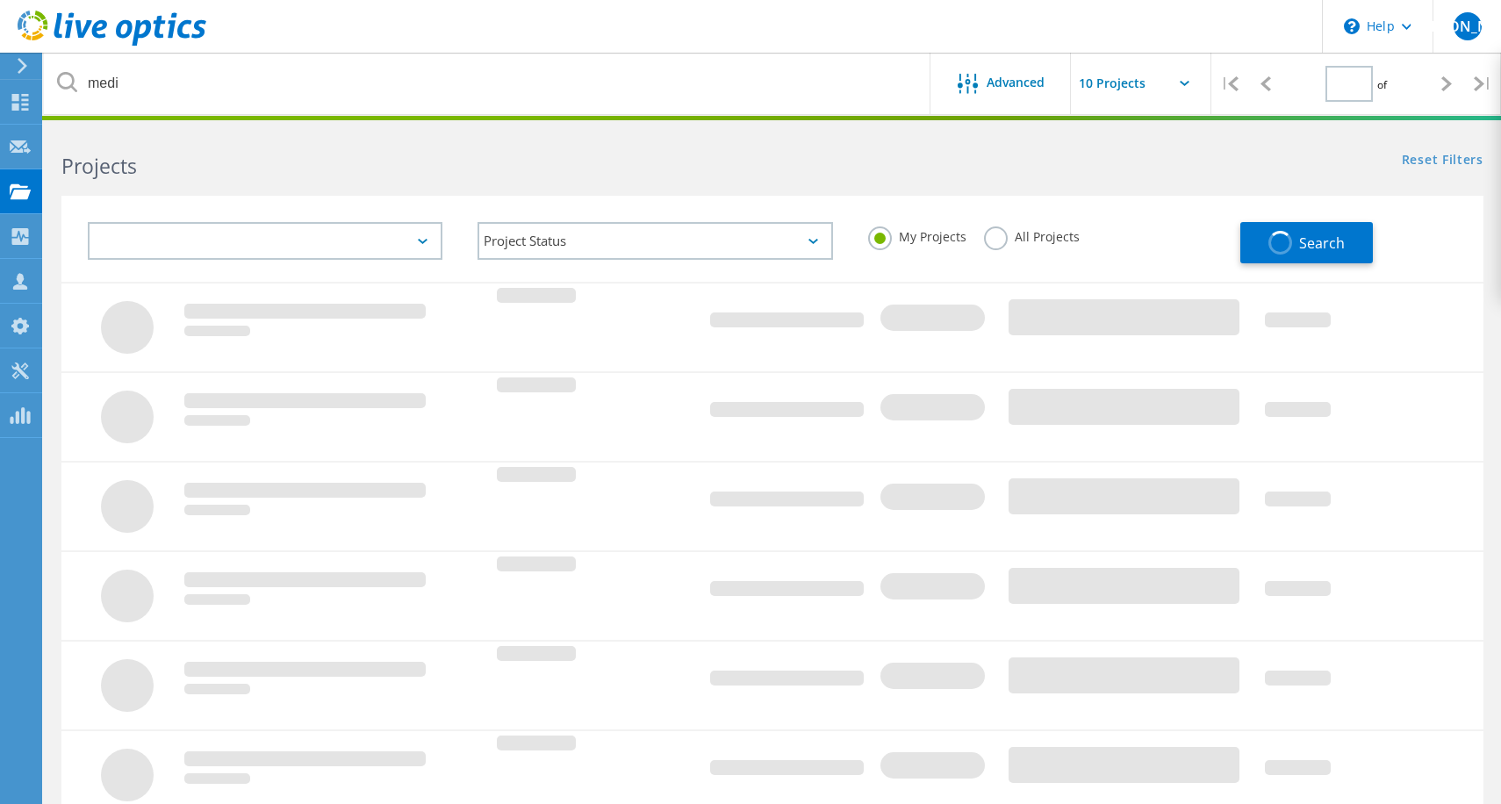
type input "1"
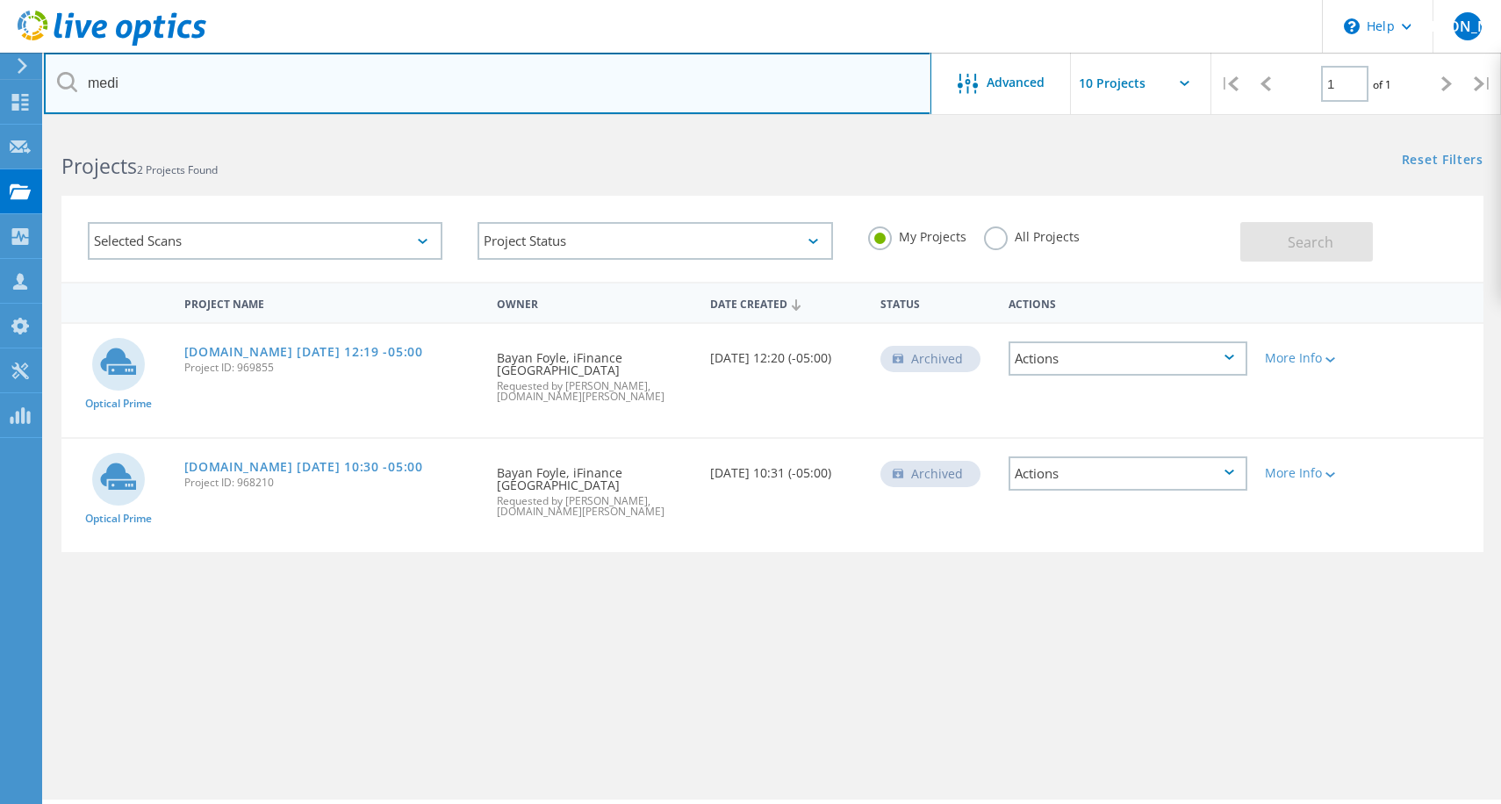
click at [146, 78] on input "medi" at bounding box center [488, 83] width 888 height 61
type input "m"
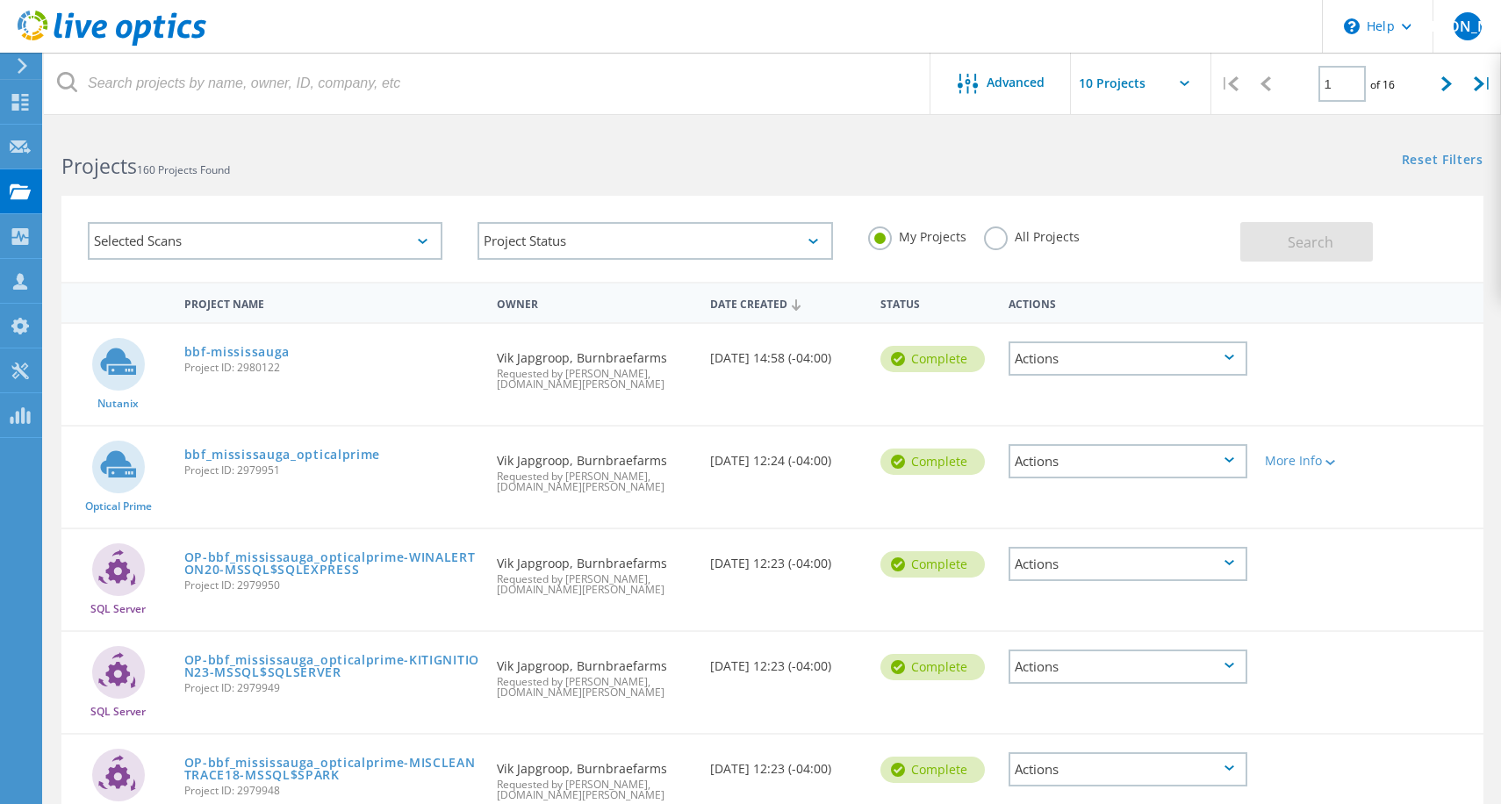
click at [1019, 252] on div "My Projects All Projects" at bounding box center [1046, 237] width 390 height 65
click at [993, 241] on label "All Projects" at bounding box center [1032, 235] width 96 height 17
click at [0, 0] on input "All Projects" at bounding box center [0, 0] width 0 height 0
click at [1245, 241] on button "Search" at bounding box center [1307, 242] width 133 height 40
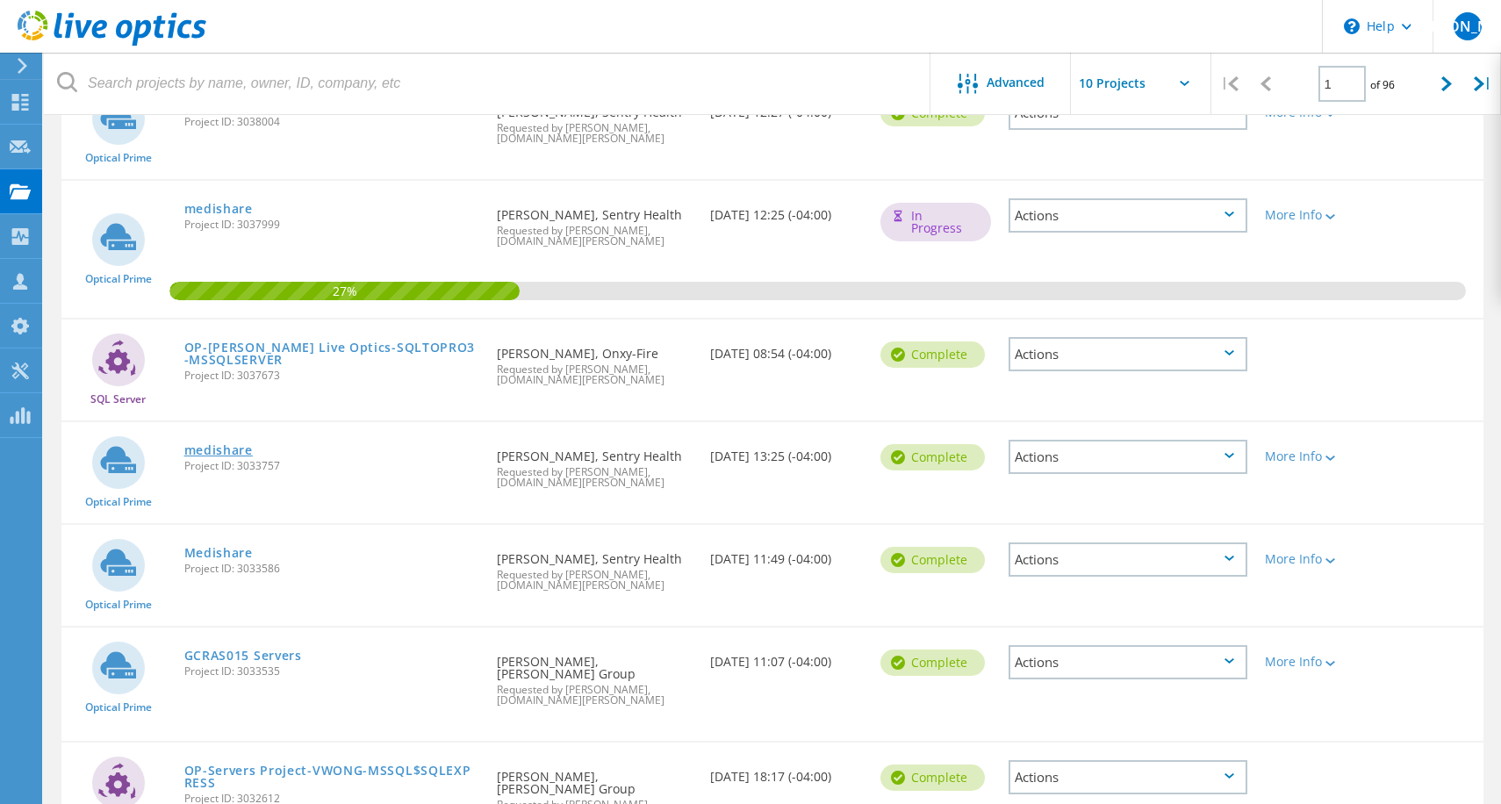
scroll to position [269, 0]
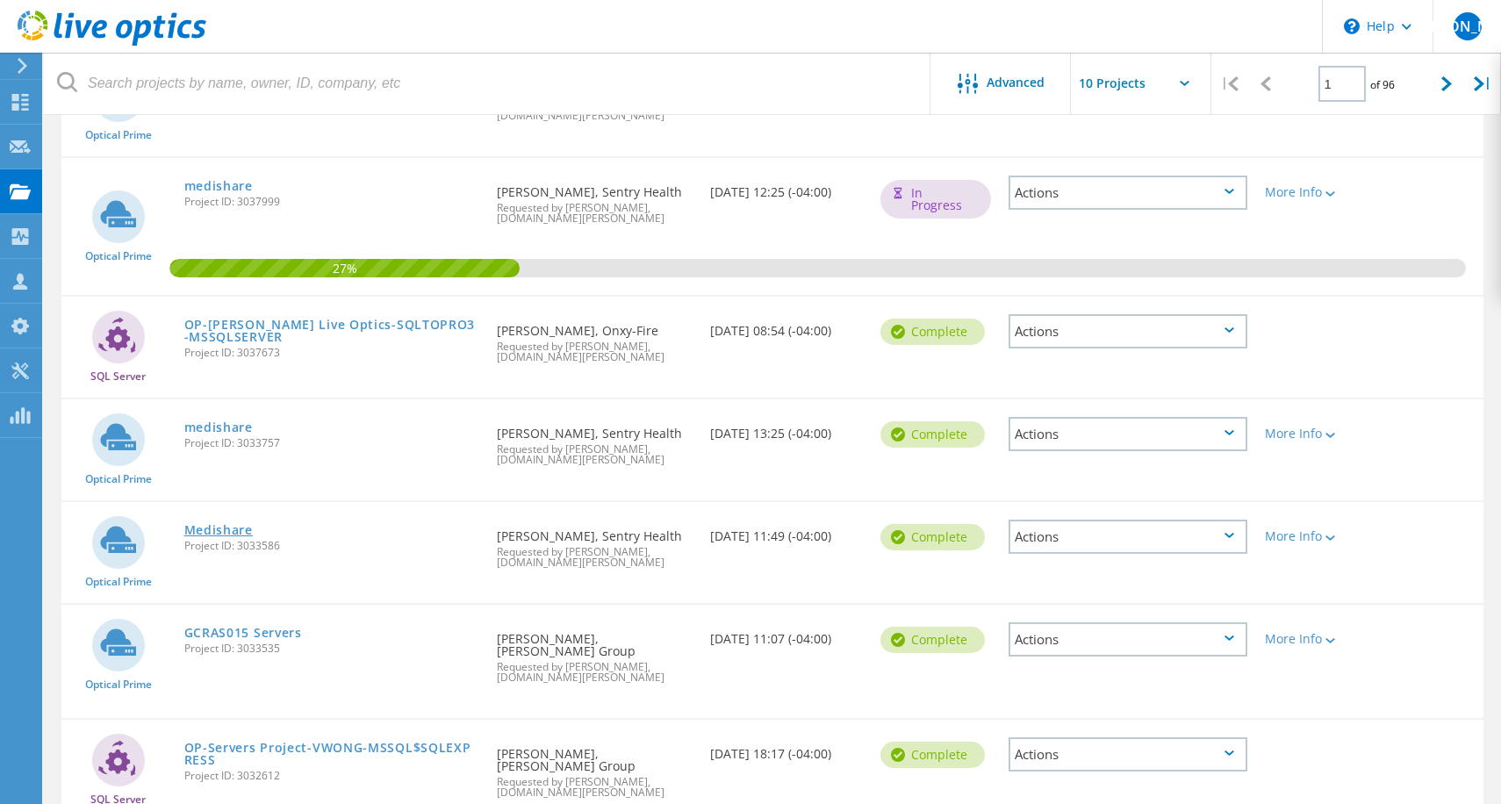
click at [227, 527] on link "Medishare" at bounding box center [218, 530] width 68 height 12
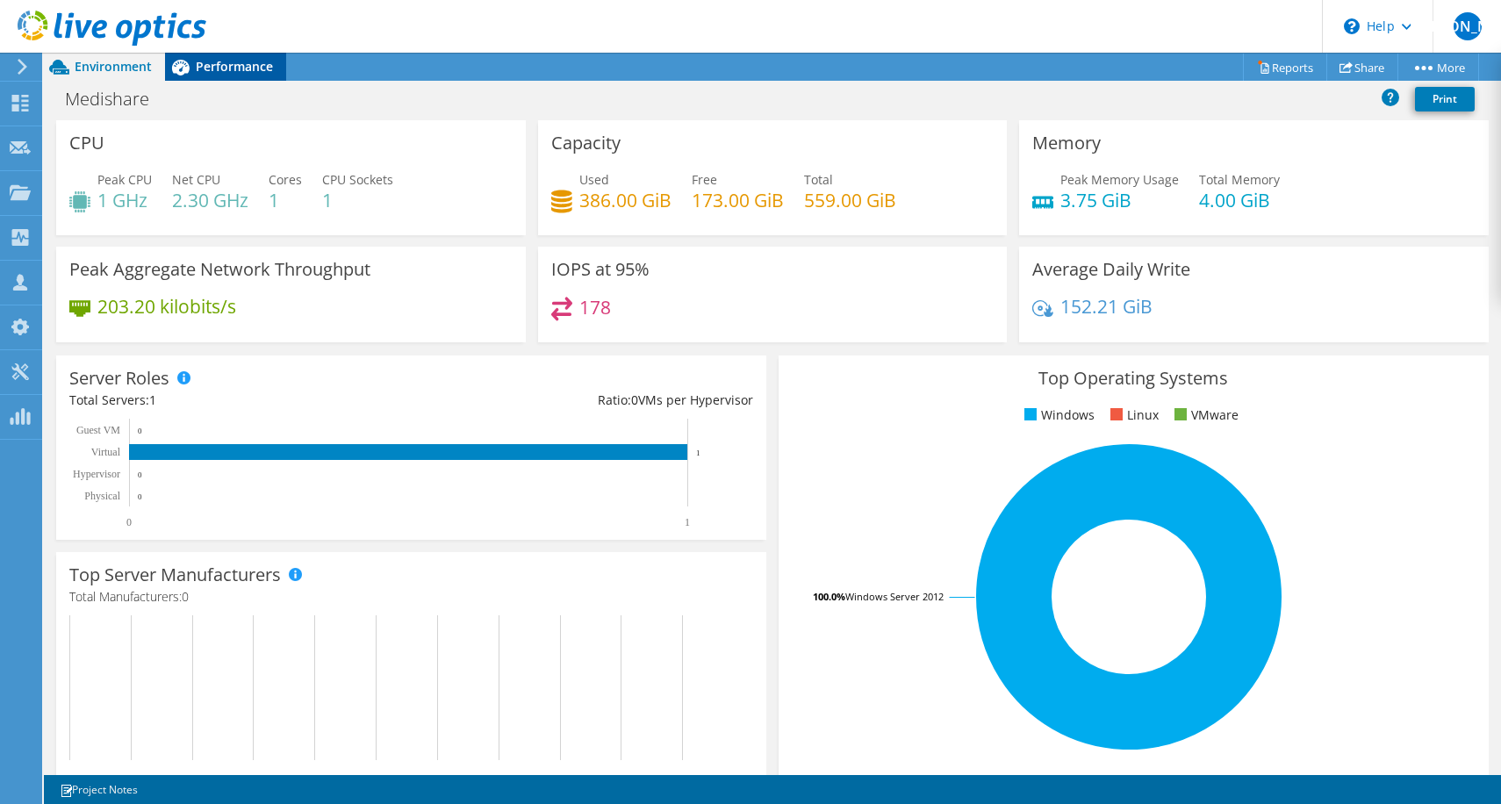
click at [257, 65] on span "Performance" at bounding box center [234, 66] width 77 height 17
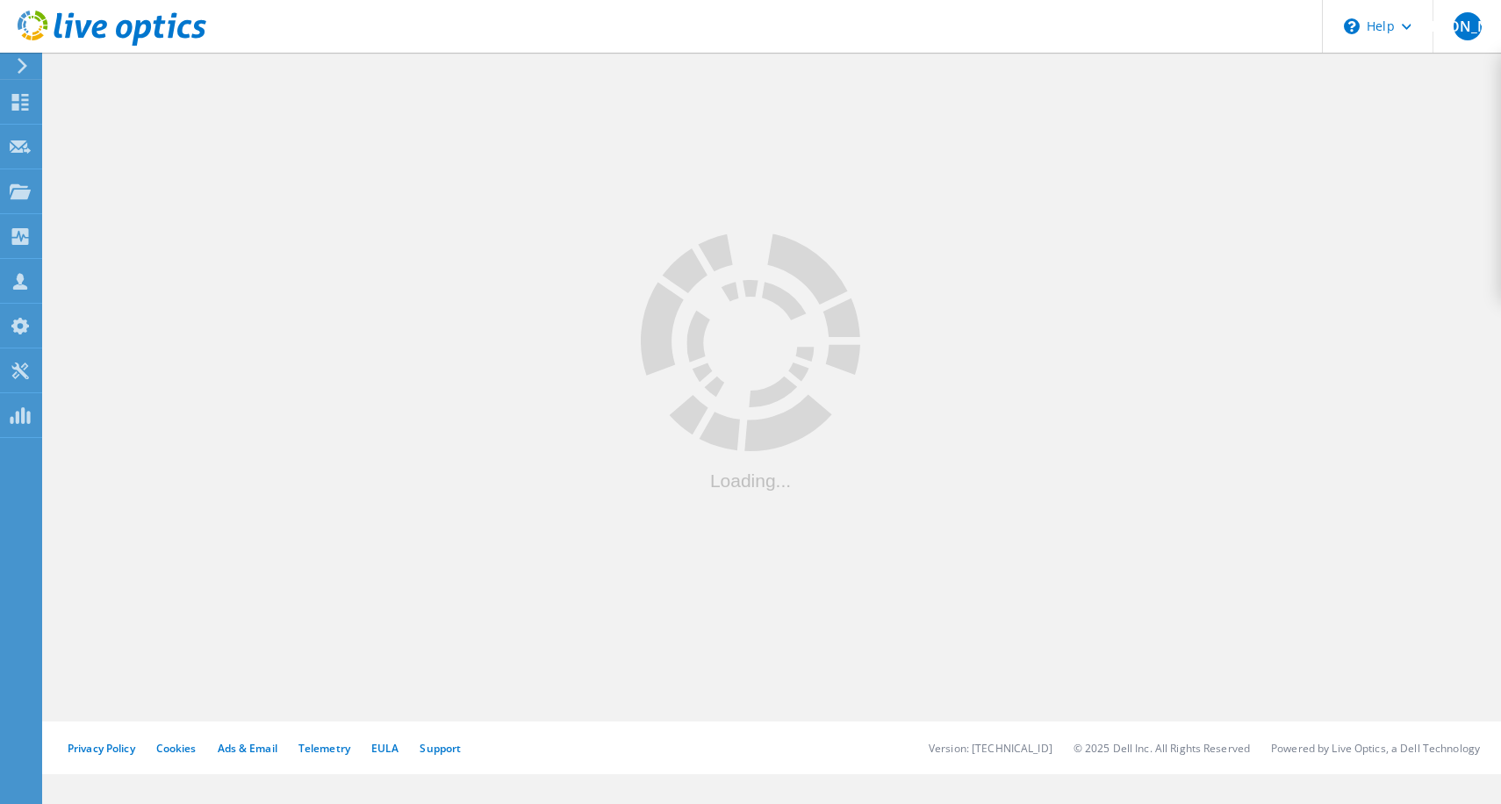
scroll to position [269, 0]
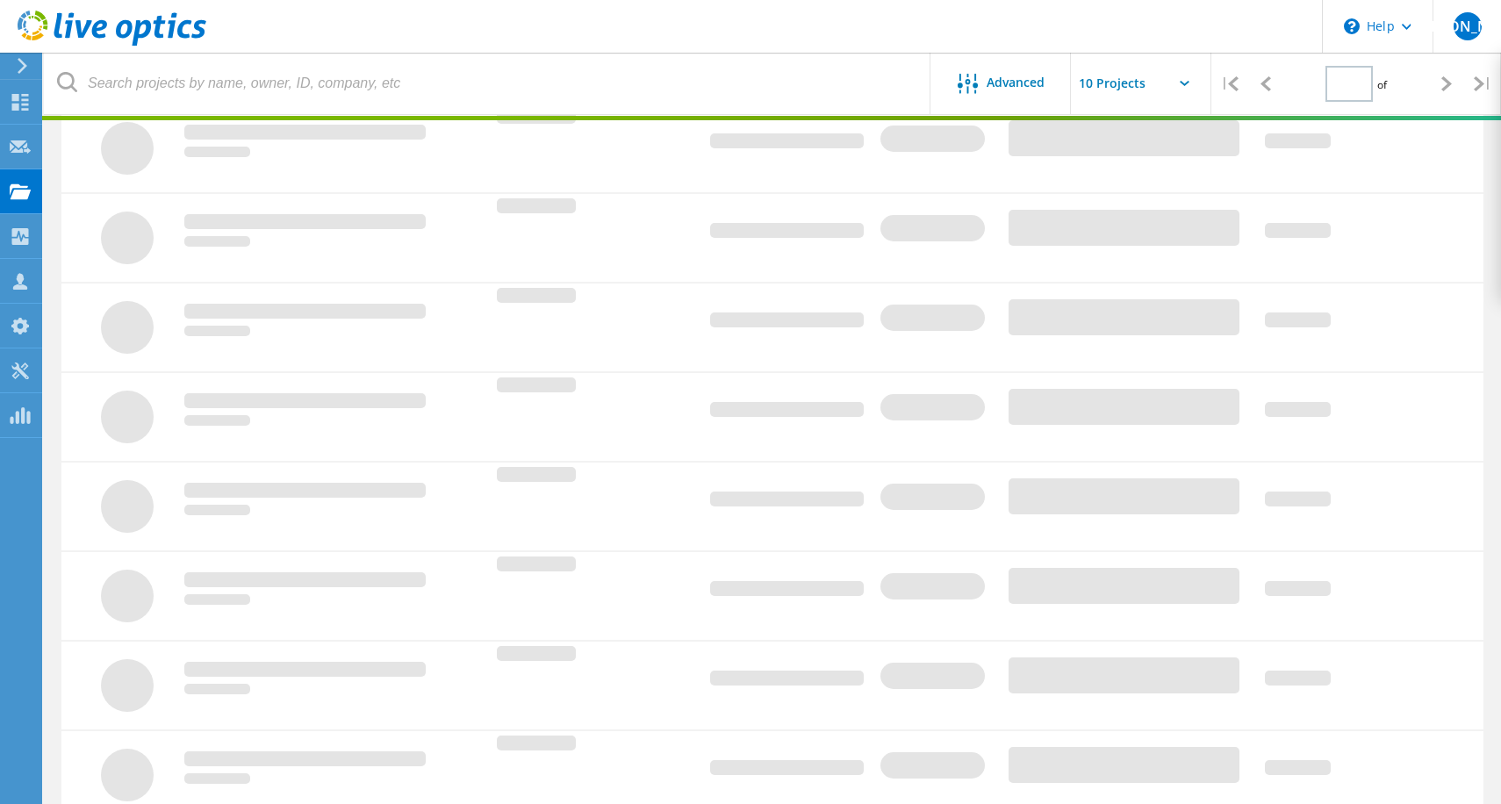
type input "1"
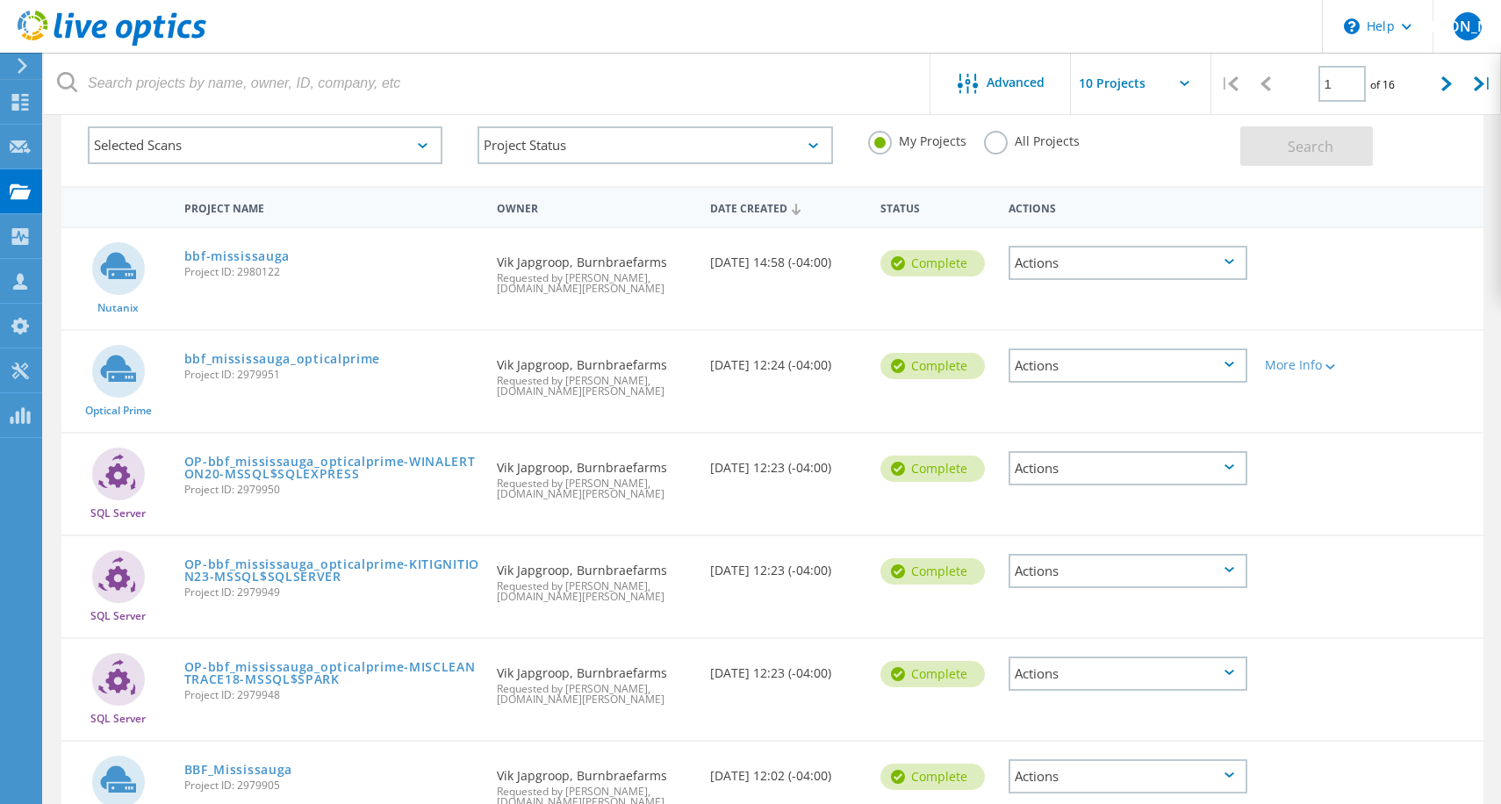
scroll to position [66, 0]
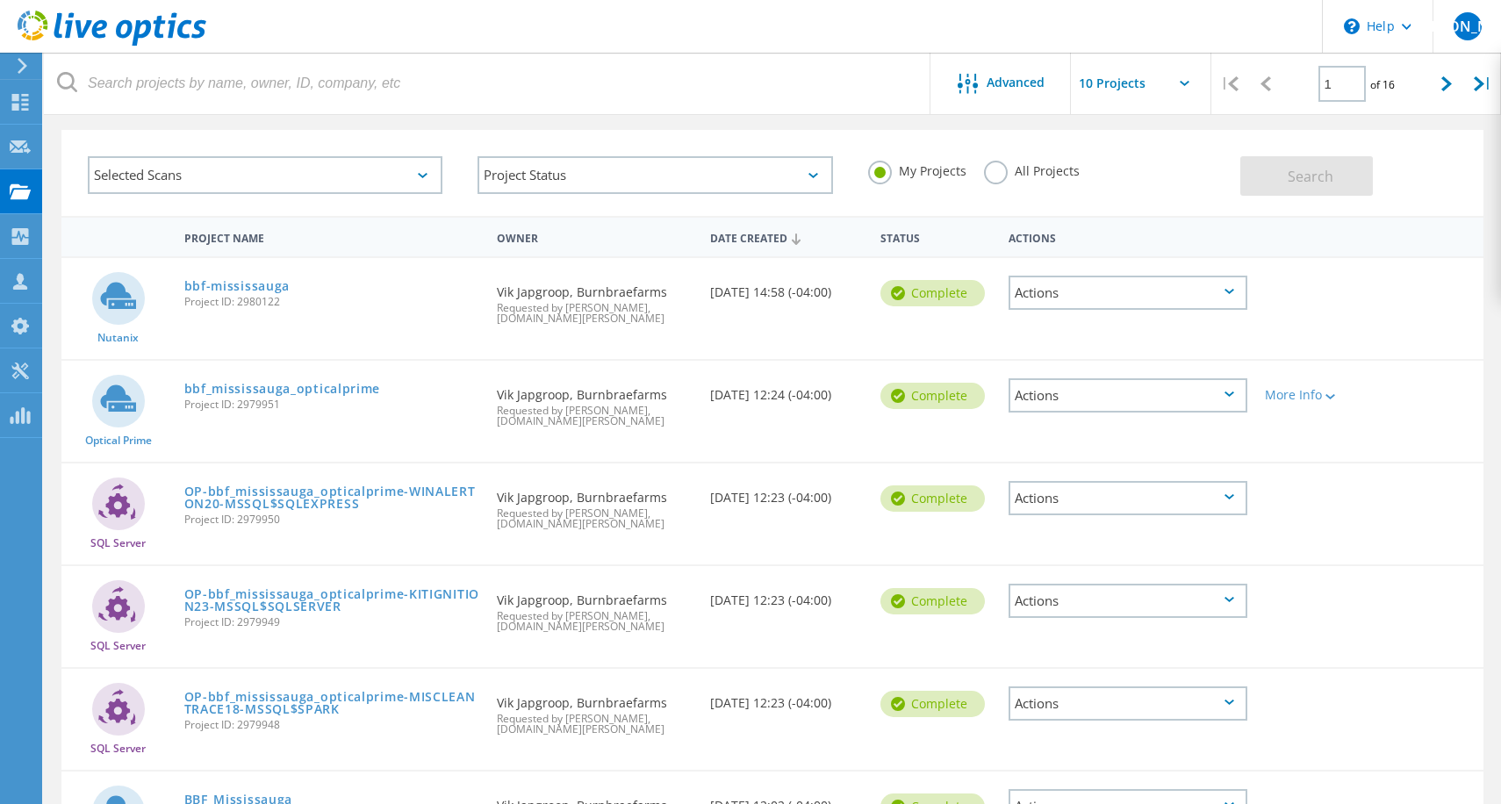
click at [1020, 184] on div "All Projects" at bounding box center [1032, 173] width 96 height 25
click at [1022, 180] on div "All Projects" at bounding box center [1032, 173] width 96 height 25
click at [1004, 172] on label "All Projects" at bounding box center [1032, 169] width 96 height 17
click at [0, 0] on input "All Projects" at bounding box center [0, 0] width 0 height 0
click at [1274, 166] on button "Search" at bounding box center [1307, 176] width 133 height 40
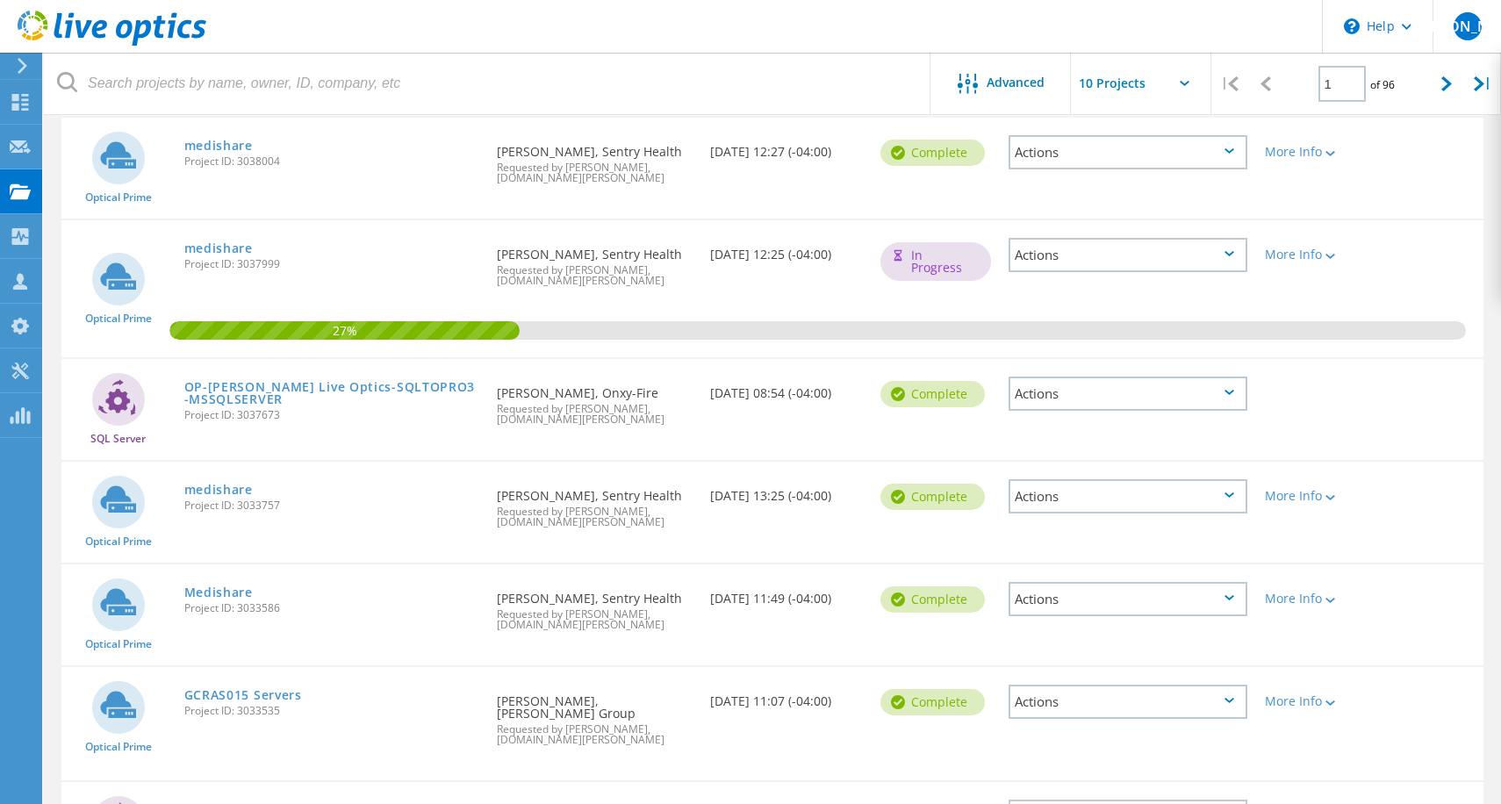
scroll to position [208, 0]
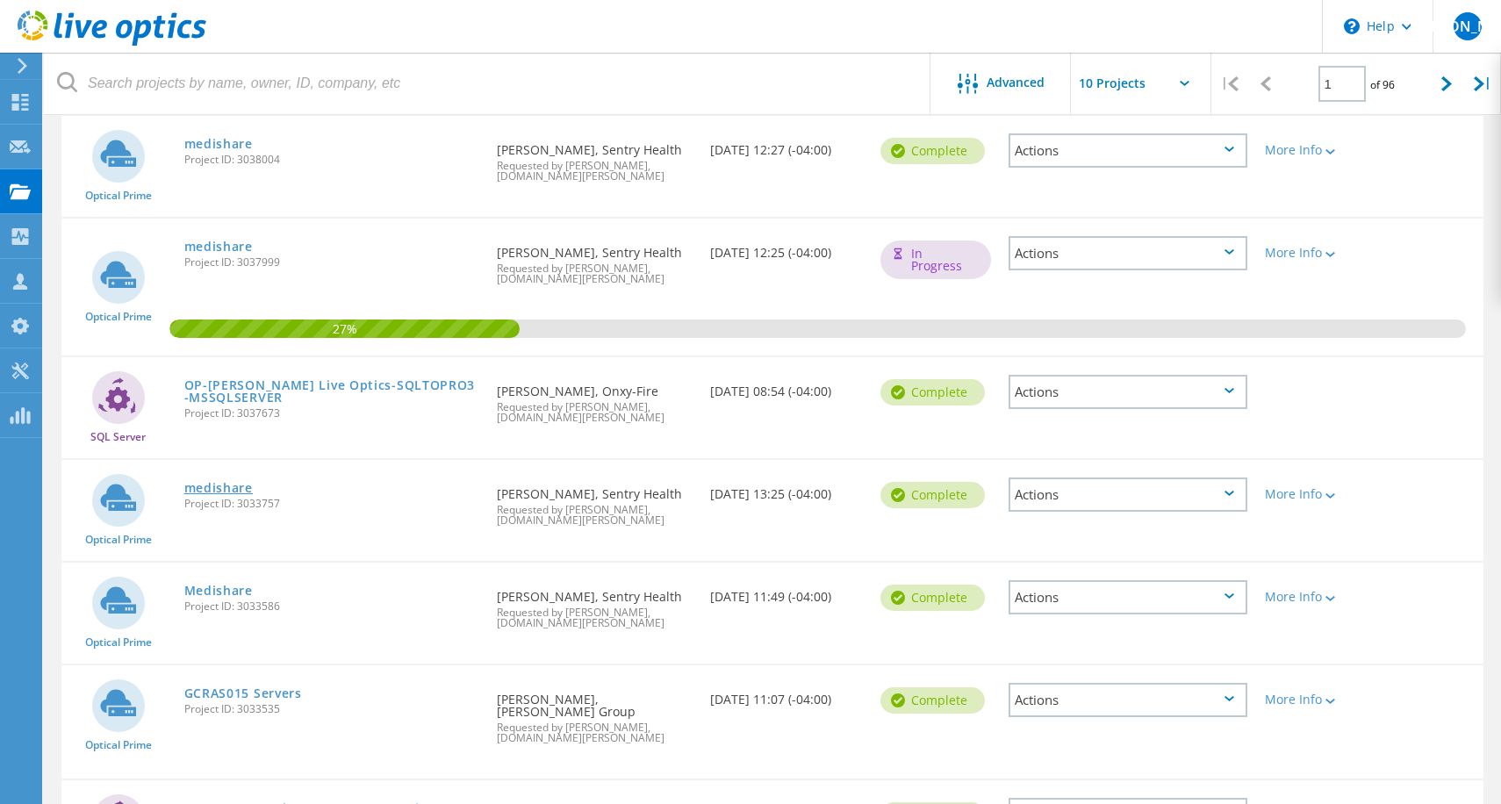
click at [236, 485] on link "medishare" at bounding box center [218, 488] width 68 height 12
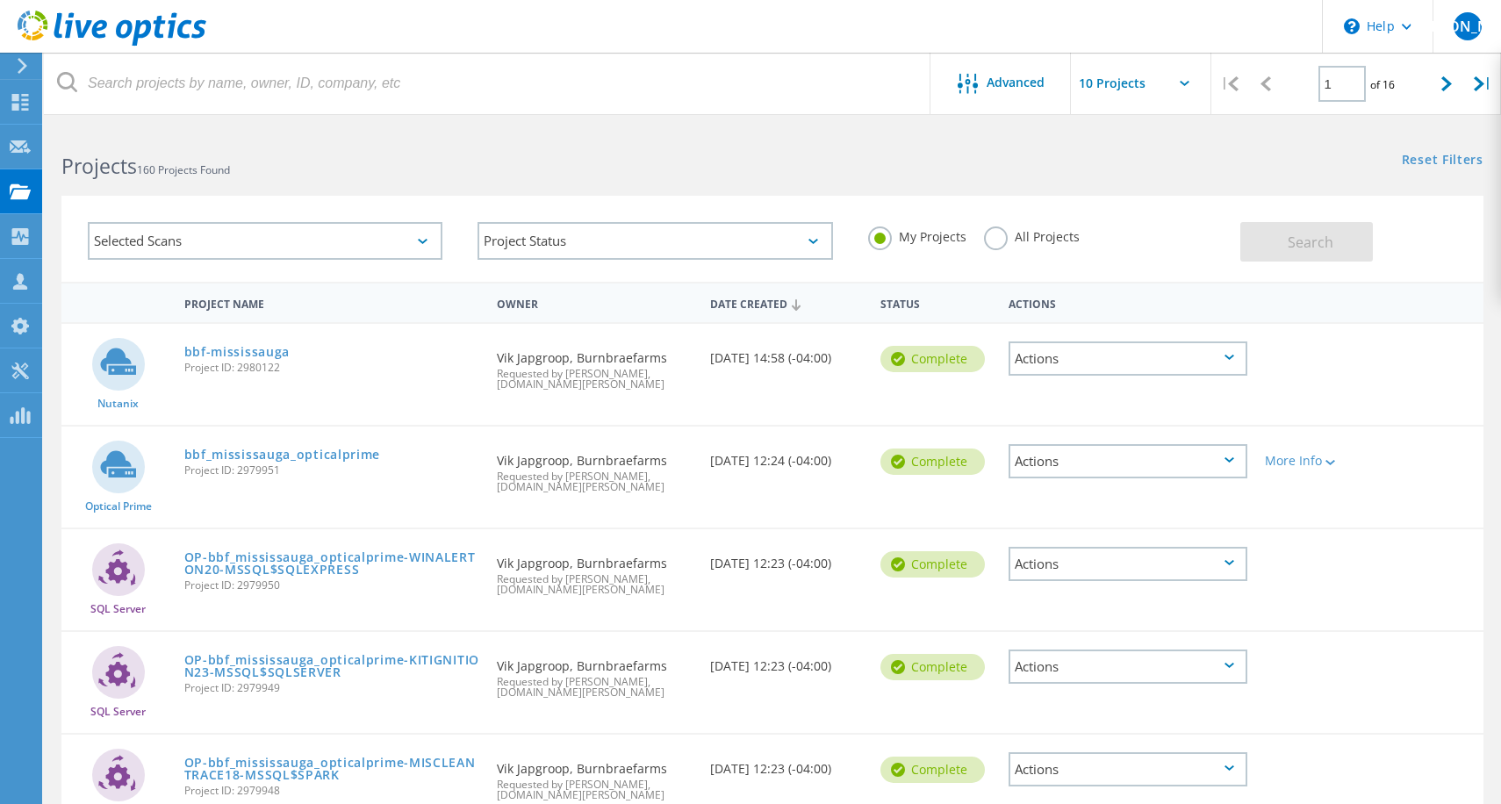
click at [1033, 234] on label "All Projects" at bounding box center [1032, 235] width 96 height 17
click at [0, 0] on input "All Projects" at bounding box center [0, 0] width 0 height 0
click at [1343, 263] on div "Selected Scans Project Status In Progress Complete Published Anonymous Archived…" at bounding box center [772, 239] width 1422 height 86
click at [1333, 247] on button "Search" at bounding box center [1307, 242] width 133 height 40
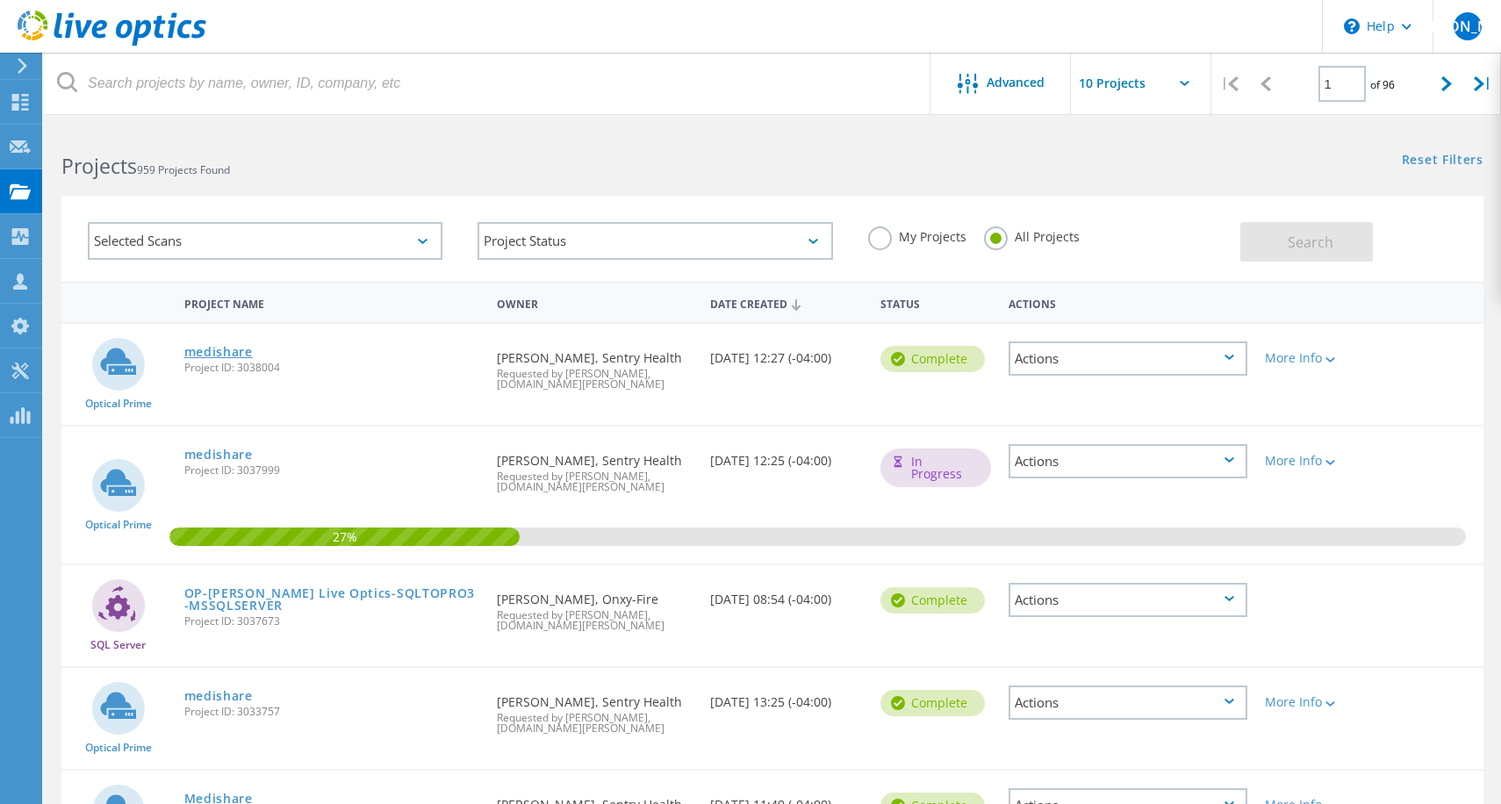
click at [223, 358] on link "medishare" at bounding box center [218, 352] width 68 height 12
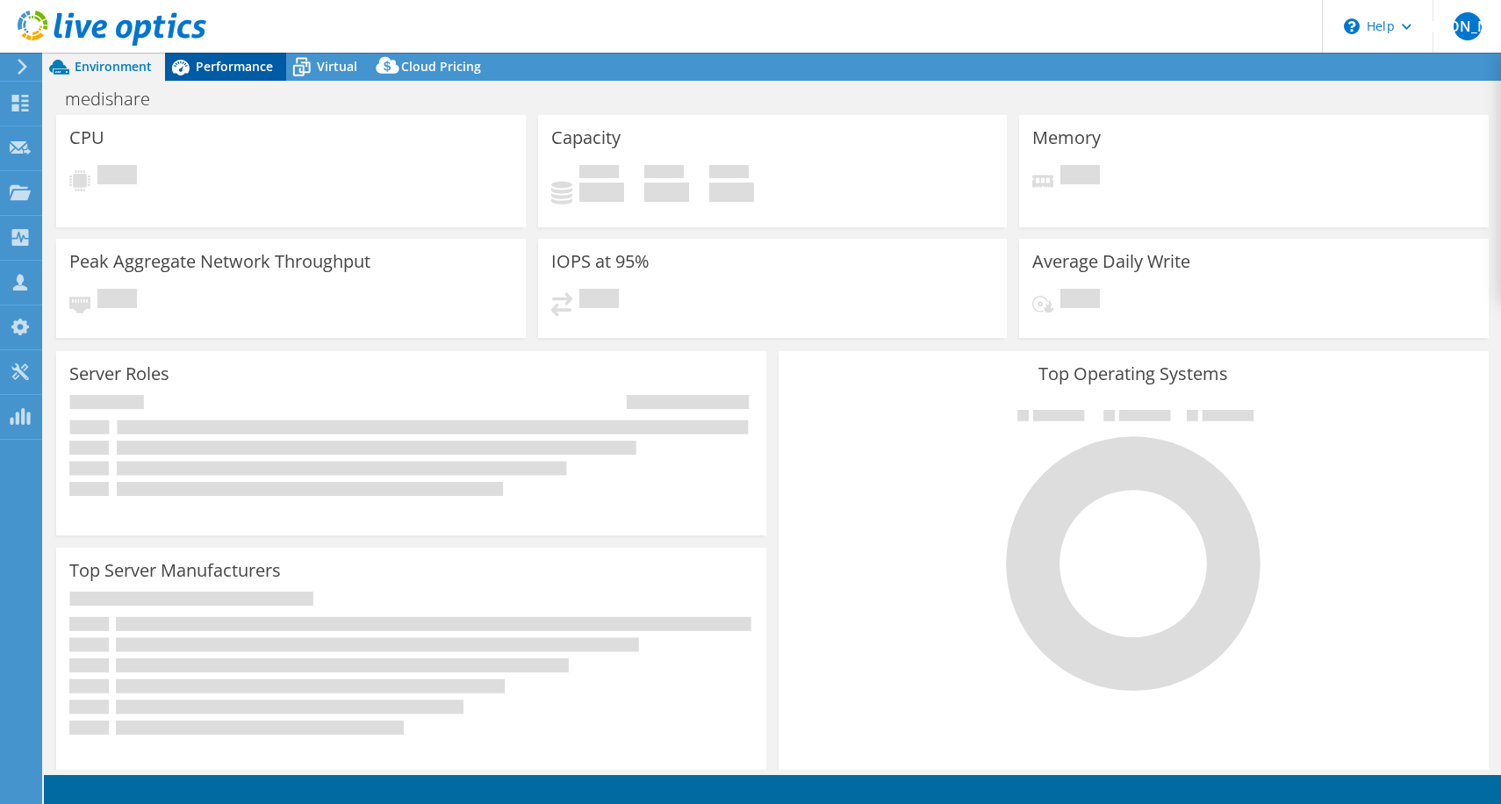
select select "USD"
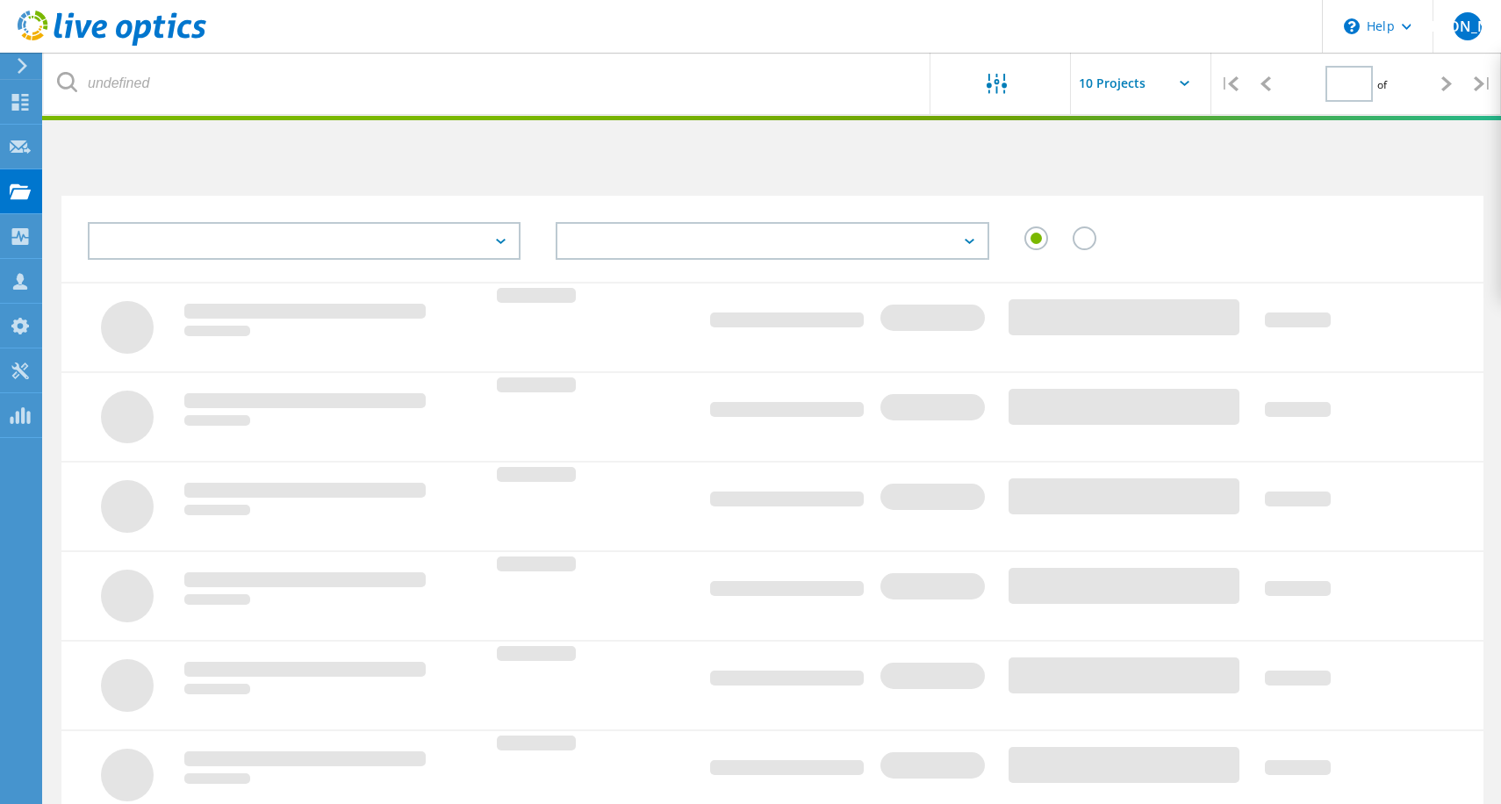
type input "1"
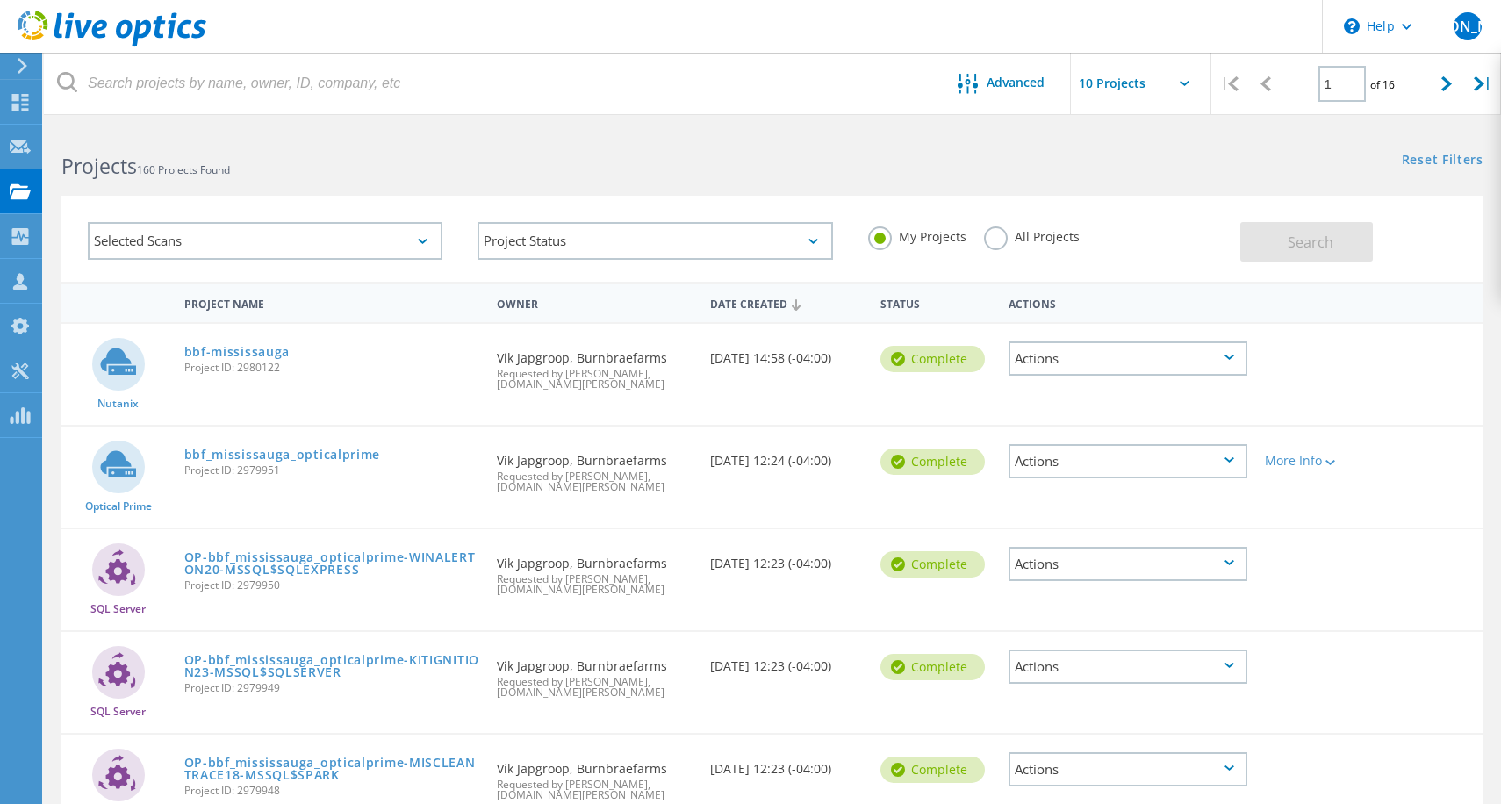
click at [981, 248] on div "My Projects All Projects" at bounding box center [1046, 237] width 390 height 65
click at [995, 243] on label "All Projects" at bounding box center [1032, 235] width 96 height 17
click at [0, 0] on input "All Projects" at bounding box center [0, 0] width 0 height 0
click at [1295, 243] on span "Search" at bounding box center [1311, 242] width 46 height 19
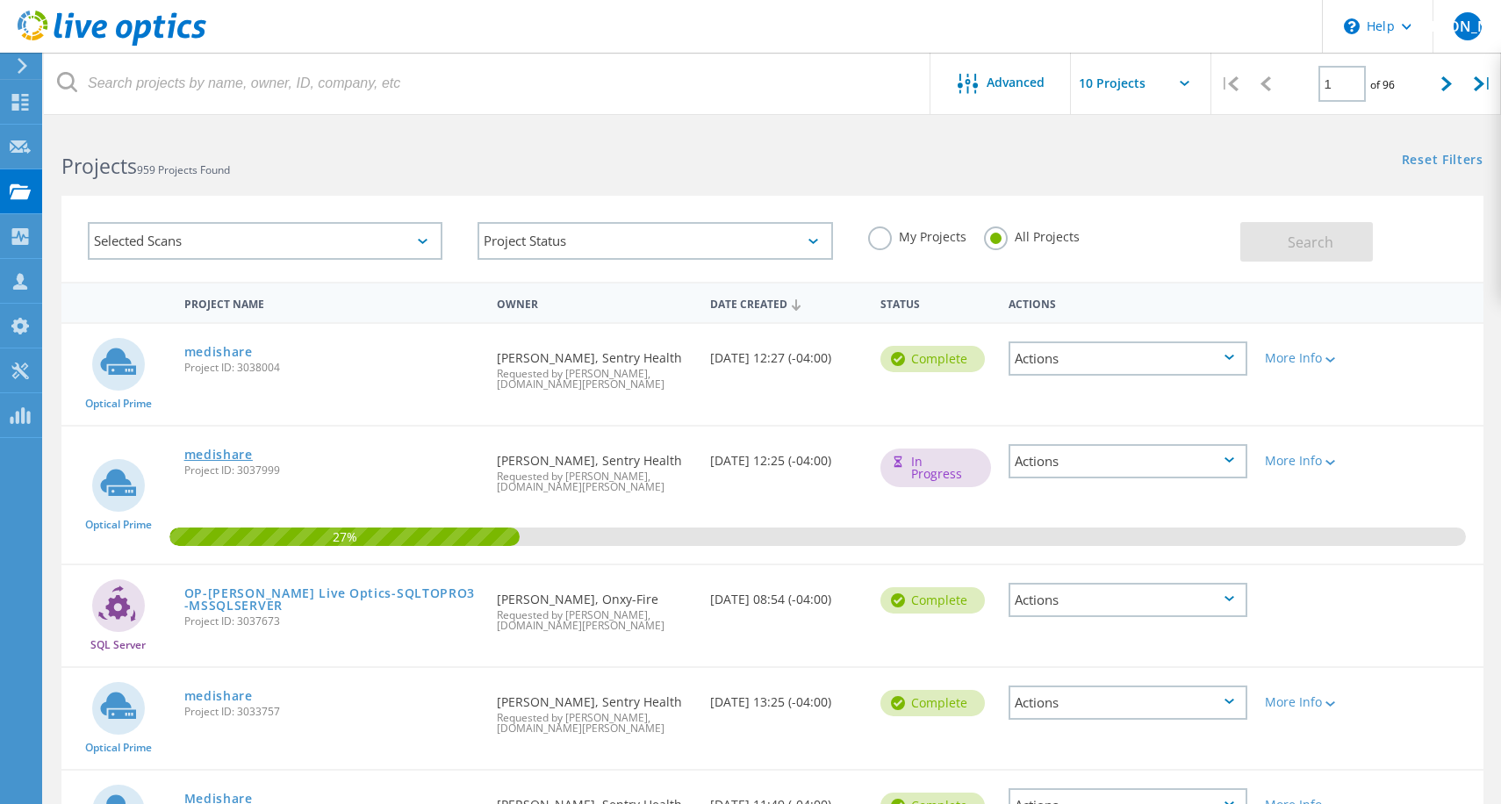
click at [214, 456] on link "medishare" at bounding box center [218, 455] width 68 height 12
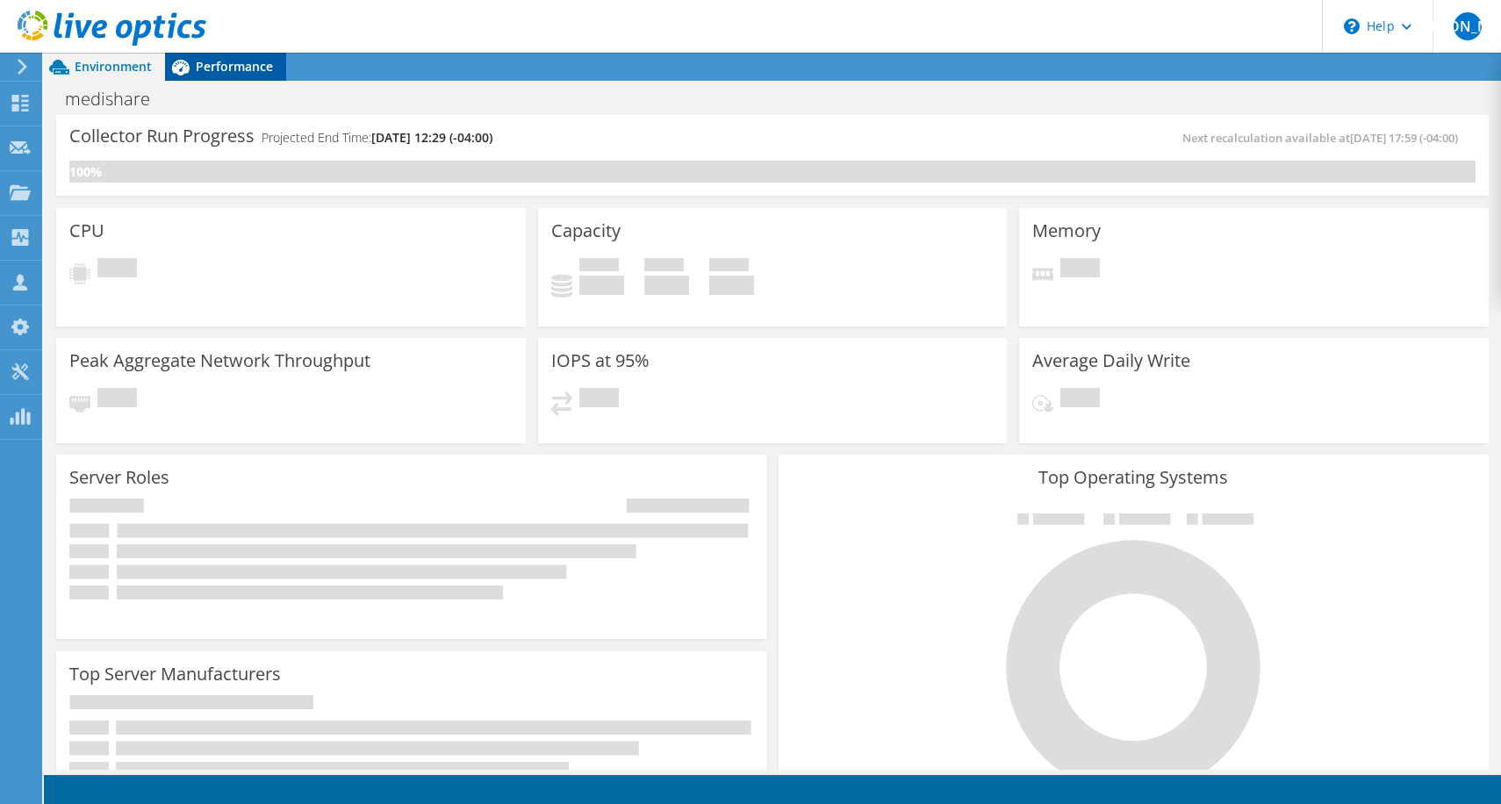
click at [245, 61] on span "Performance" at bounding box center [234, 66] width 77 height 17
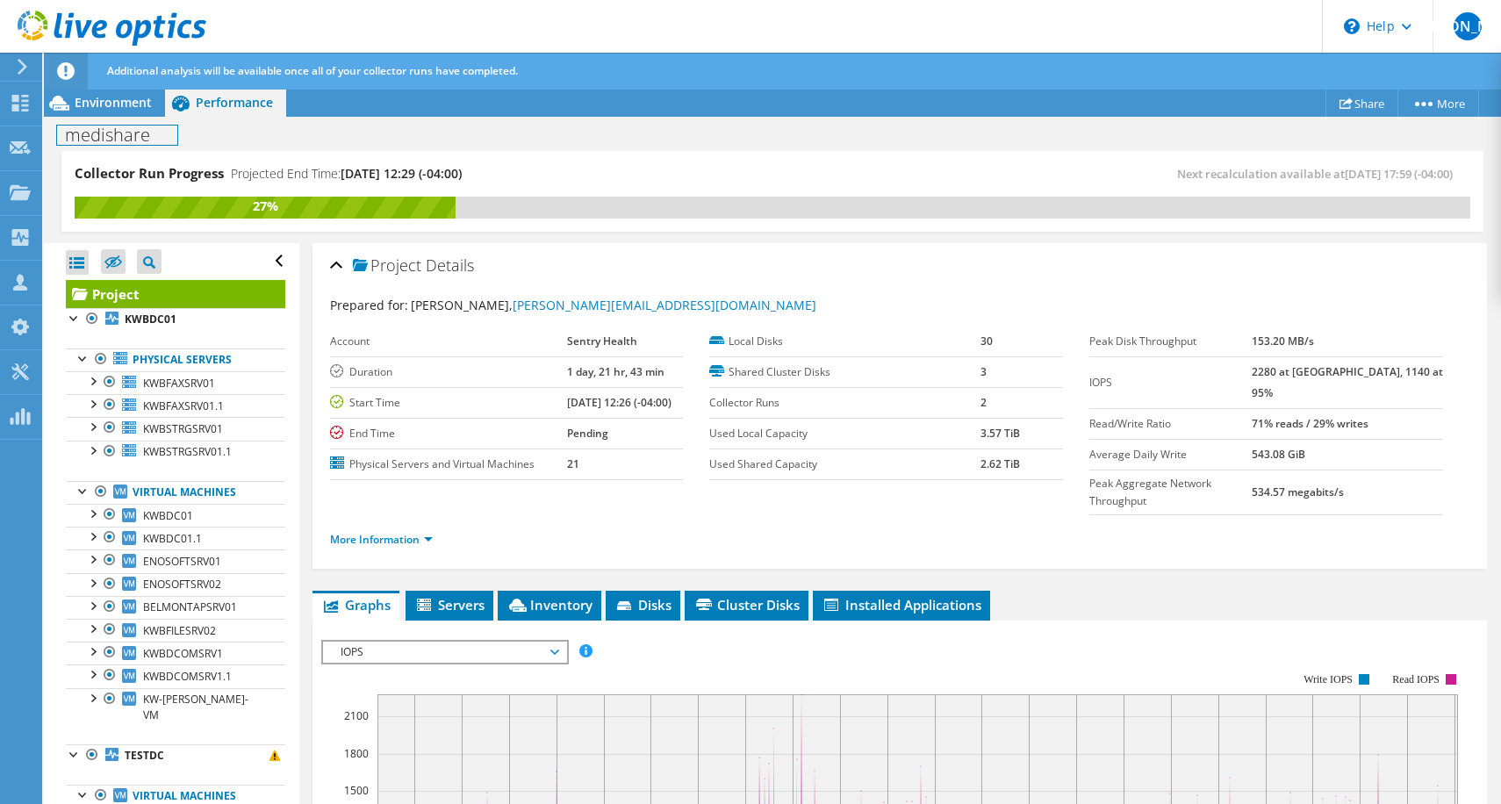
click at [131, 120] on div "medishare Print" at bounding box center [773, 135] width 1458 height 32
click at [133, 92] on div "Environment" at bounding box center [104, 103] width 121 height 28
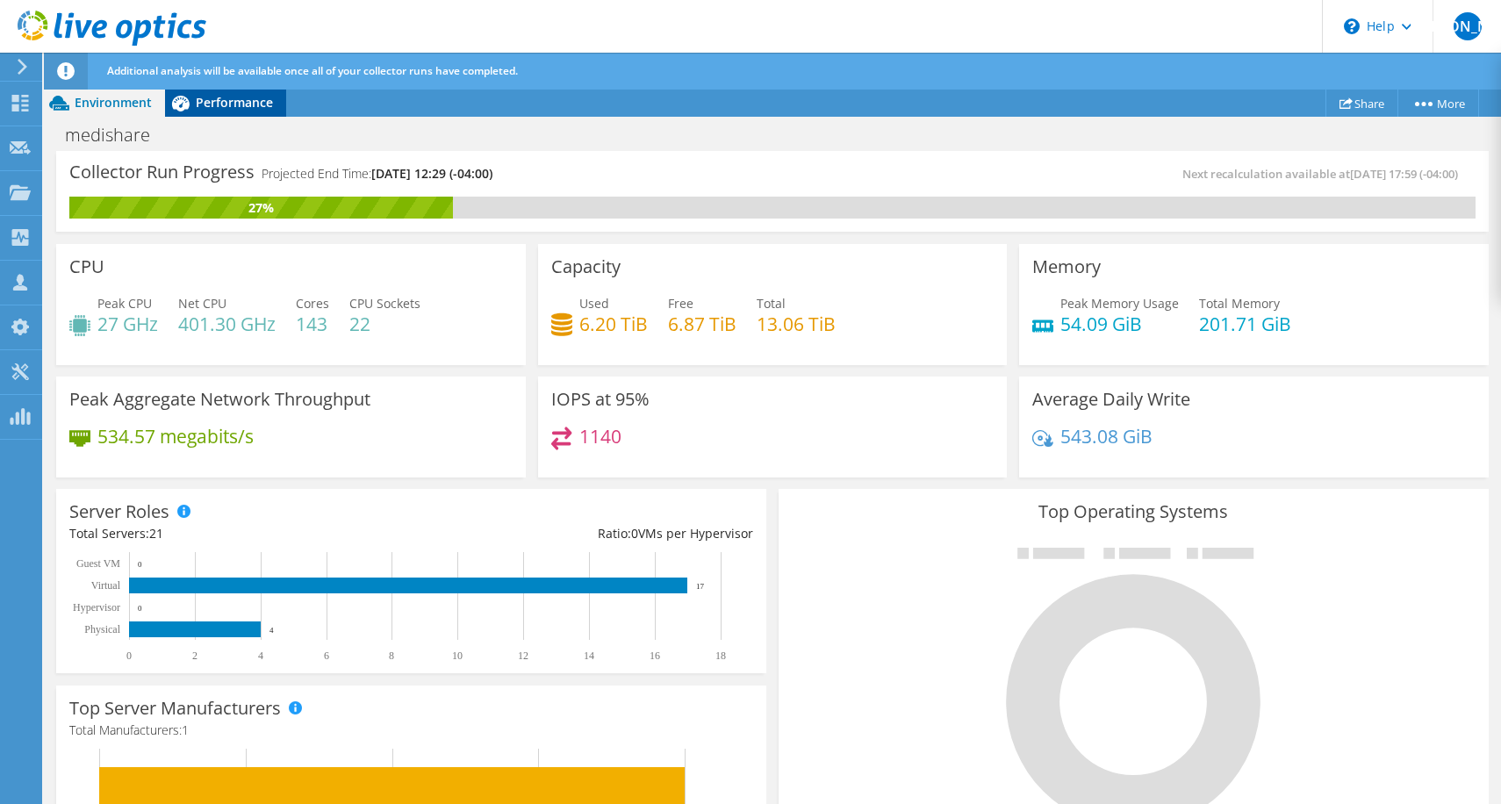
click at [223, 110] on span "Performance" at bounding box center [234, 102] width 77 height 17
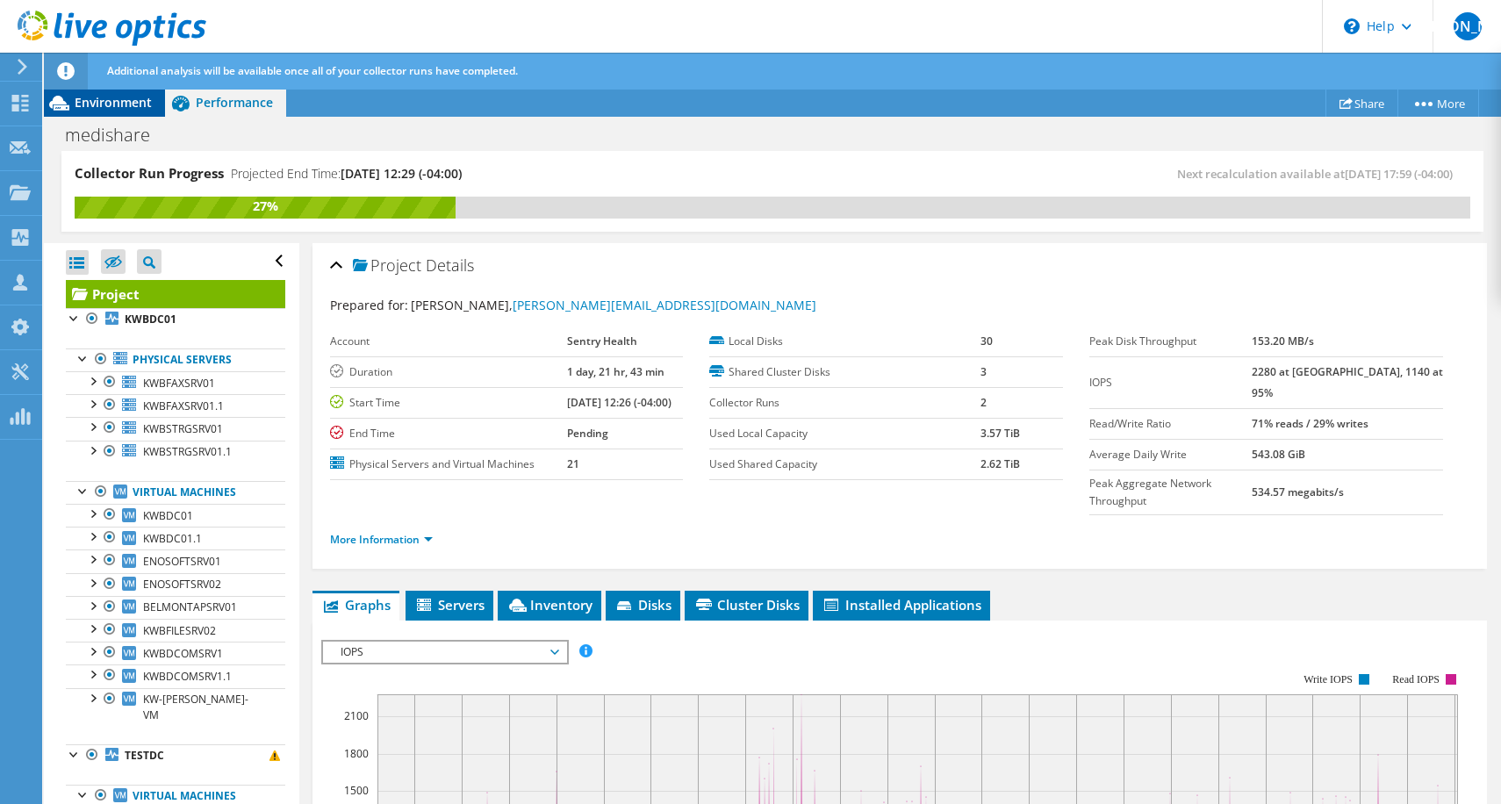
click at [113, 107] on span "Environment" at bounding box center [113, 102] width 77 height 17
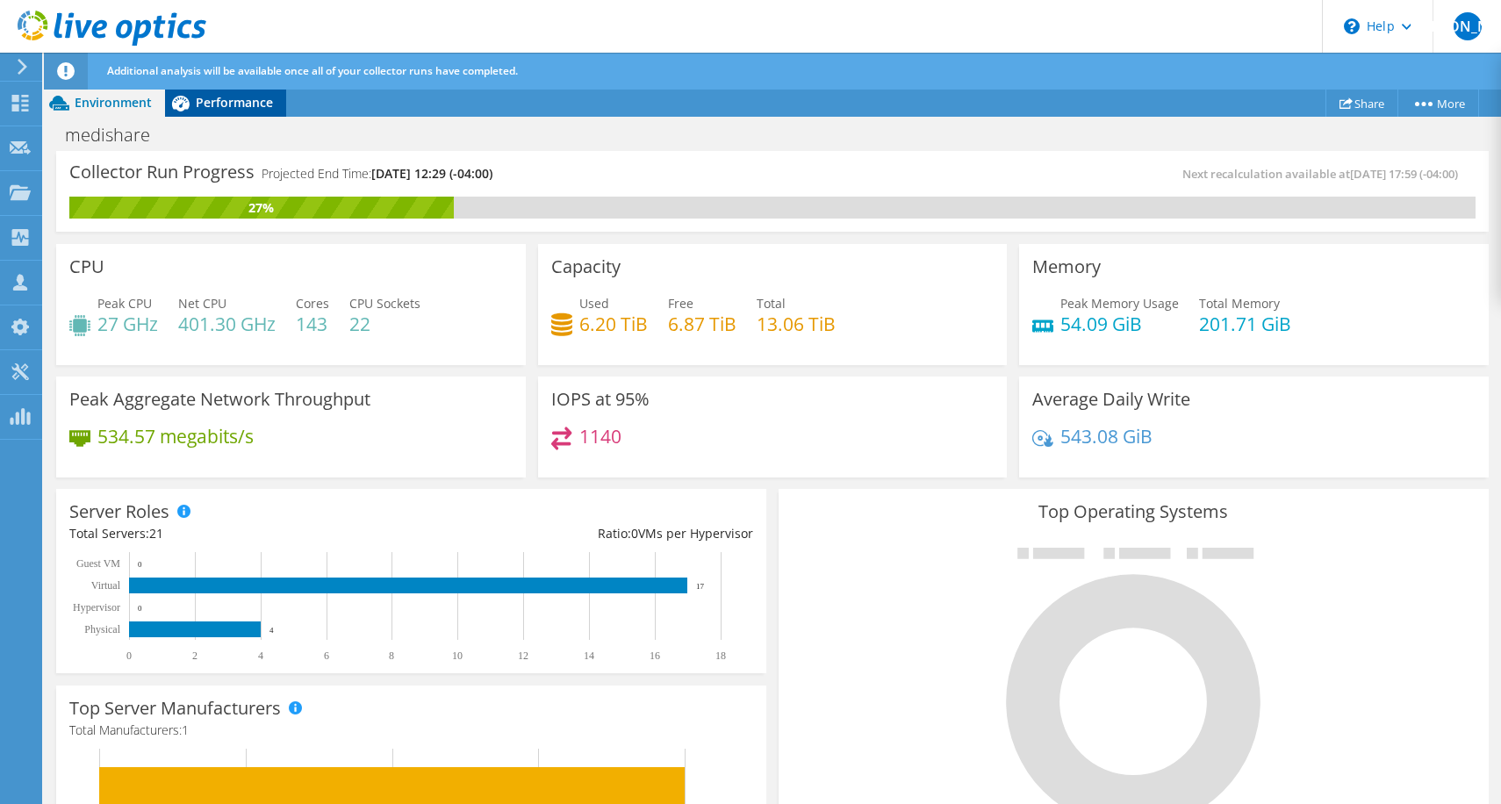
click at [263, 101] on span "Performance" at bounding box center [234, 102] width 77 height 17
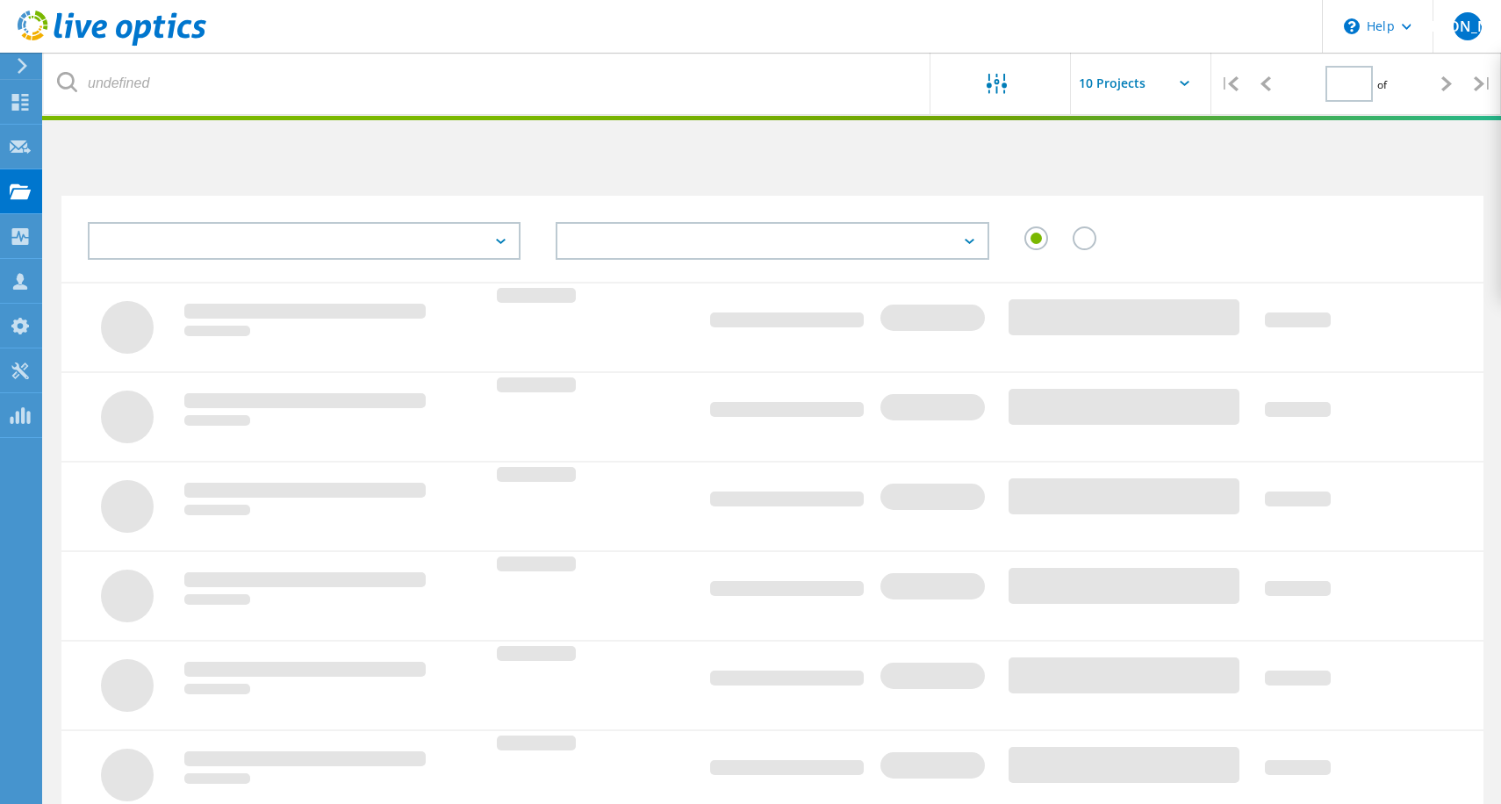
type input "1"
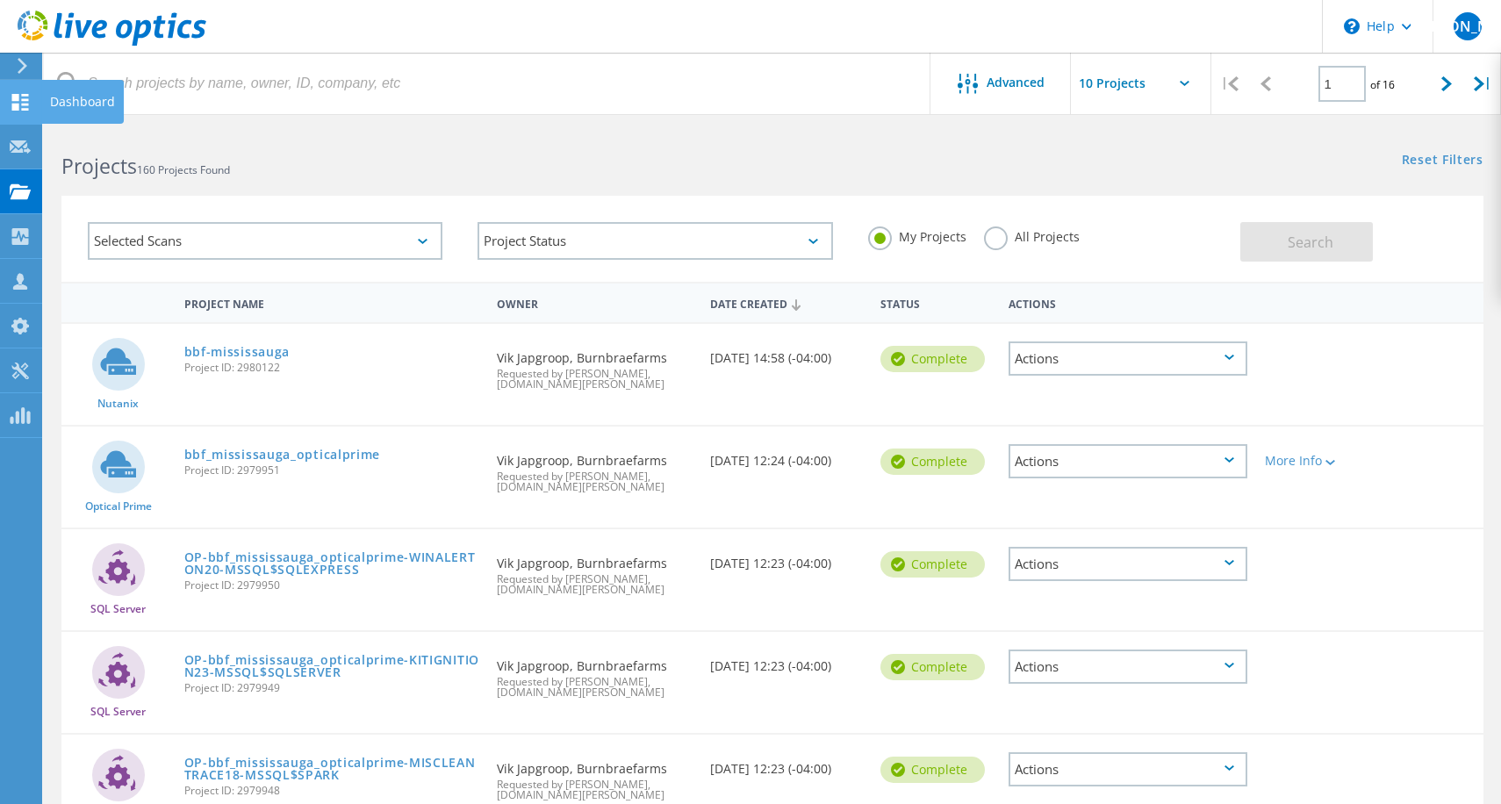
click at [22, 95] on use at bounding box center [20, 102] width 17 height 17
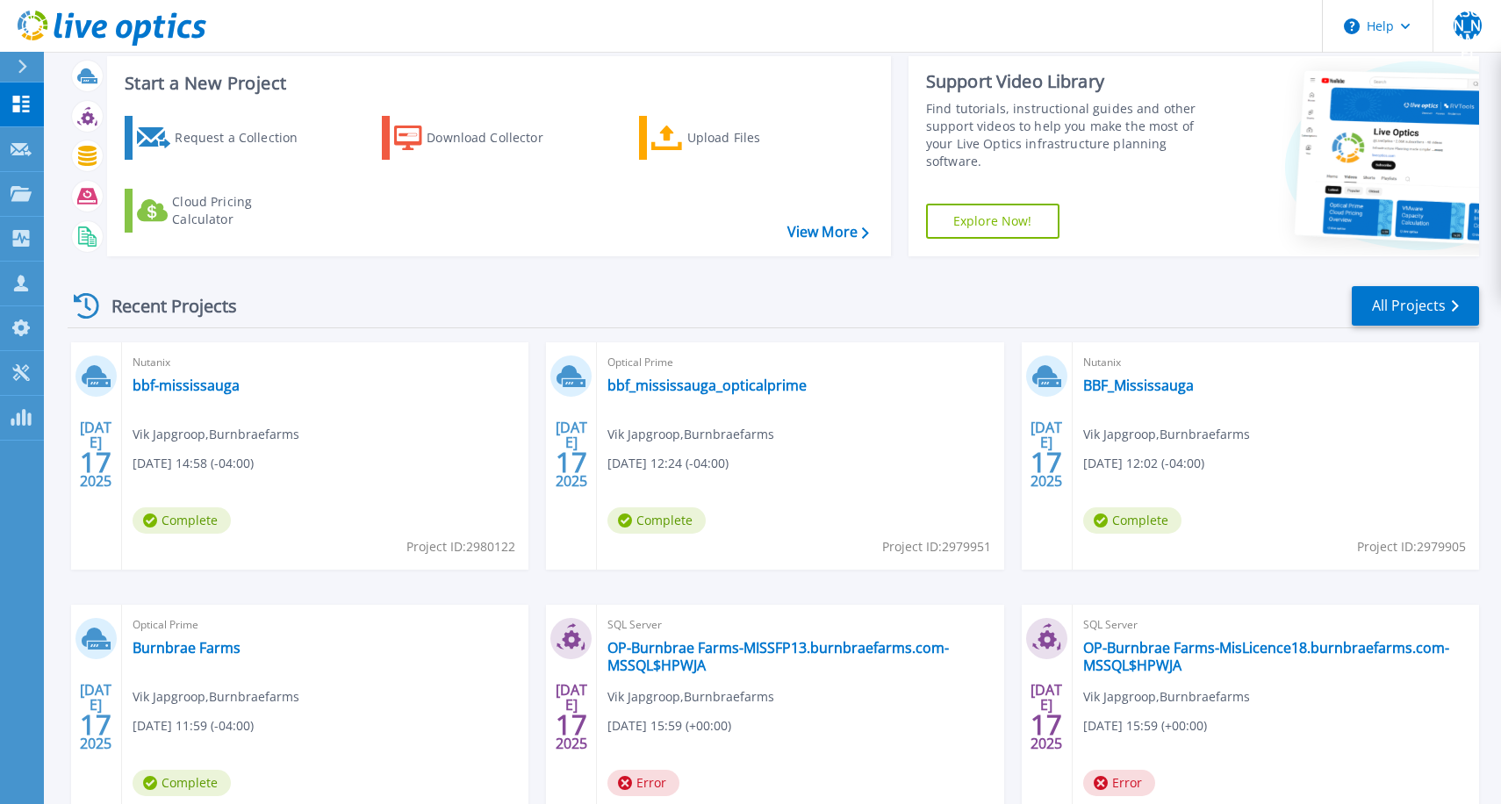
scroll to position [42, 0]
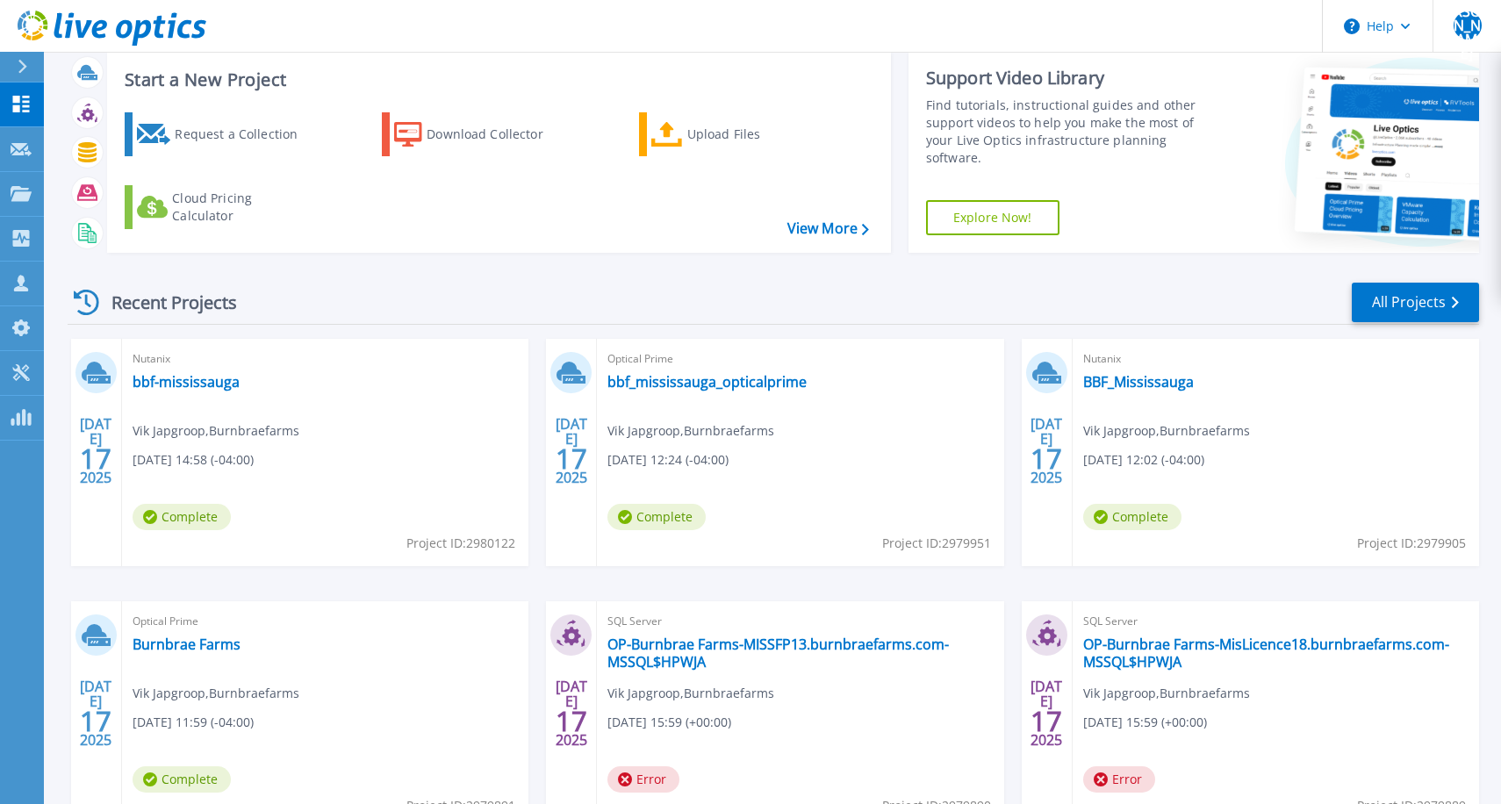
click at [529, 295] on div "Recent Projects All Projects" at bounding box center [774, 303] width 1412 height 44
click at [31, 197] on icon at bounding box center [21, 193] width 21 height 15
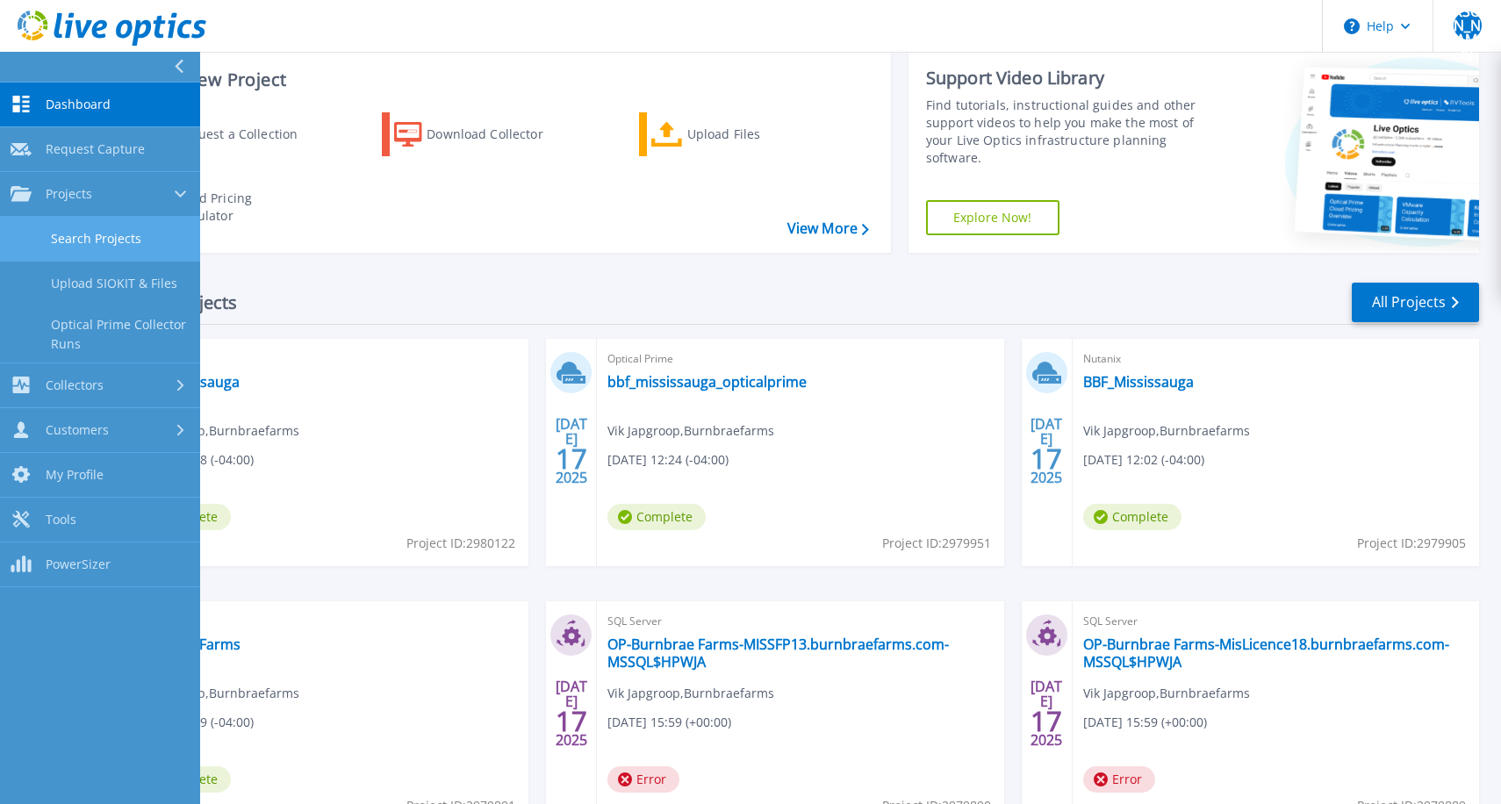
click at [63, 233] on link "Search Projects" at bounding box center [100, 239] width 200 height 45
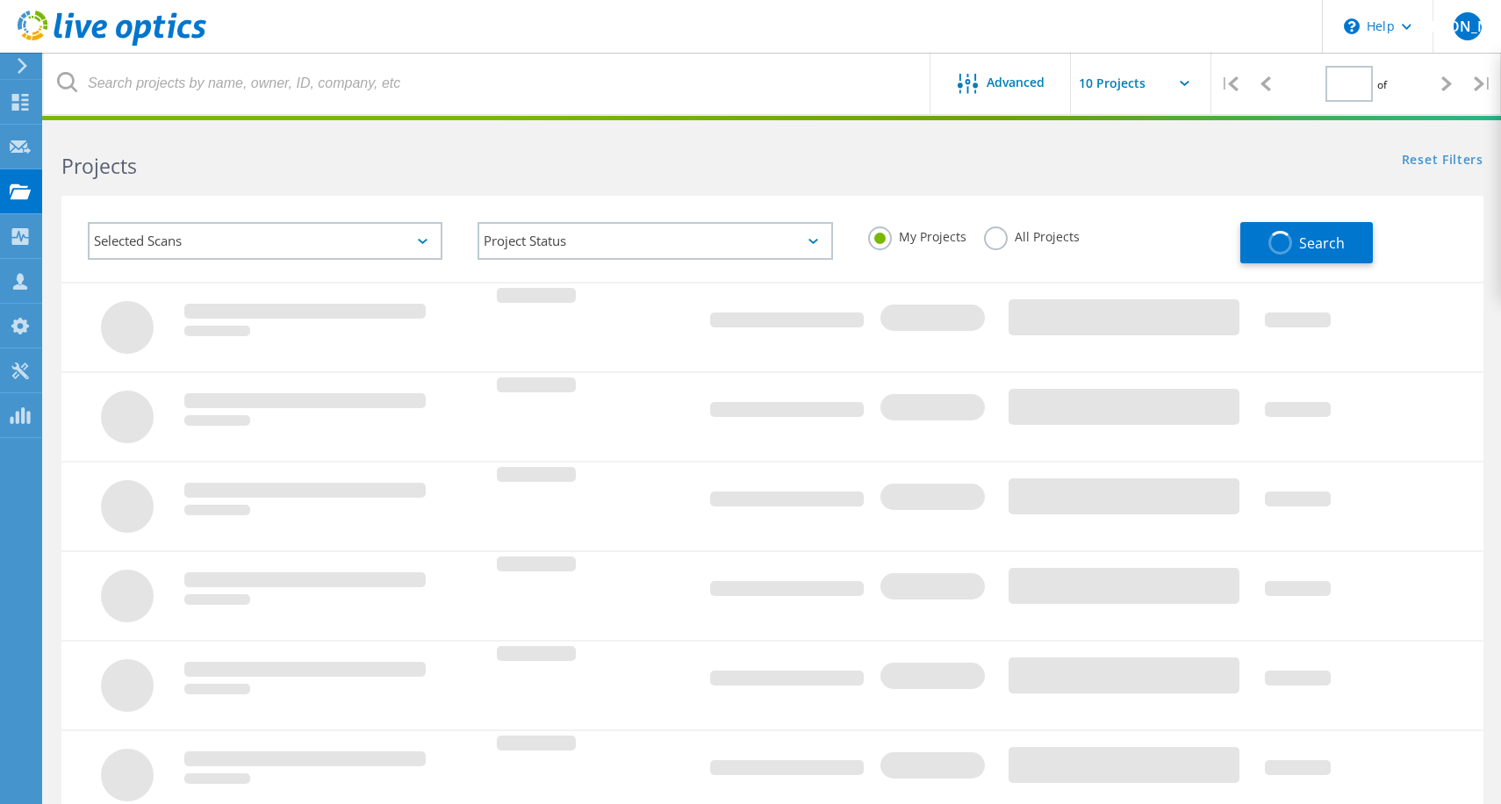
type input "1"
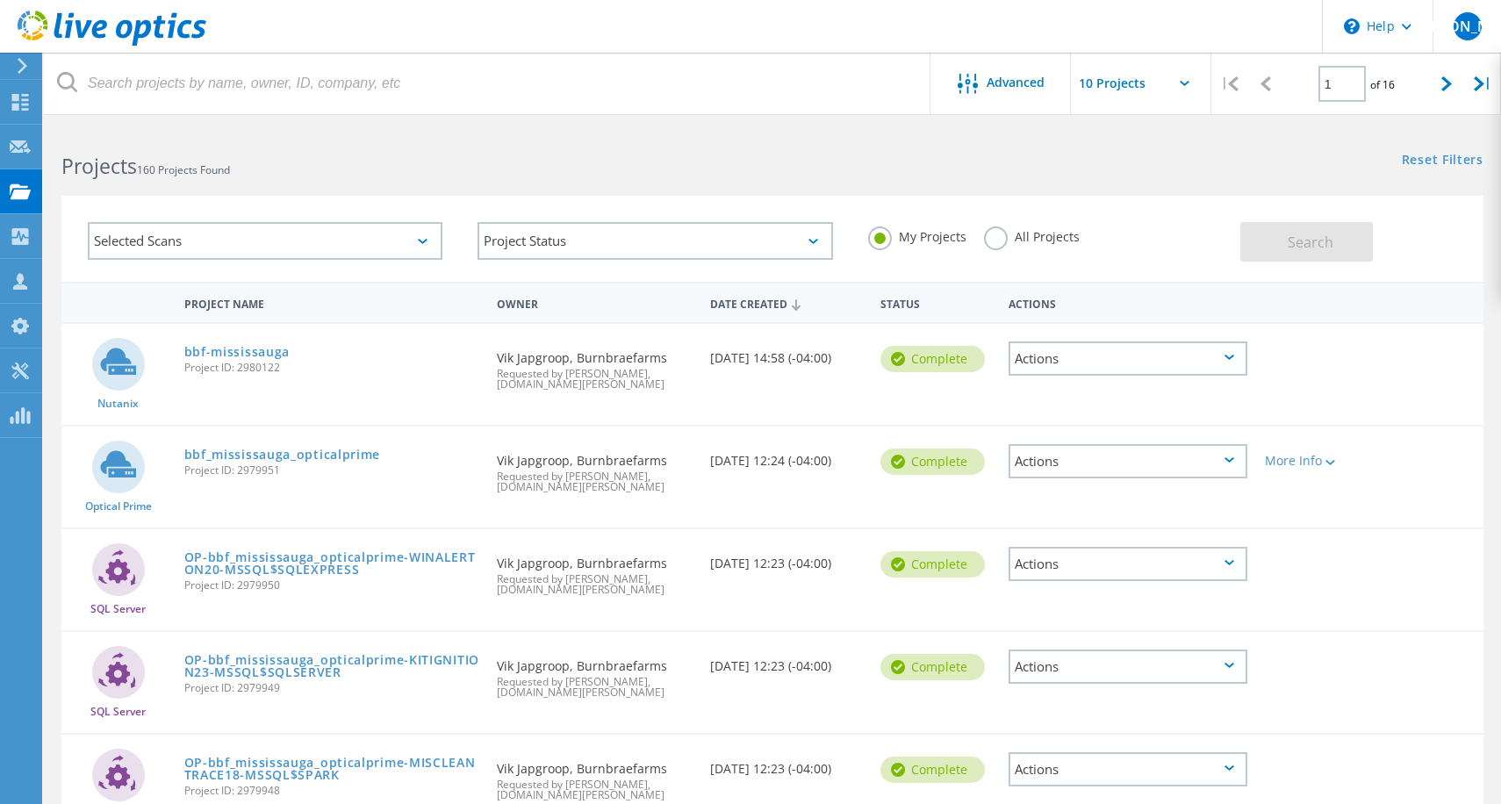
click at [1040, 240] on label "All Projects" at bounding box center [1032, 235] width 96 height 17
click at [0, 0] on input "All Projects" at bounding box center [0, 0] width 0 height 0
click at [1328, 225] on button "Search" at bounding box center [1307, 242] width 133 height 40
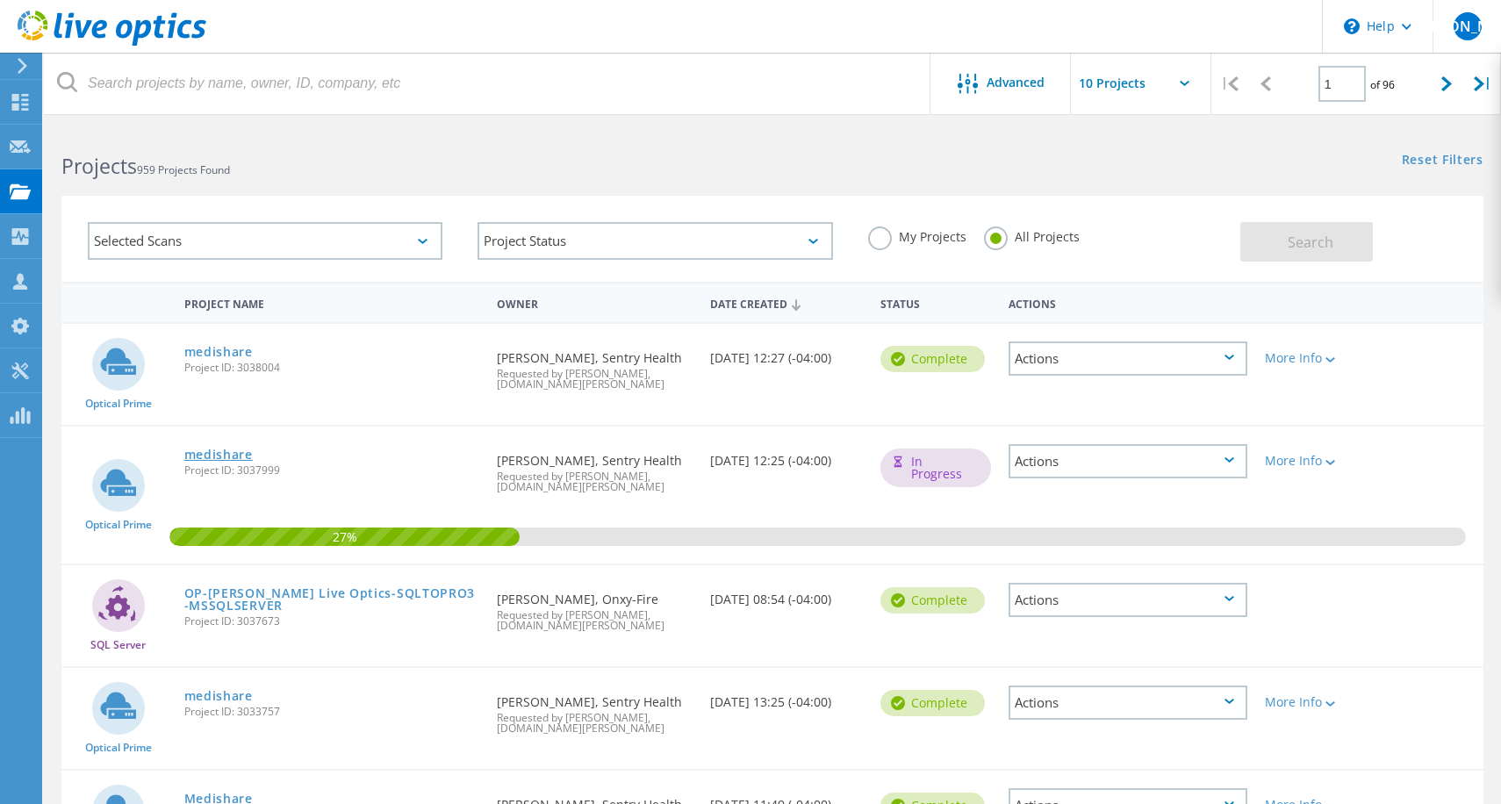
click at [206, 453] on link "medishare" at bounding box center [218, 455] width 68 height 12
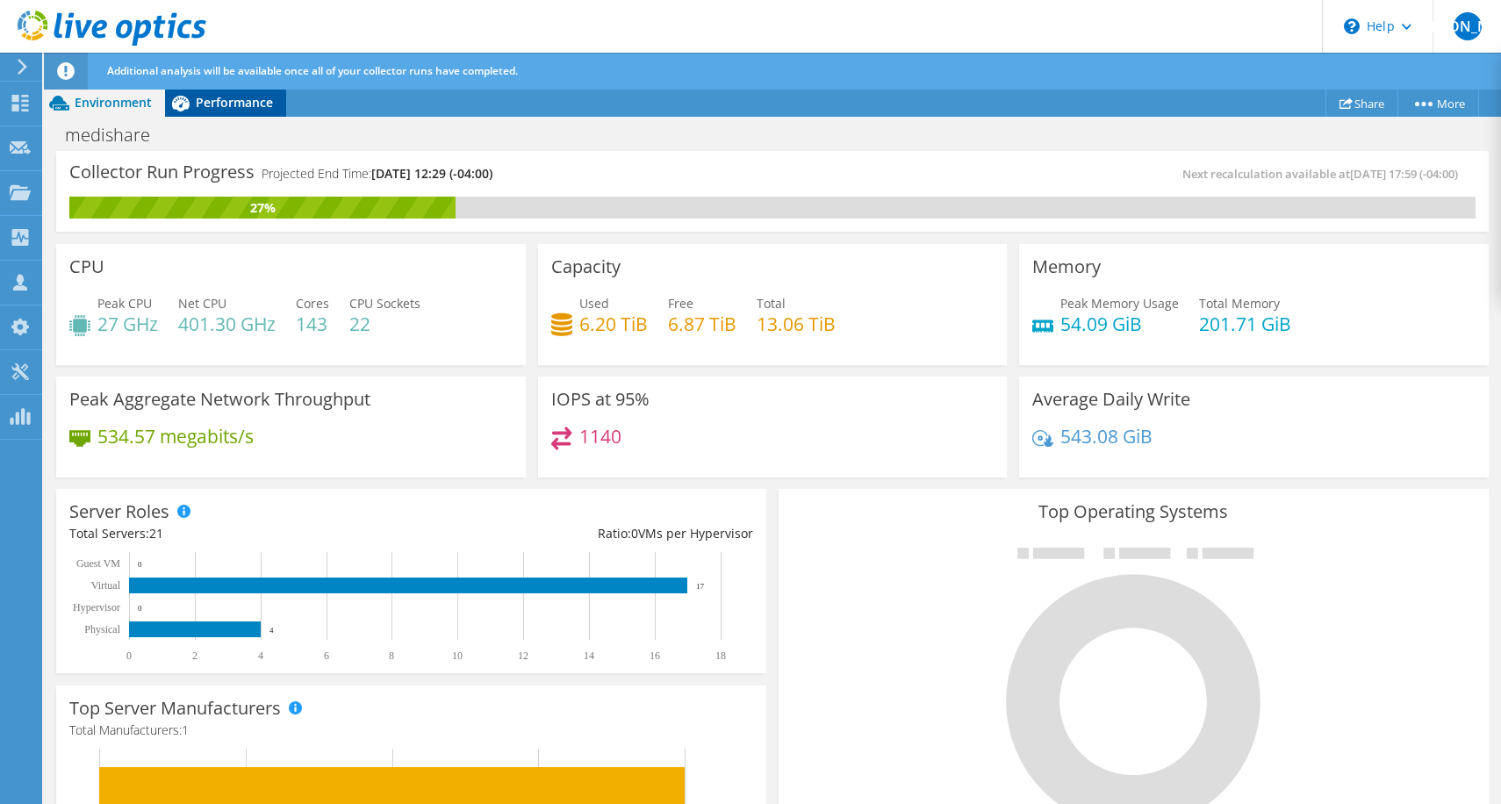
click at [227, 108] on span "Performance" at bounding box center [234, 102] width 77 height 17
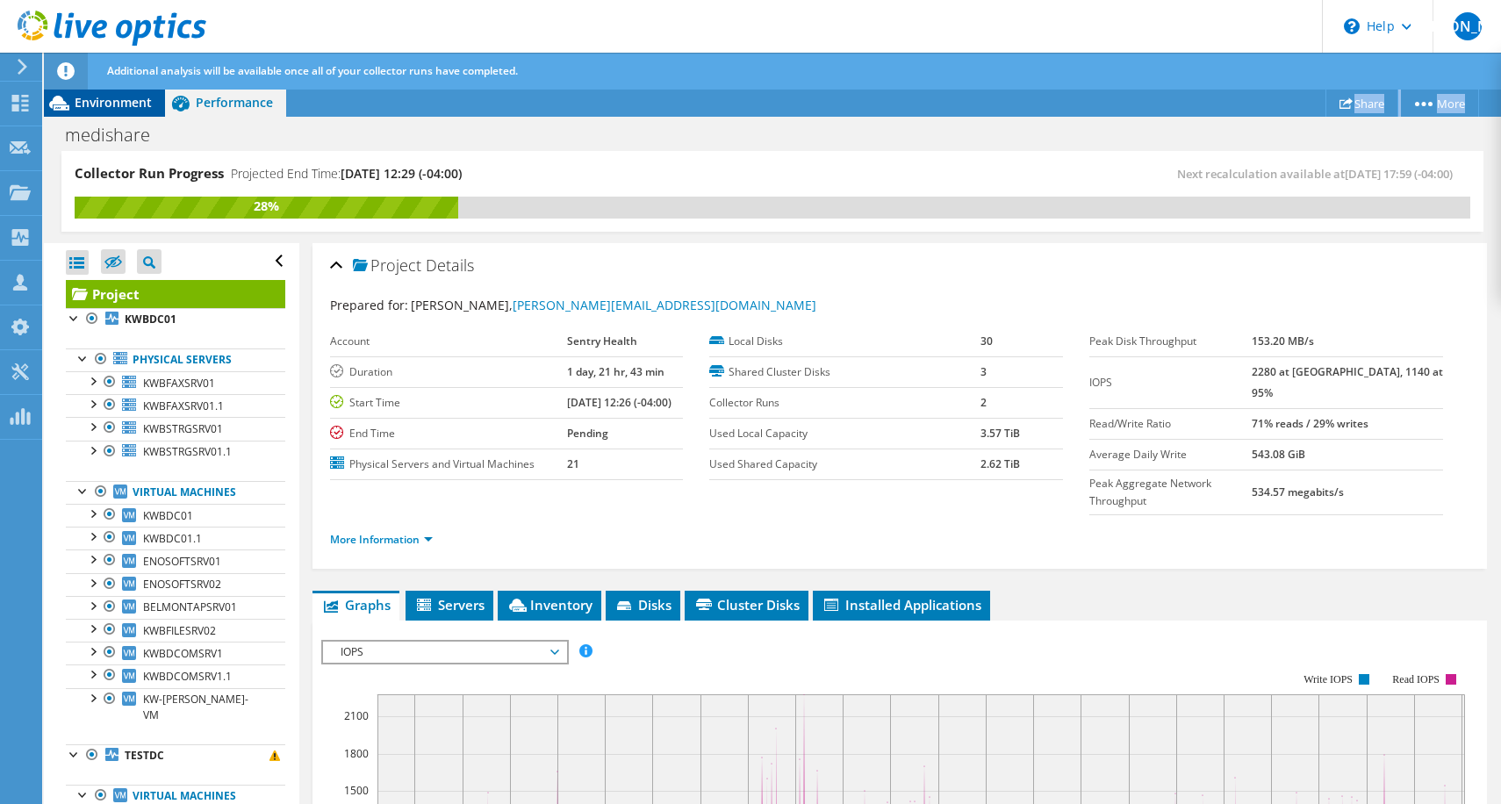
click at [110, 90] on div "JA Partner Team Member Jorge Alvarado Jorge.Alvarado@rci.rogers.com rci.rogers.…" at bounding box center [750, 420] width 1501 height 840
click at [110, 114] on div "Environment" at bounding box center [104, 103] width 121 height 28
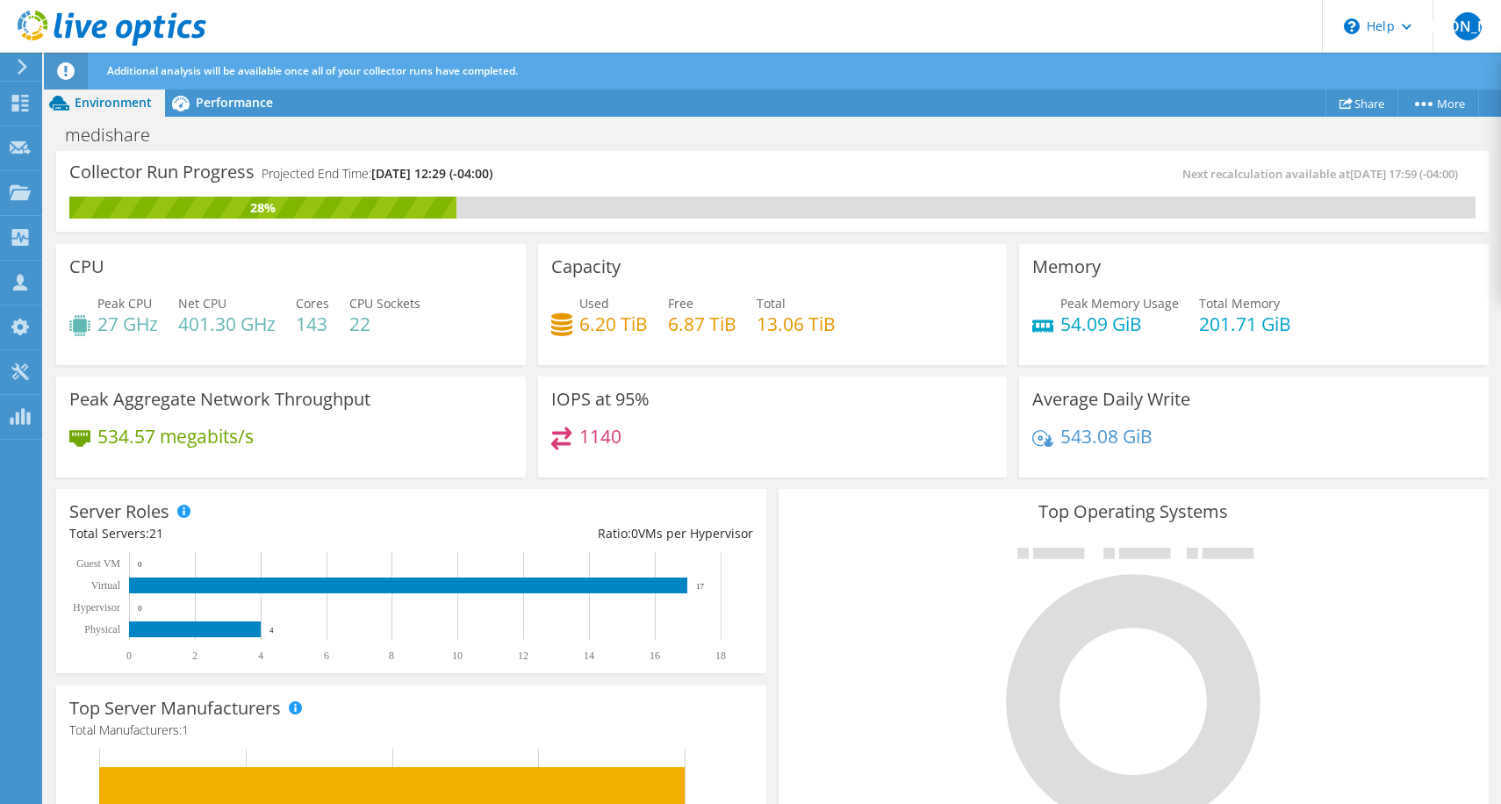
click at [778, 377] on div "IOPS at 95% 1140" at bounding box center [773, 428] width 470 height 102
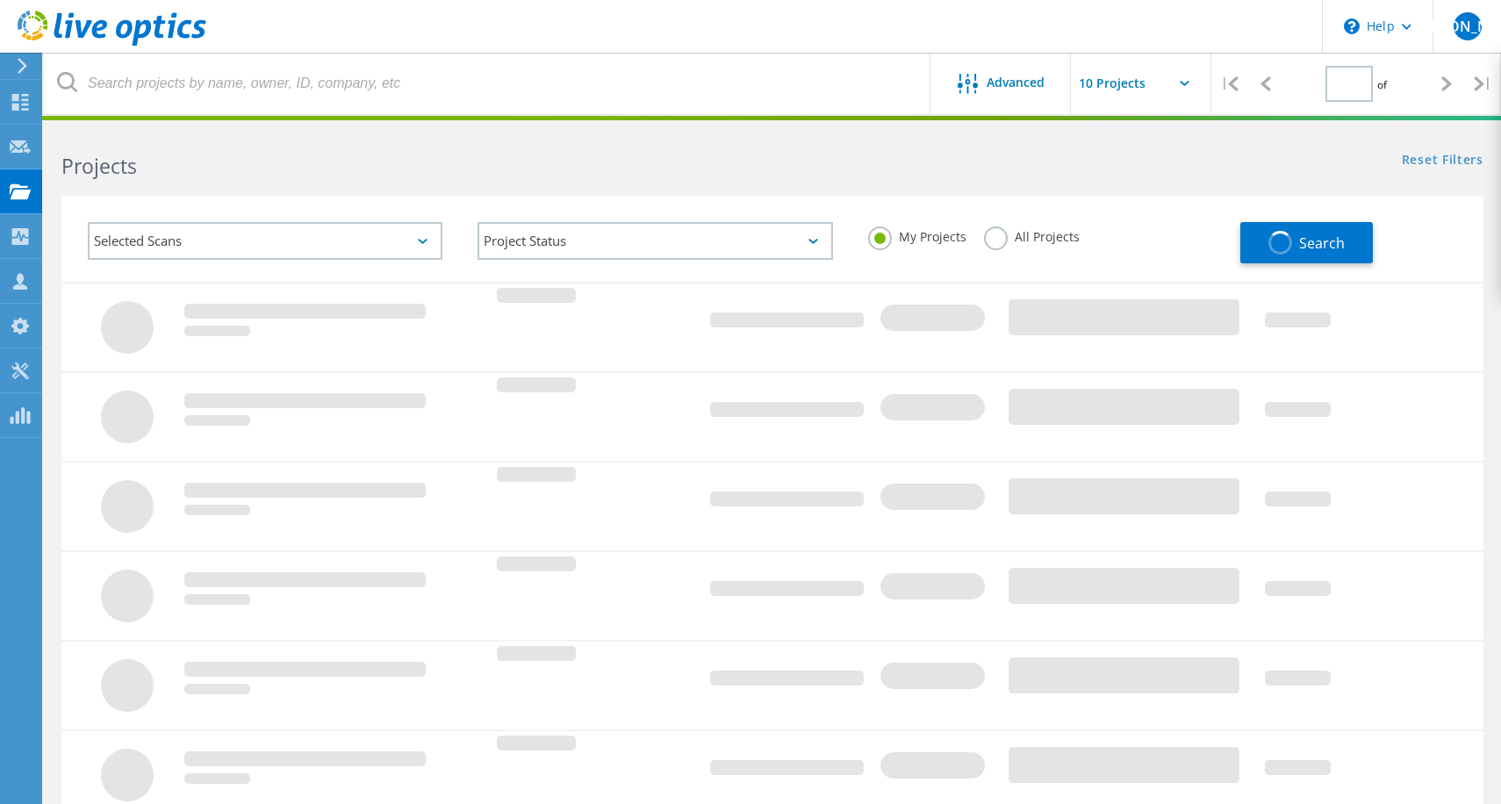
type input "1"
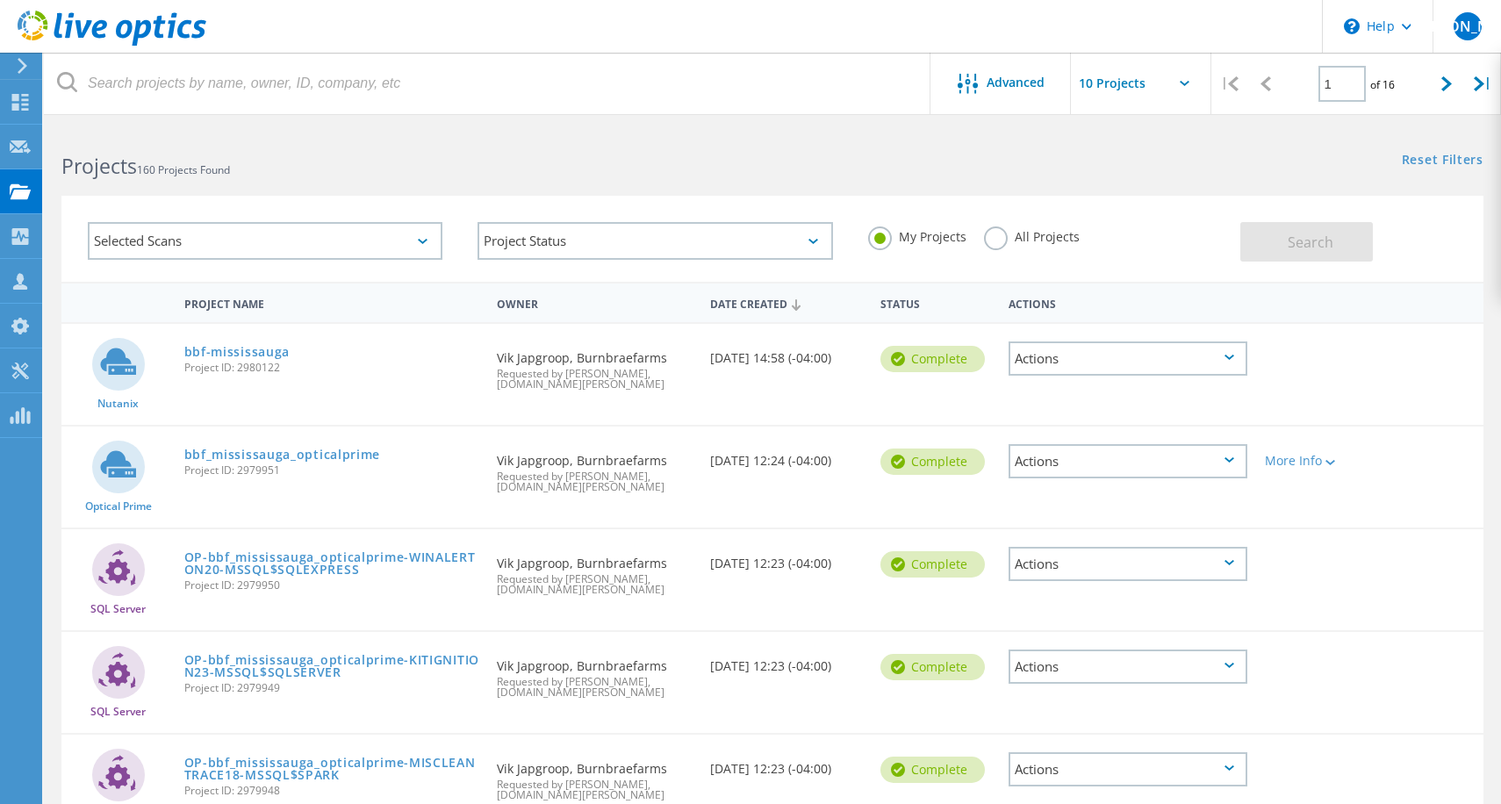
click at [1019, 235] on label "All Projects" at bounding box center [1032, 235] width 96 height 17
click at [0, 0] on input "All Projects" at bounding box center [0, 0] width 0 height 0
click at [1364, 253] on button "Search" at bounding box center [1307, 242] width 133 height 40
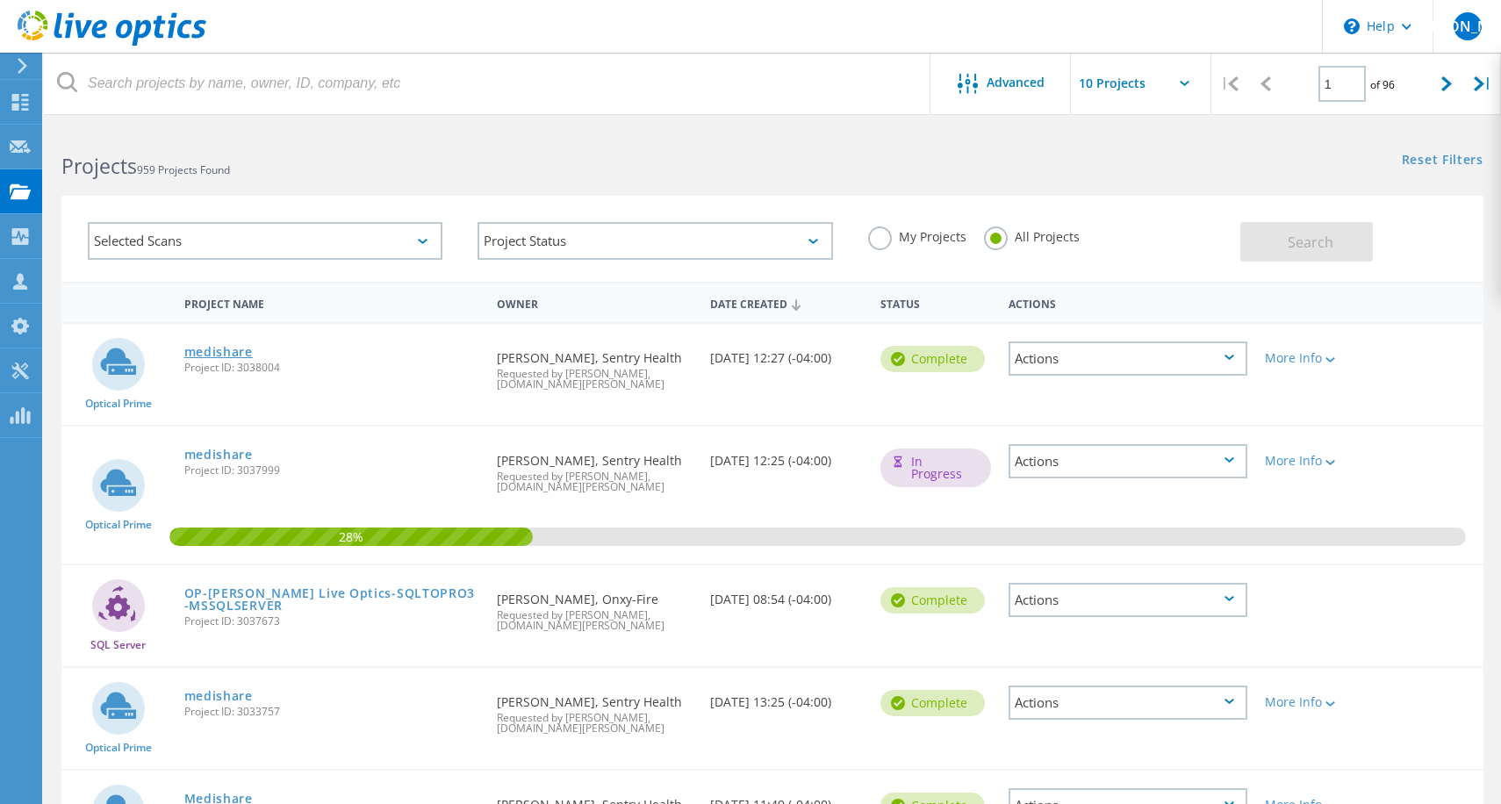
click at [240, 349] on link "medishare" at bounding box center [218, 352] width 68 height 12
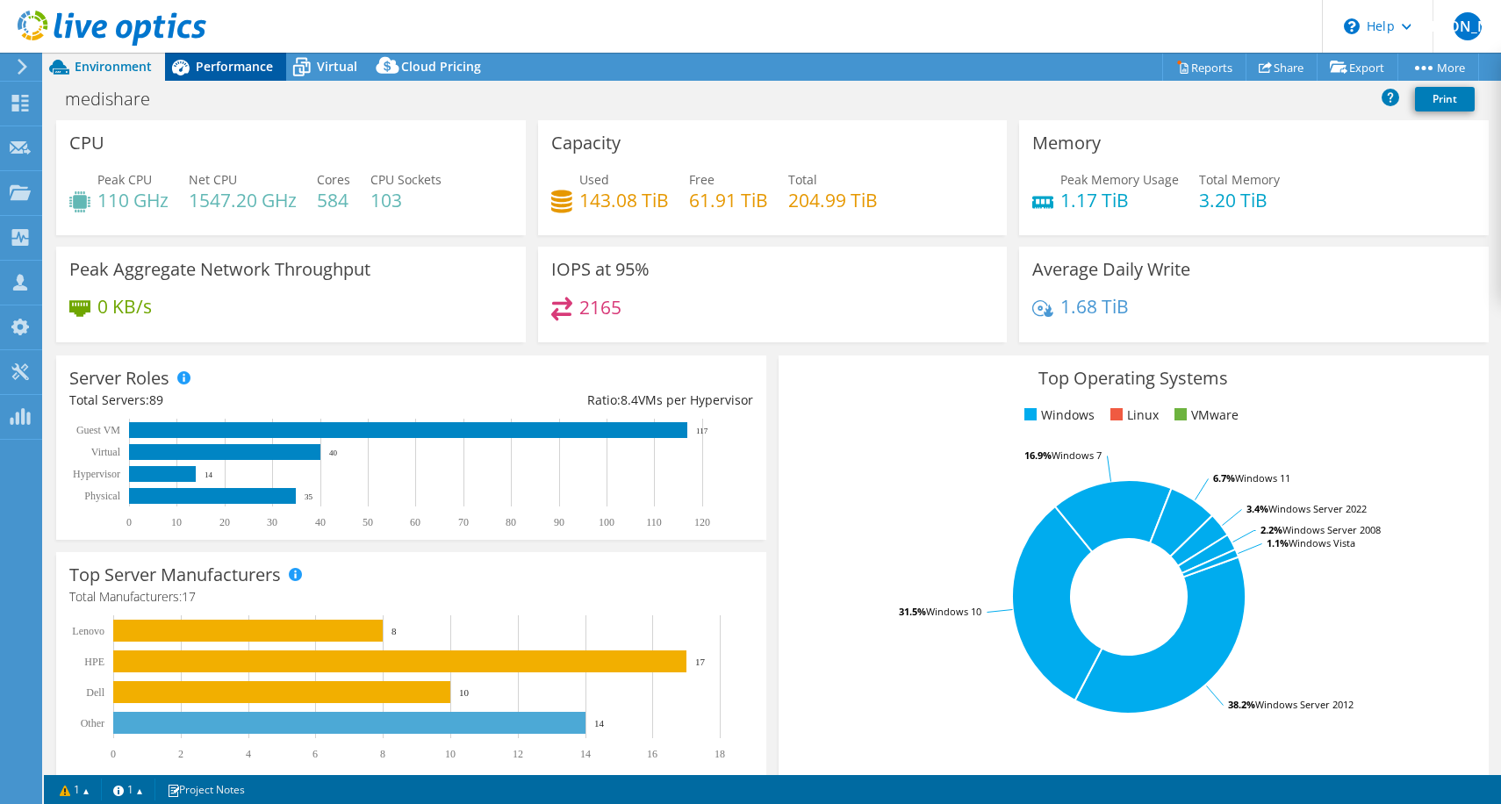
click at [263, 64] on span "Performance" at bounding box center [234, 66] width 77 height 17
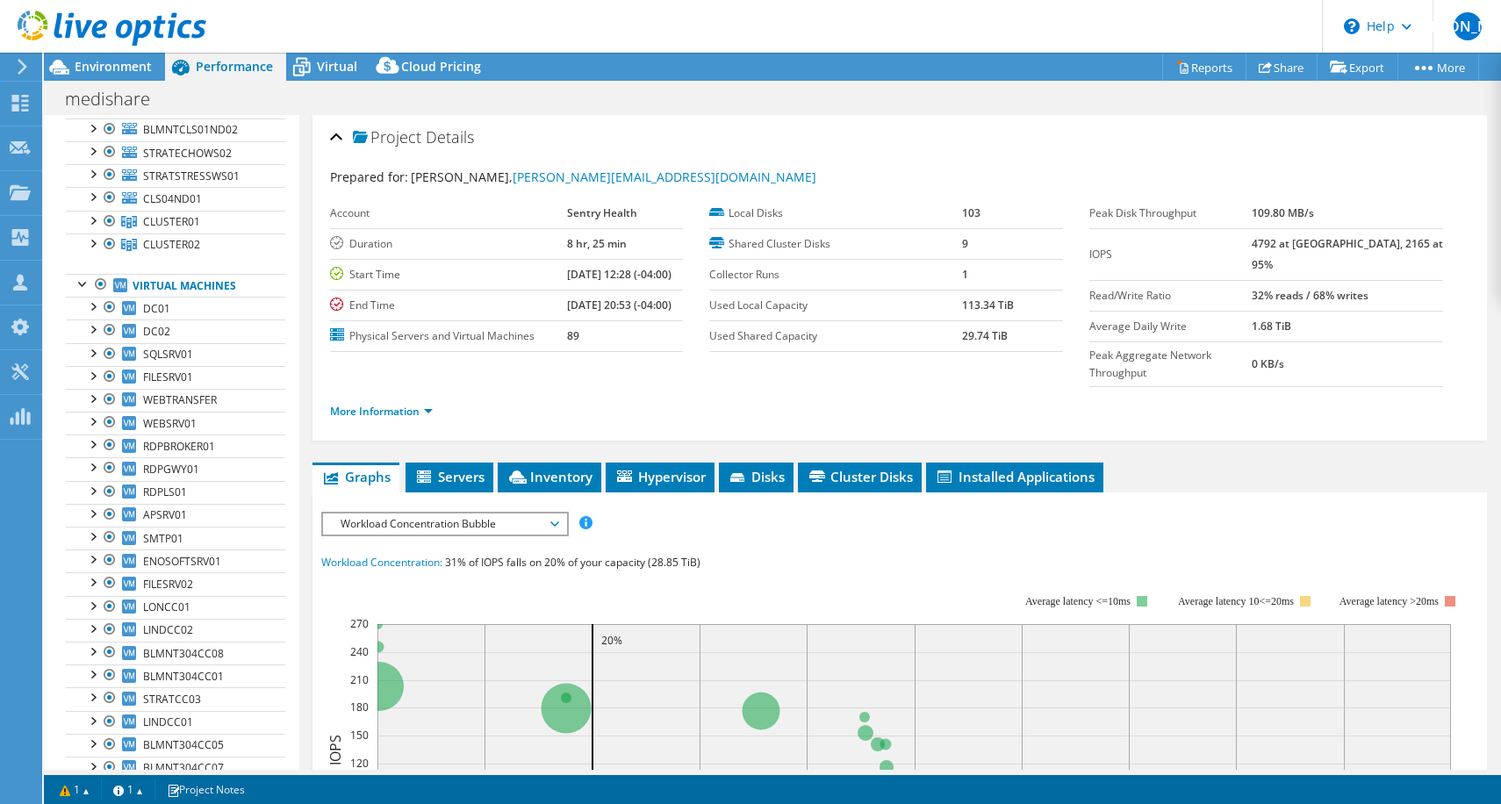
scroll to position [962, 0]
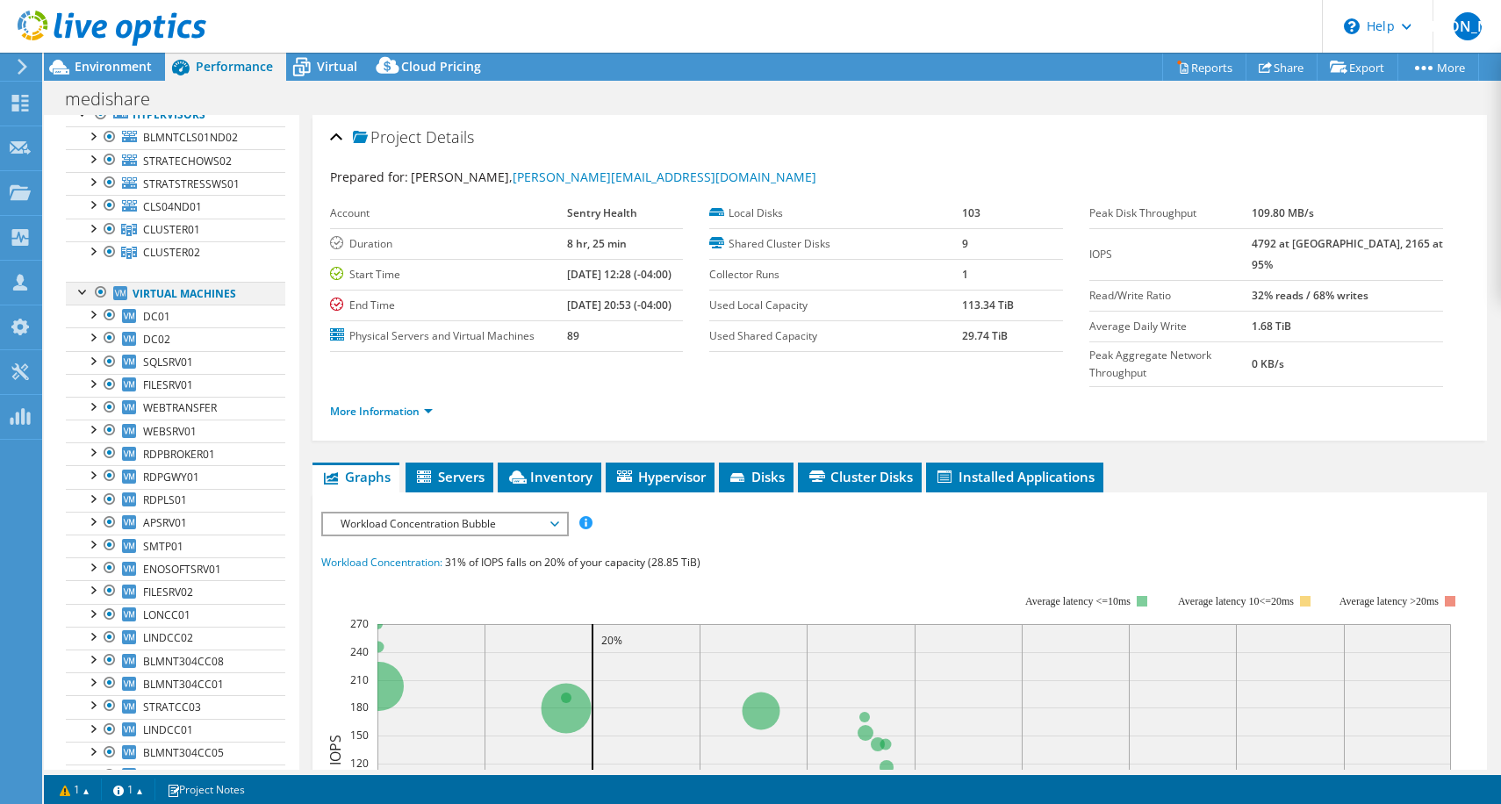
click at [79, 288] on div at bounding box center [84, 291] width 18 height 18
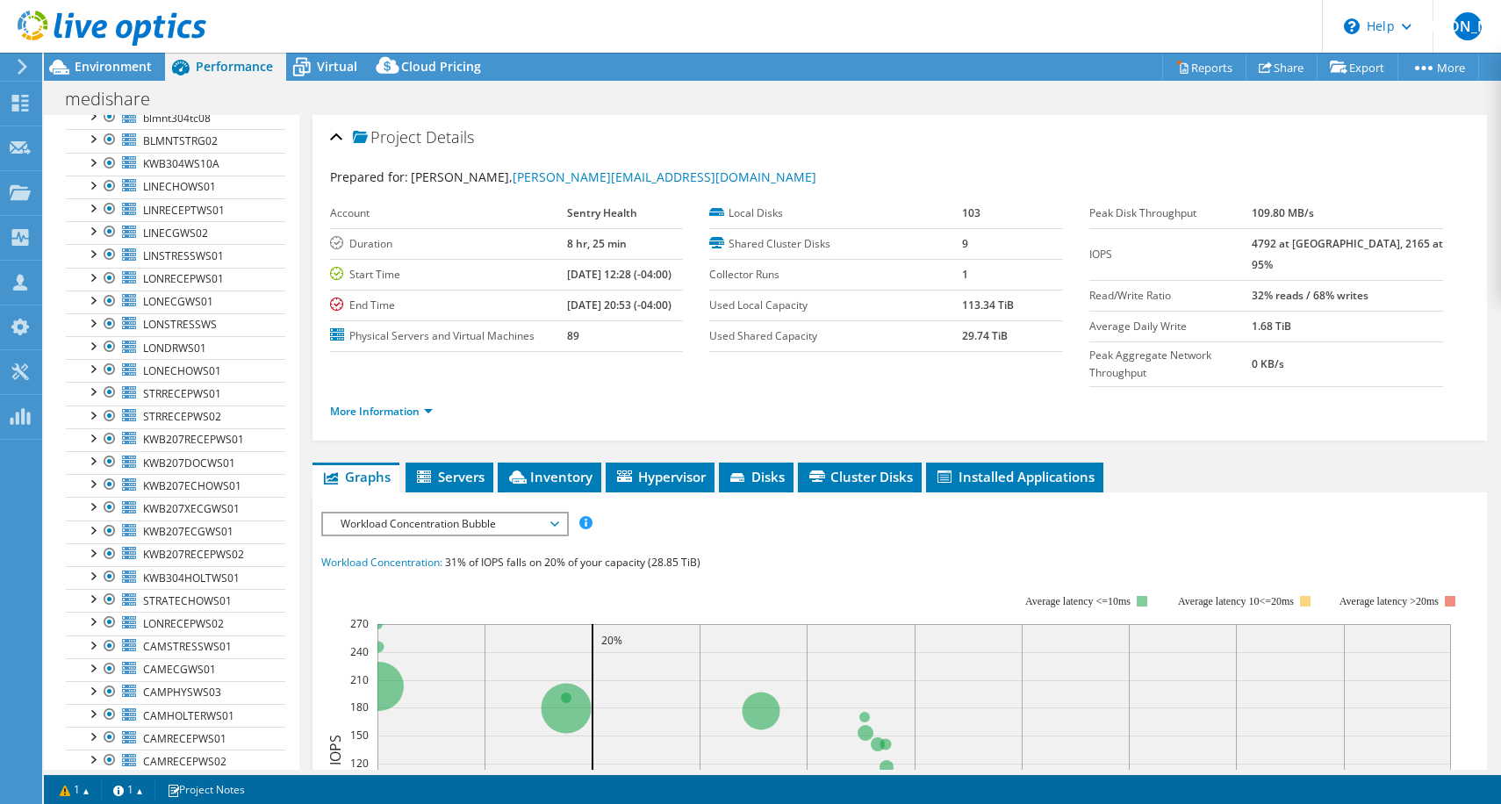
scroll to position [13, 0]
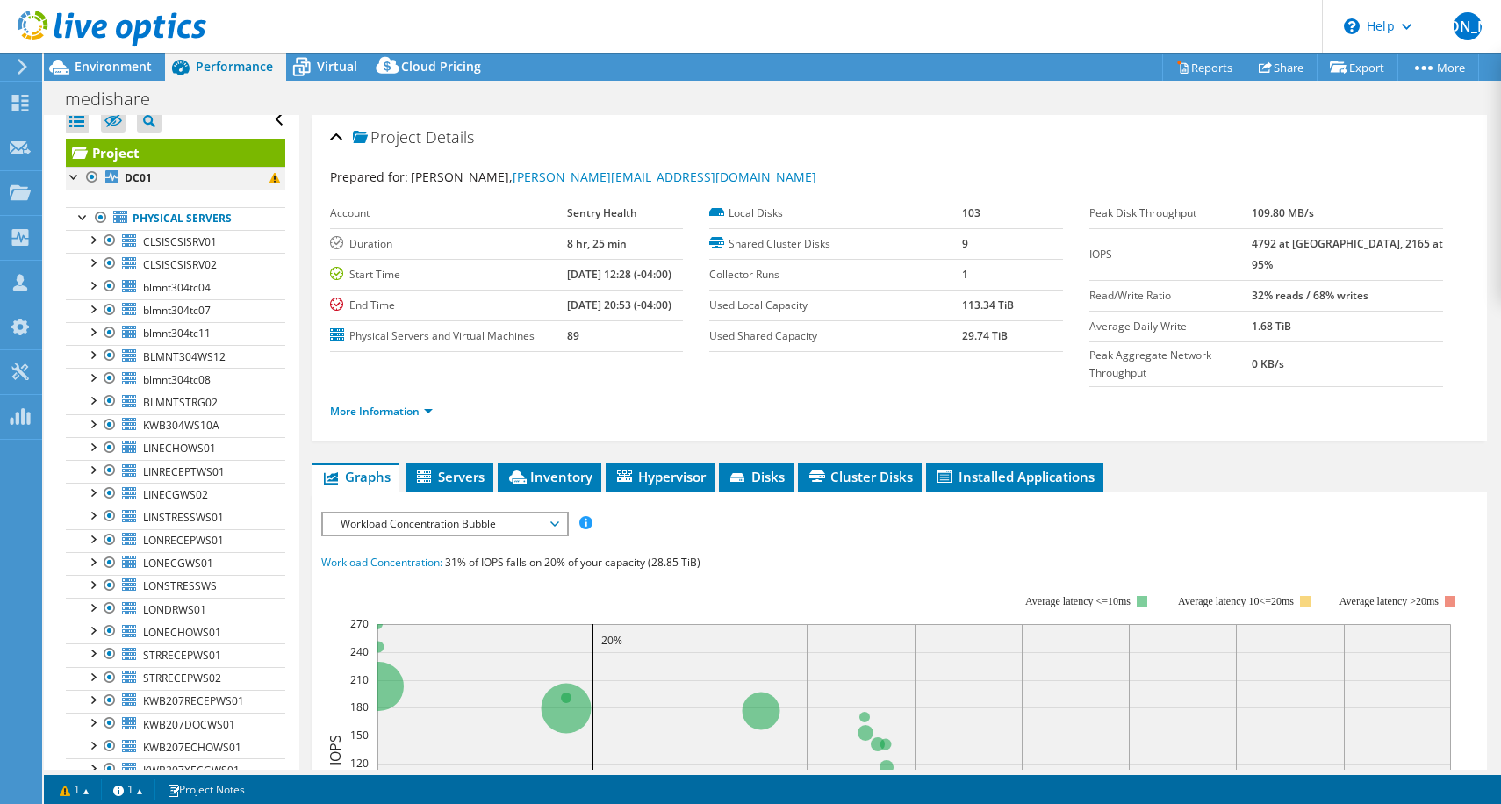
click at [75, 177] on div at bounding box center [75, 176] width 18 height 18
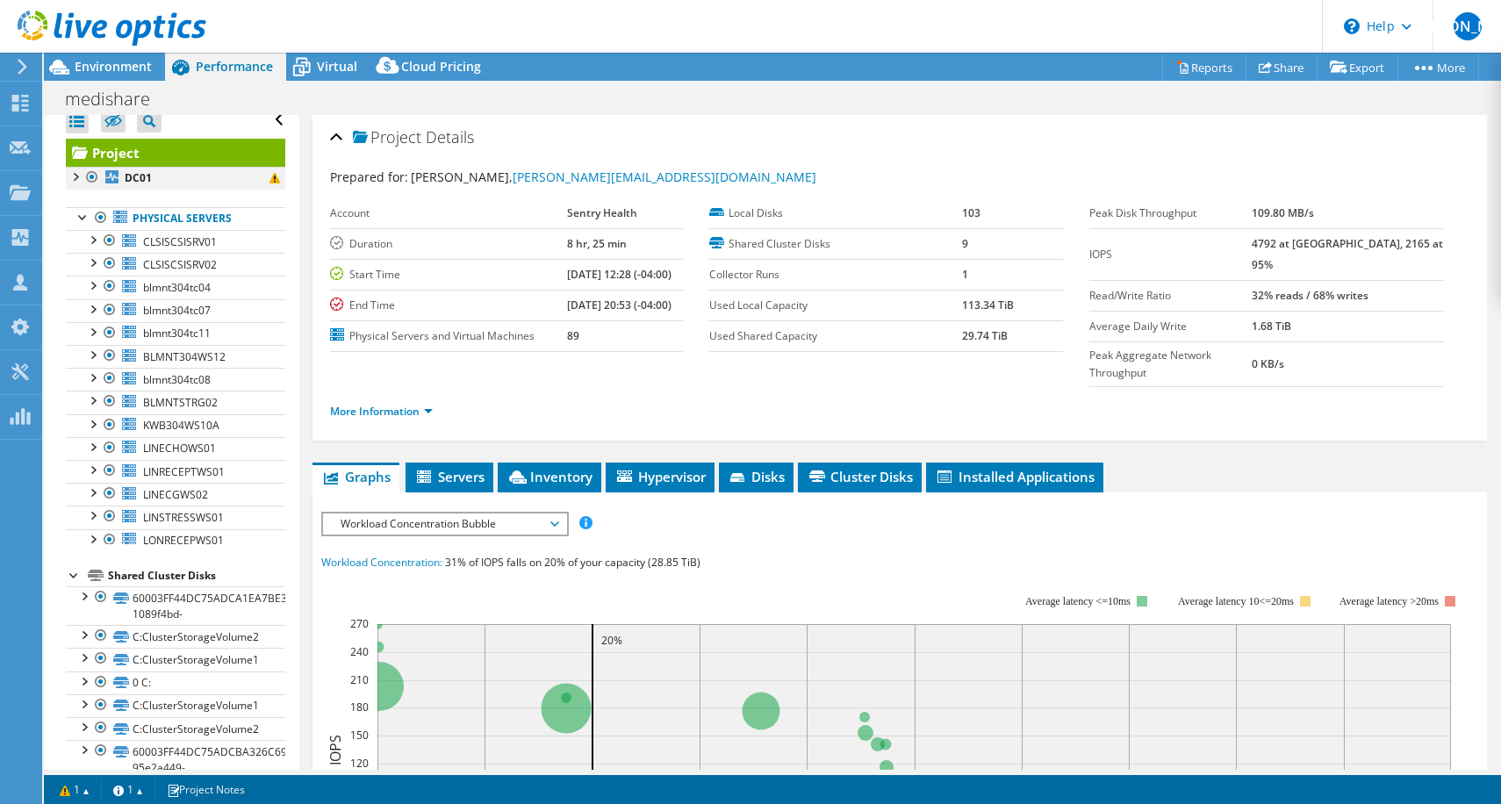
scroll to position [0, 0]
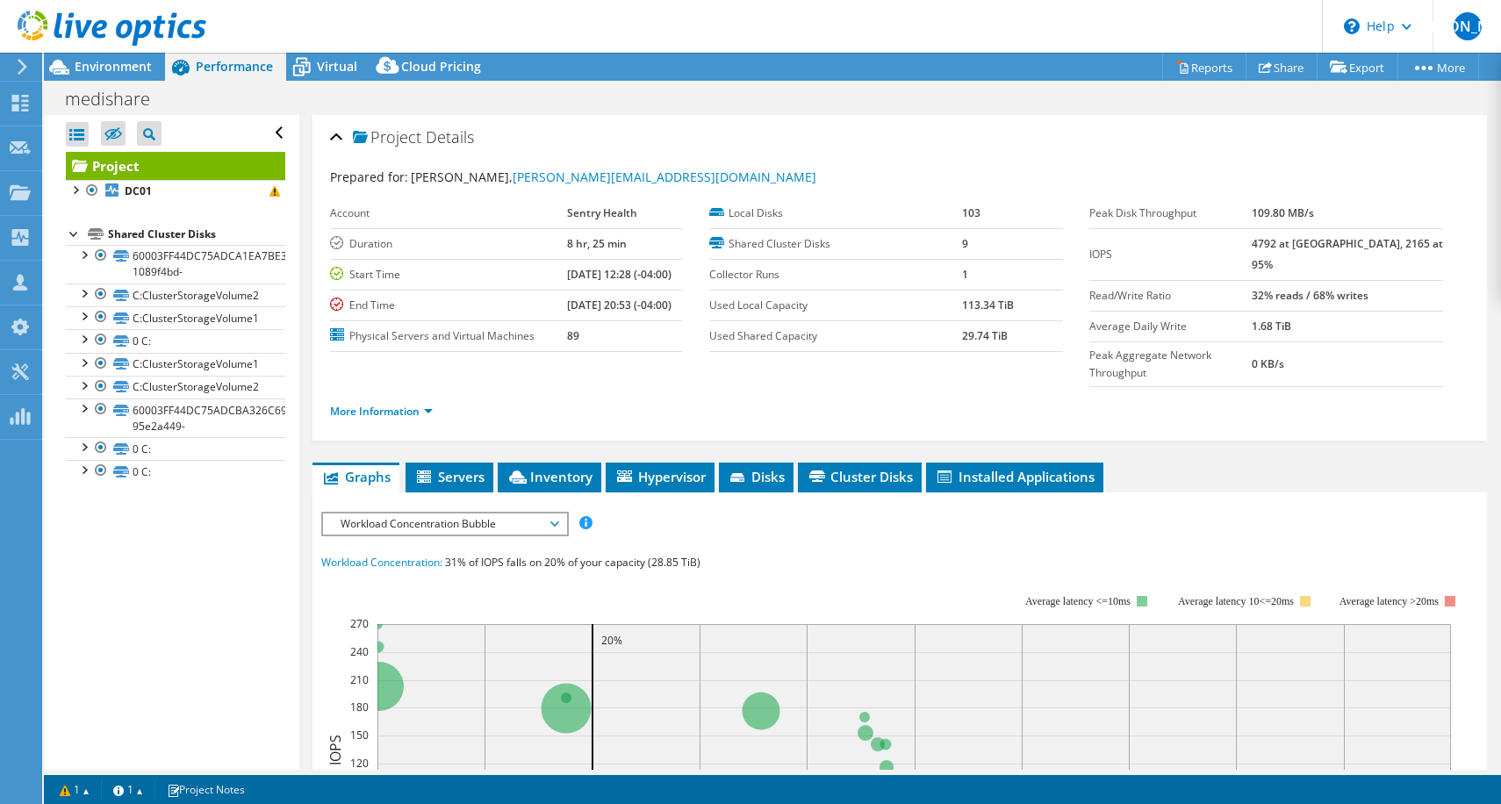
click at [70, 237] on div at bounding box center [75, 233] width 18 height 18
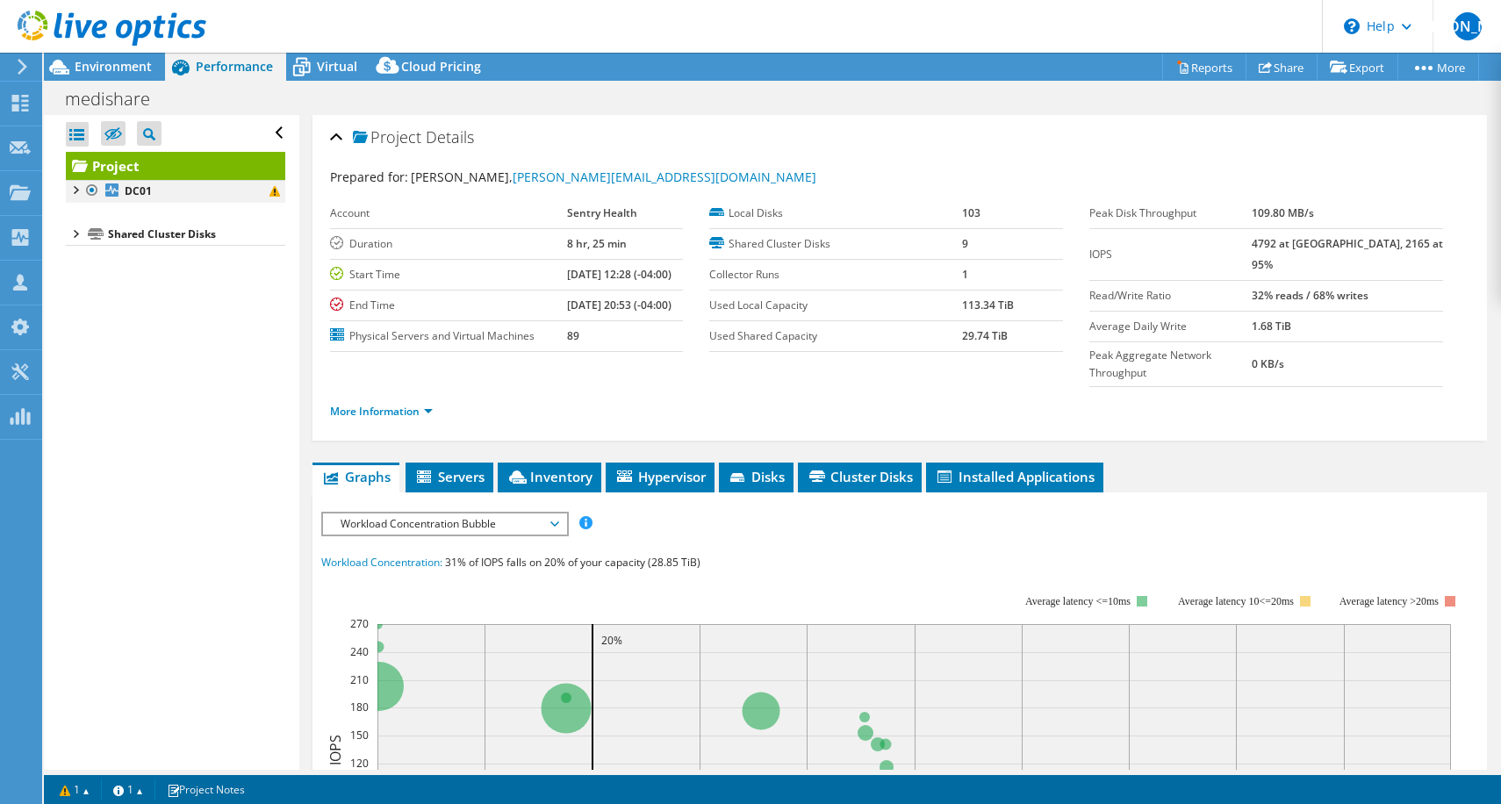
click at [75, 186] on div at bounding box center [75, 189] width 18 height 18
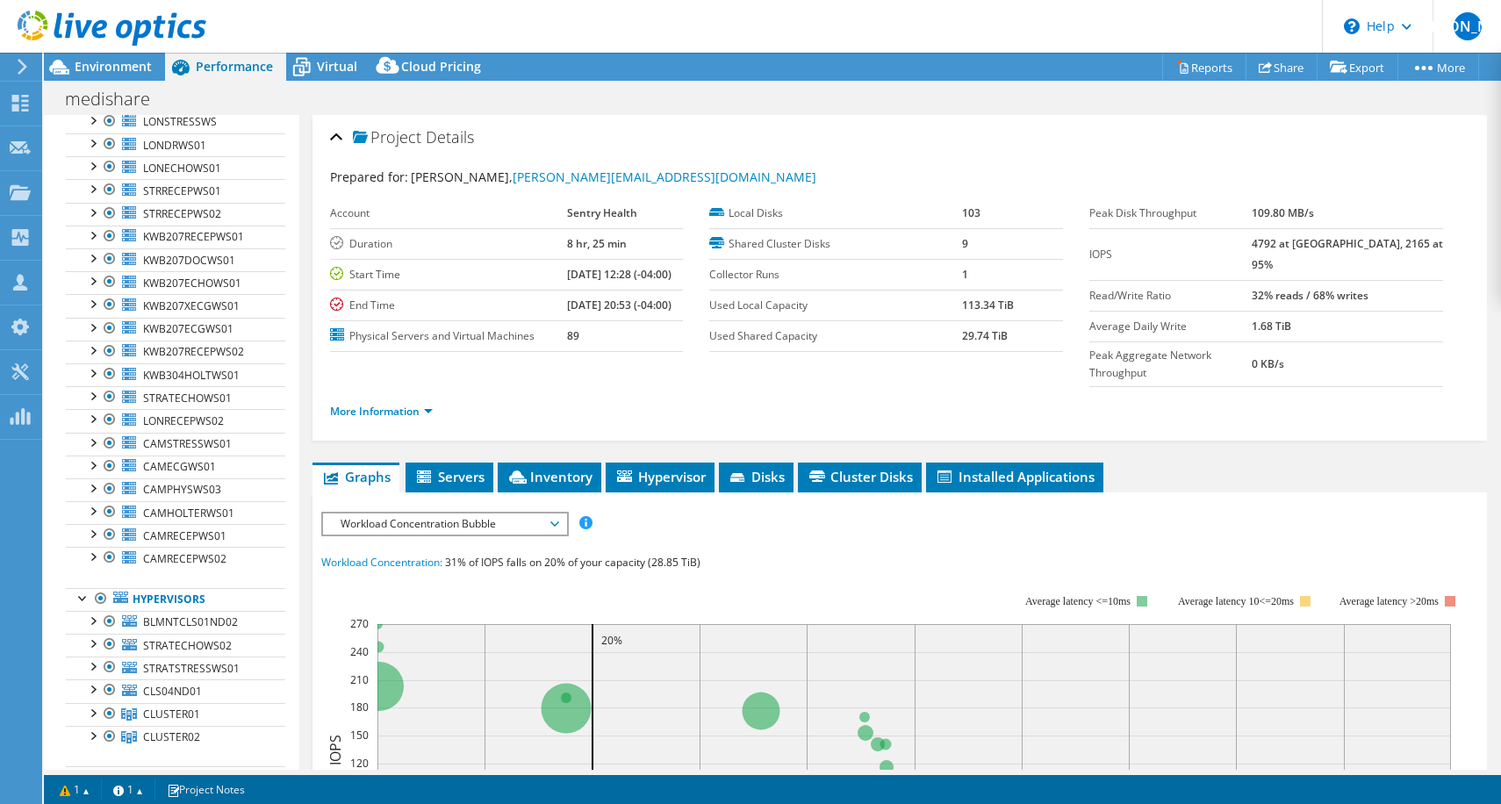
scroll to position [567, 0]
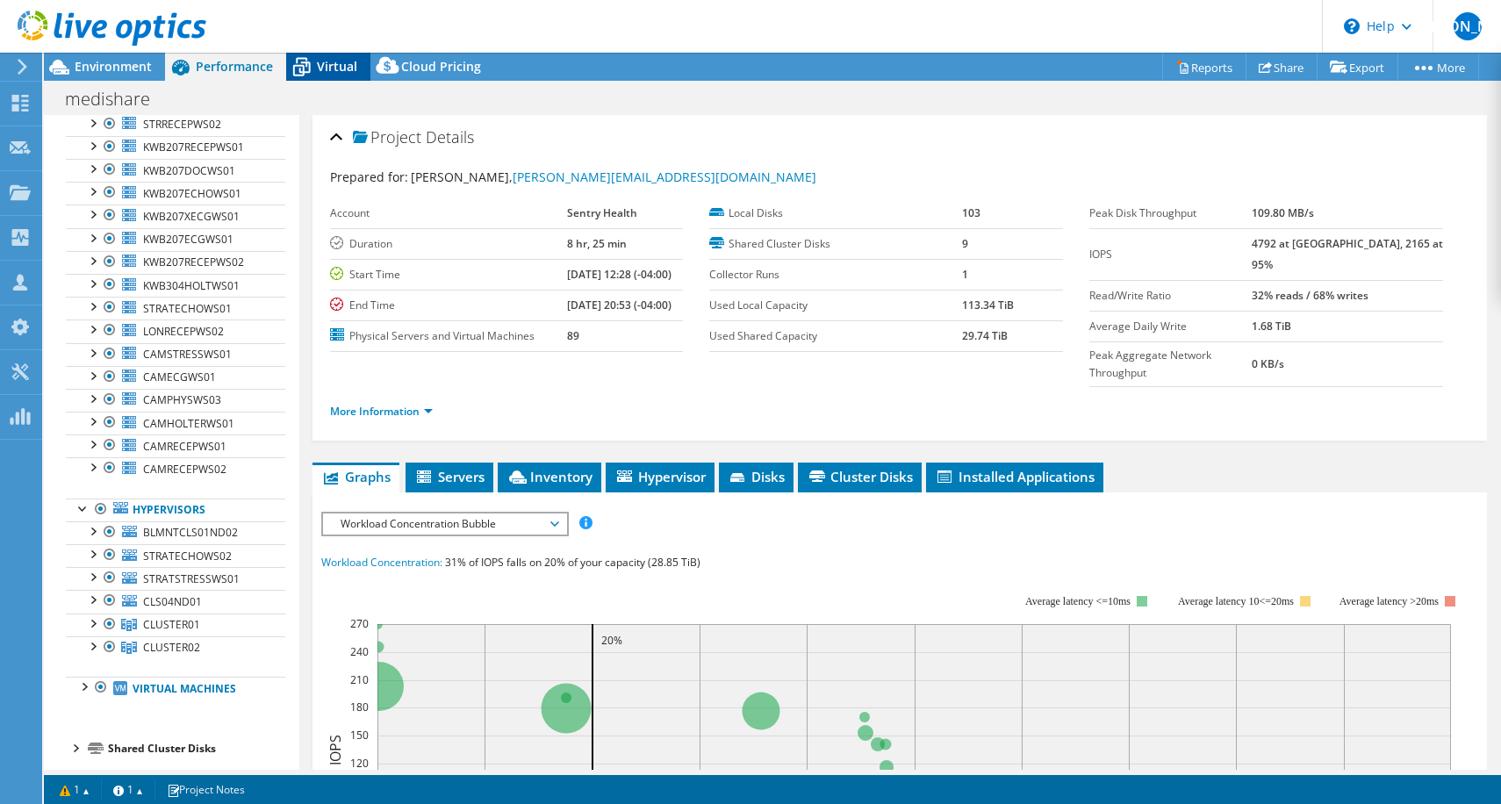
click at [320, 69] on span "Virtual" at bounding box center [337, 66] width 40 height 17
